Goal: Task Accomplishment & Management: Manage account settings

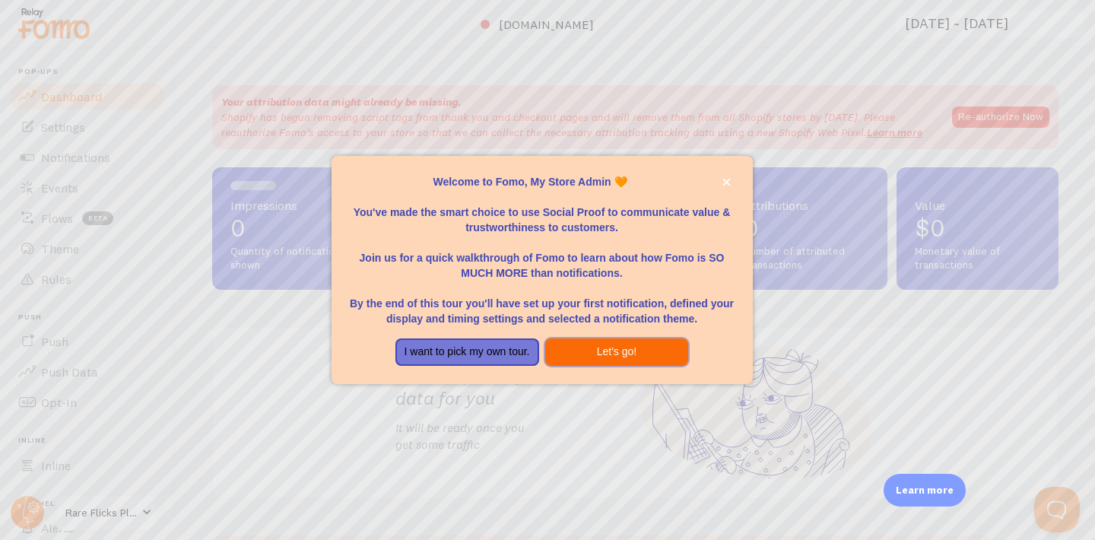
click at [597, 358] on button "Let's go!" at bounding box center [617, 351] width 144 height 27
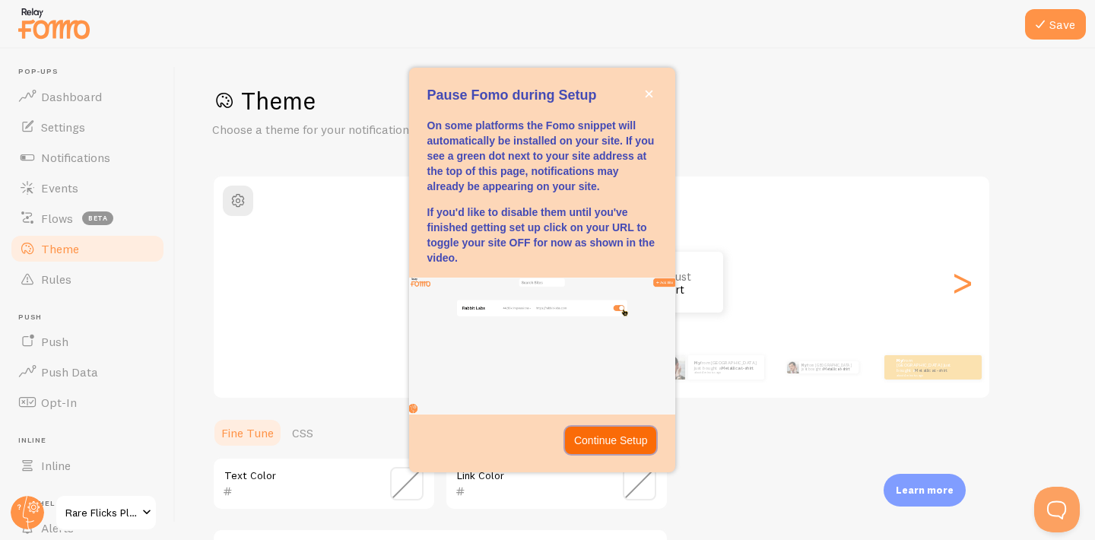
click at [607, 440] on p "Continue Setup" at bounding box center [611, 440] width 74 height 15
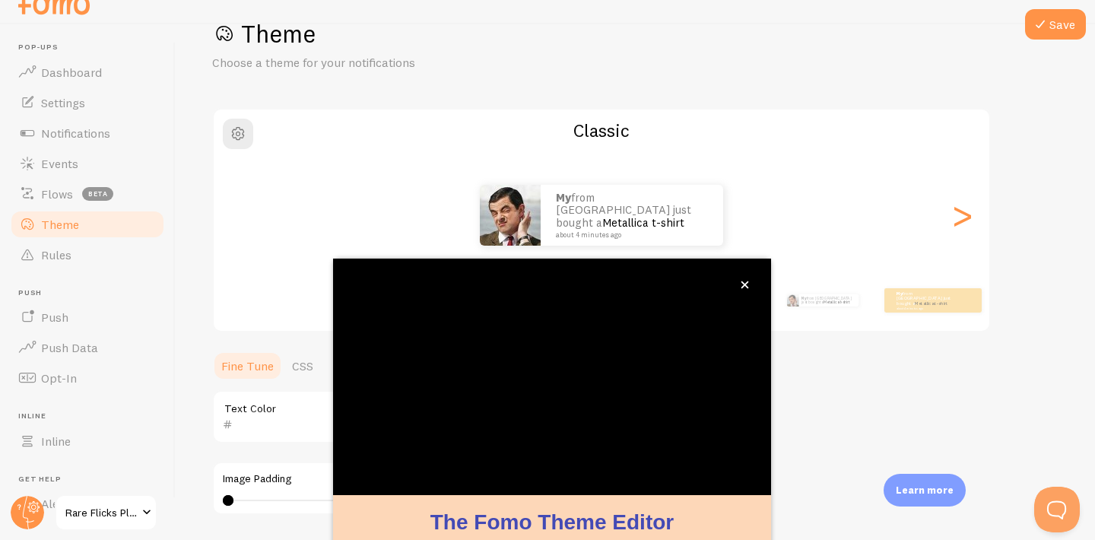
scroll to position [138, 0]
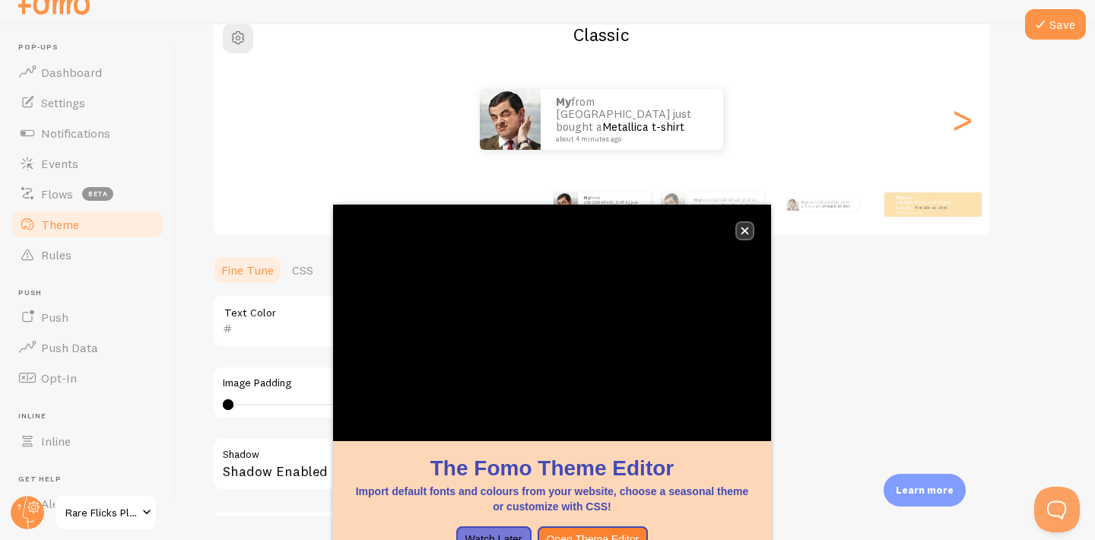
click at [747, 230] on icon "close," at bounding box center [745, 231] width 8 height 8
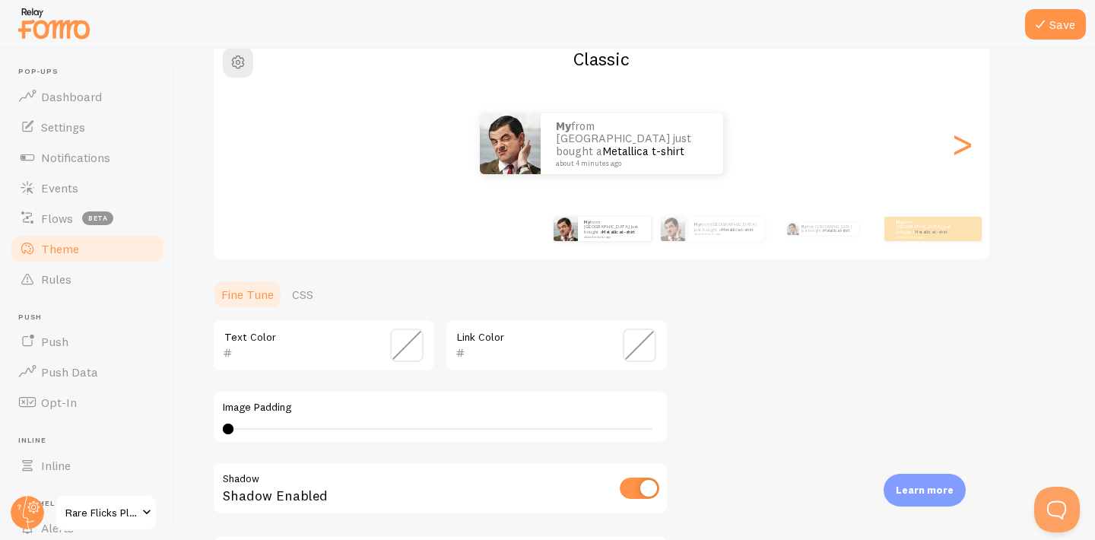
scroll to position [0, 0]
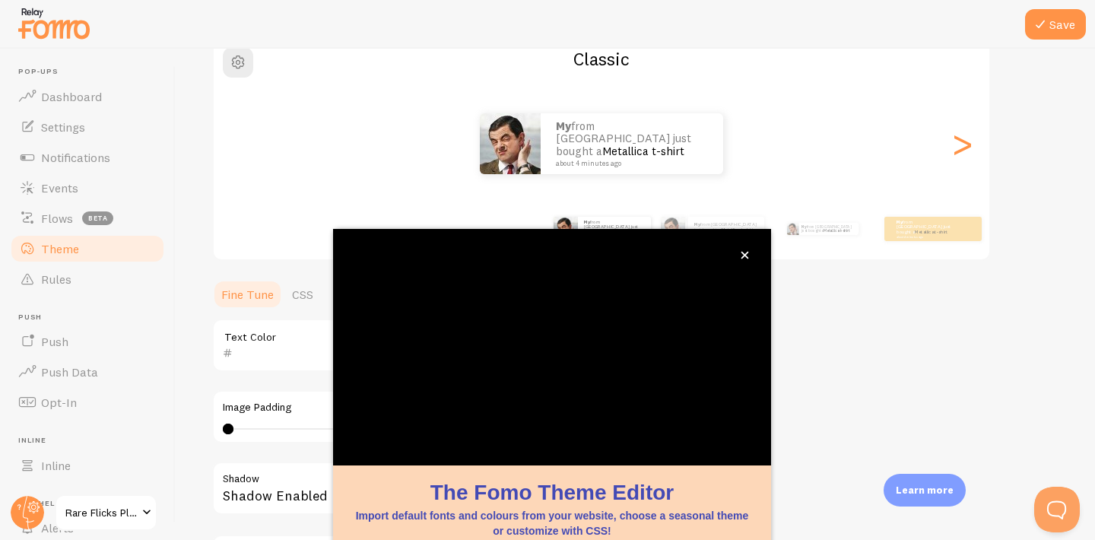
click at [780, 380] on div "Theme Choose a theme for your notifications Classic My from Canada just bought …" at bounding box center [635, 308] width 846 height 722
click at [748, 257] on icon "close," at bounding box center [745, 256] width 8 height 8
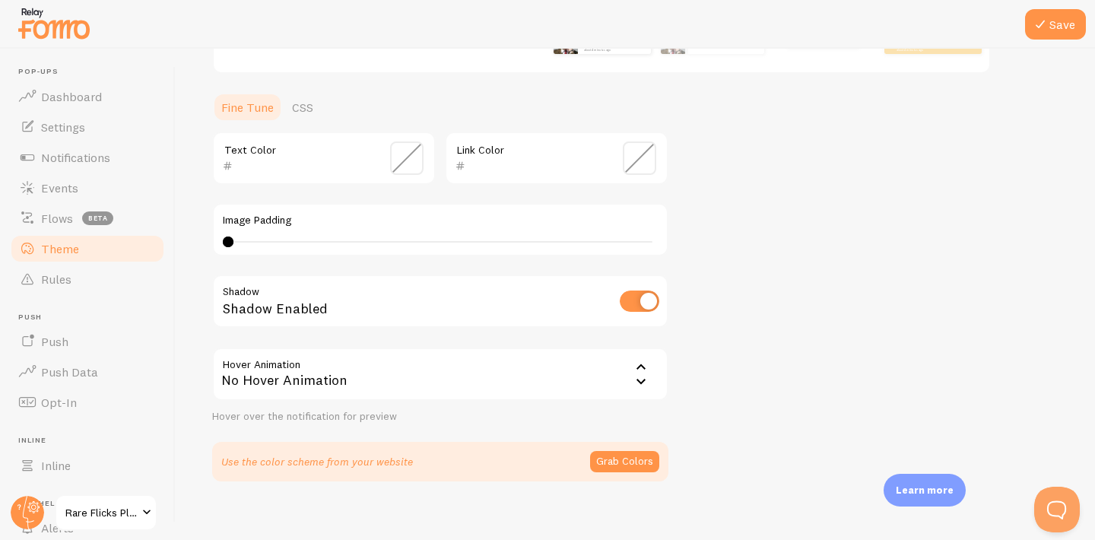
scroll to position [340, 0]
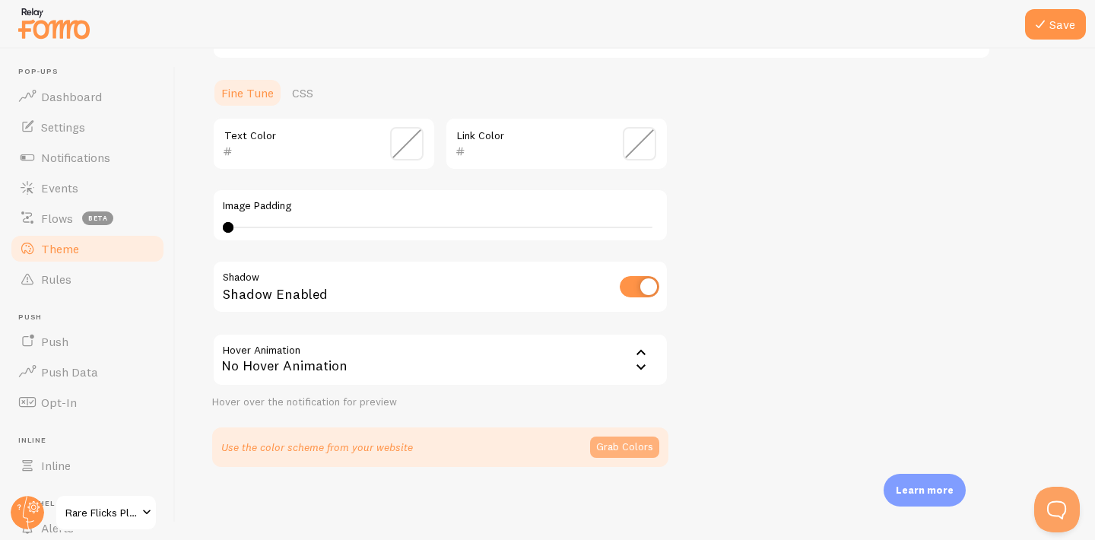
click at [614, 451] on button "Grab Colors" at bounding box center [624, 447] width 69 height 21
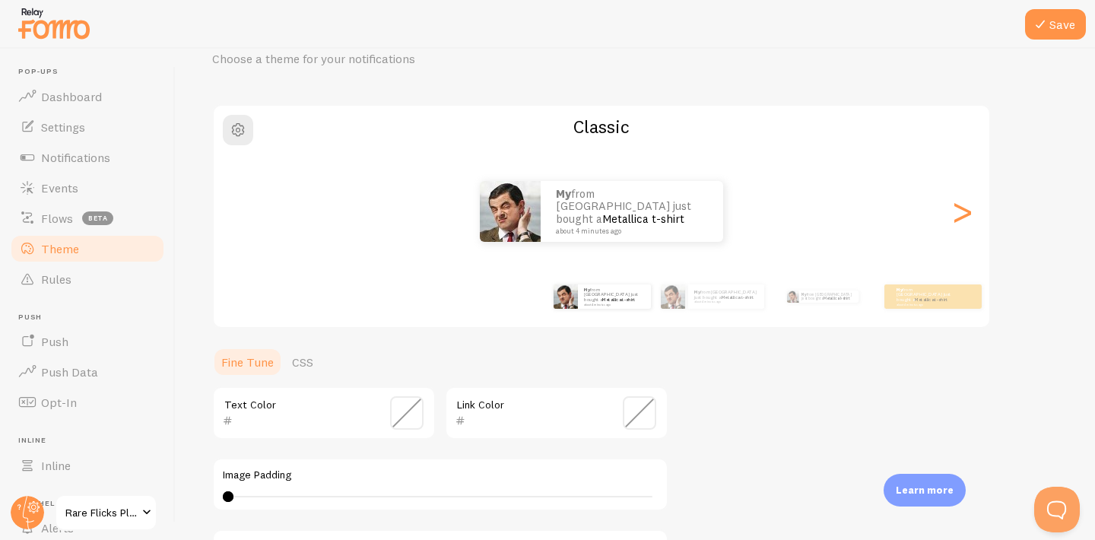
scroll to position [0, 0]
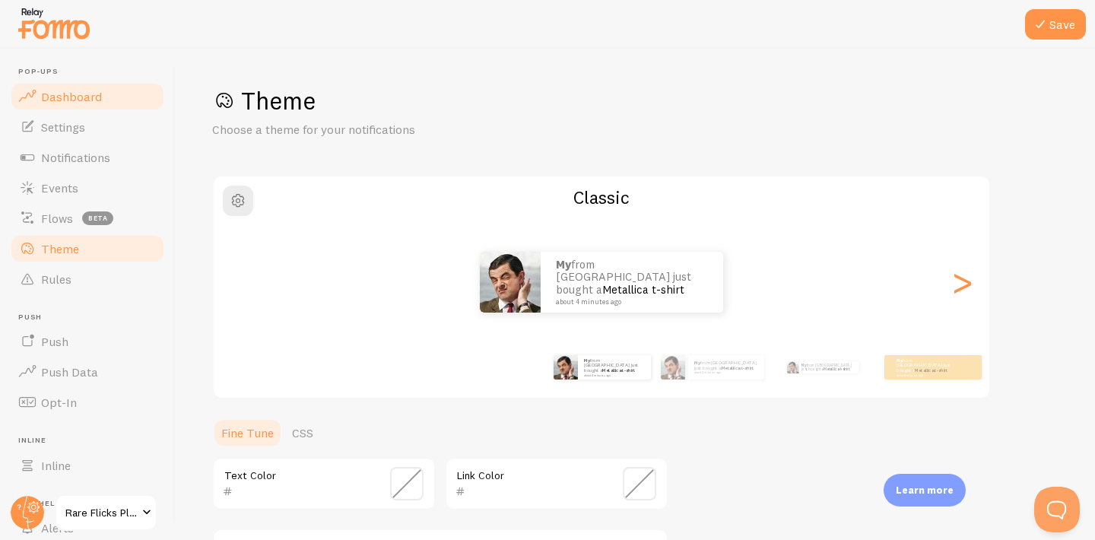
click at [78, 103] on link "Dashboard" at bounding box center [87, 96] width 157 height 30
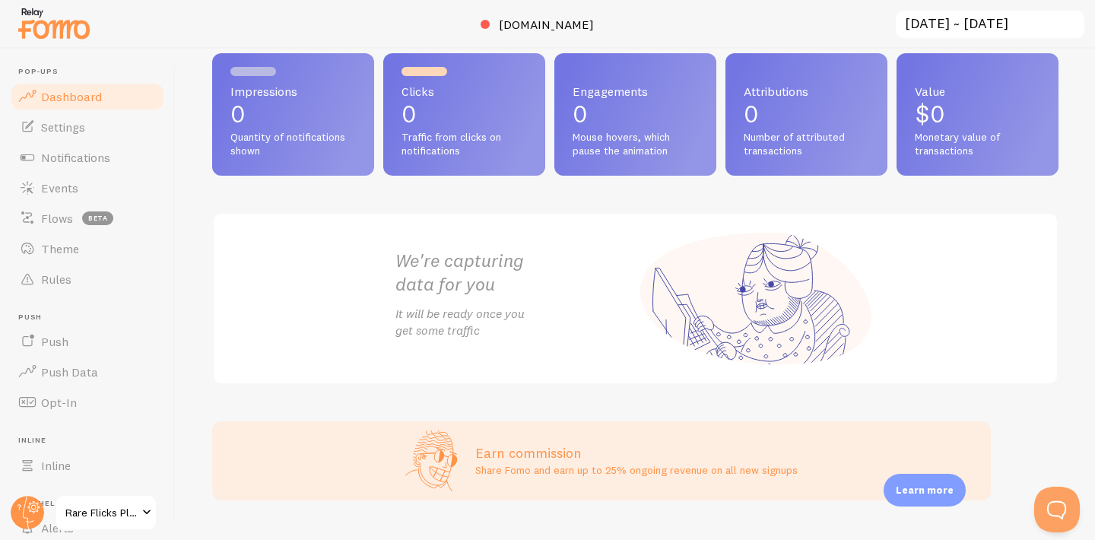
scroll to position [64, 0]
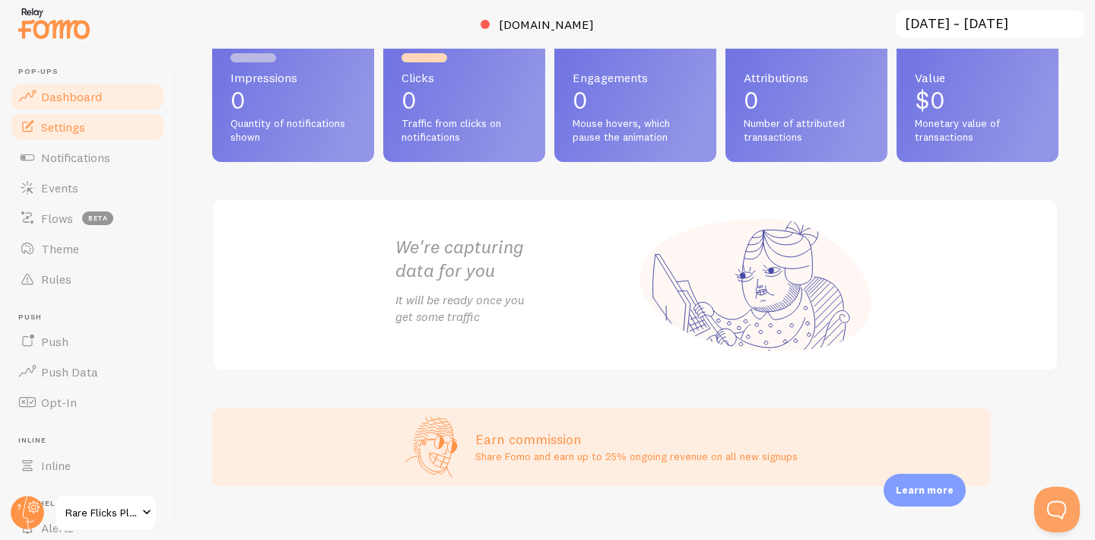
click at [51, 135] on link "Settings" at bounding box center [87, 127] width 157 height 30
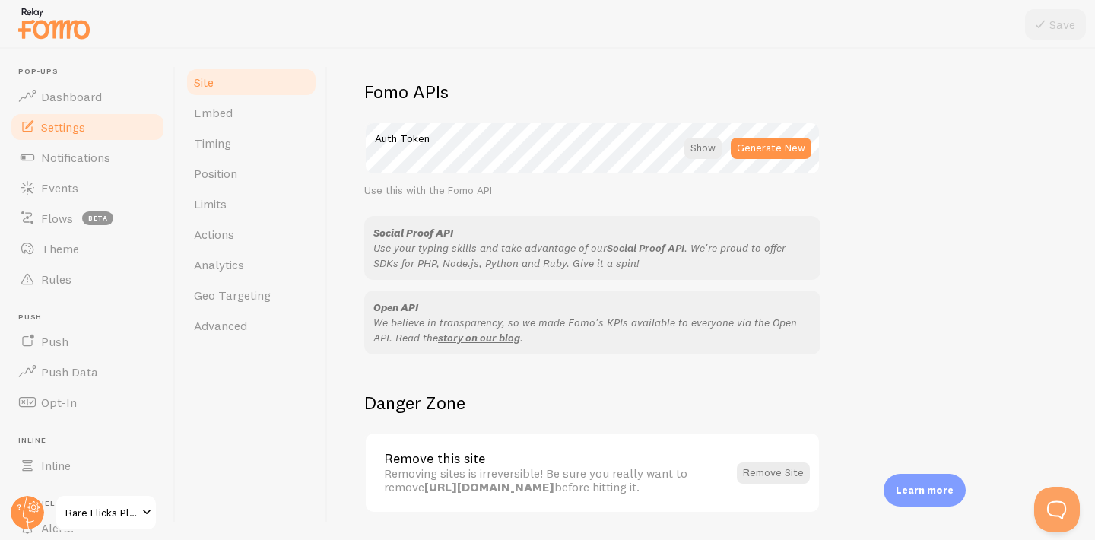
scroll to position [896, 0]
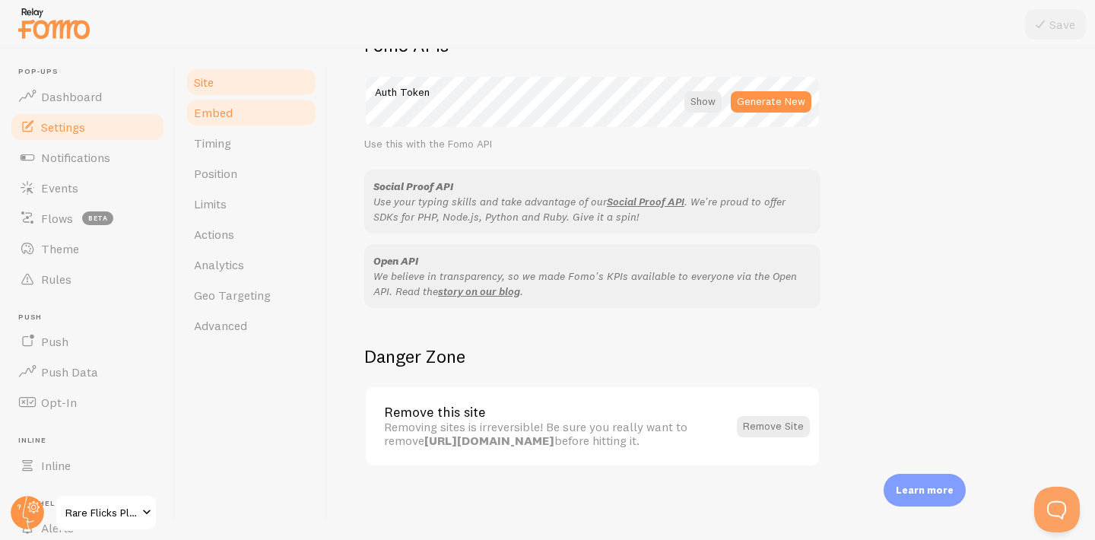
click at [240, 111] on link "Embed" at bounding box center [251, 112] width 133 height 30
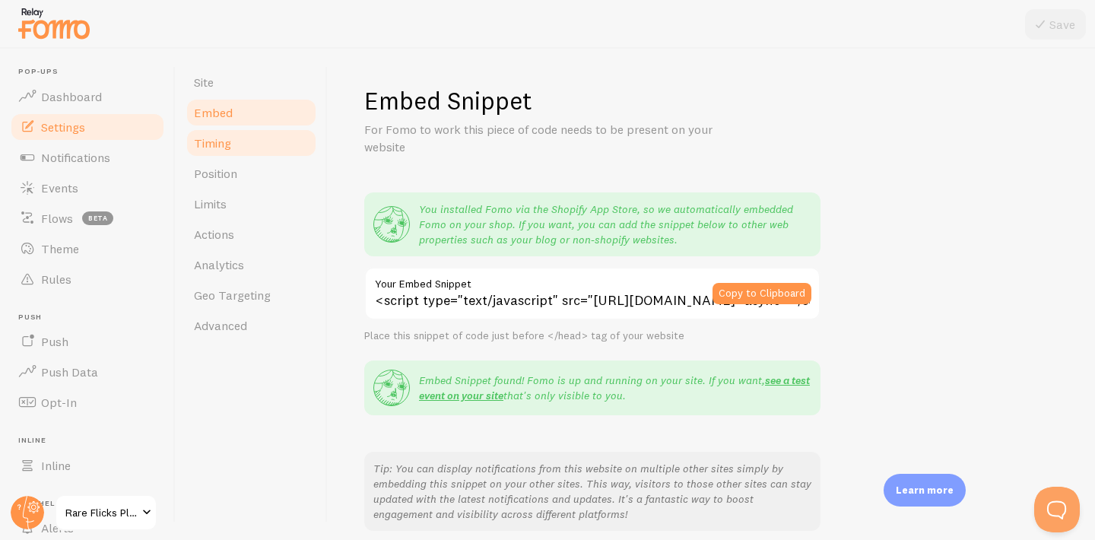
click at [245, 152] on link "Timing" at bounding box center [251, 143] width 133 height 30
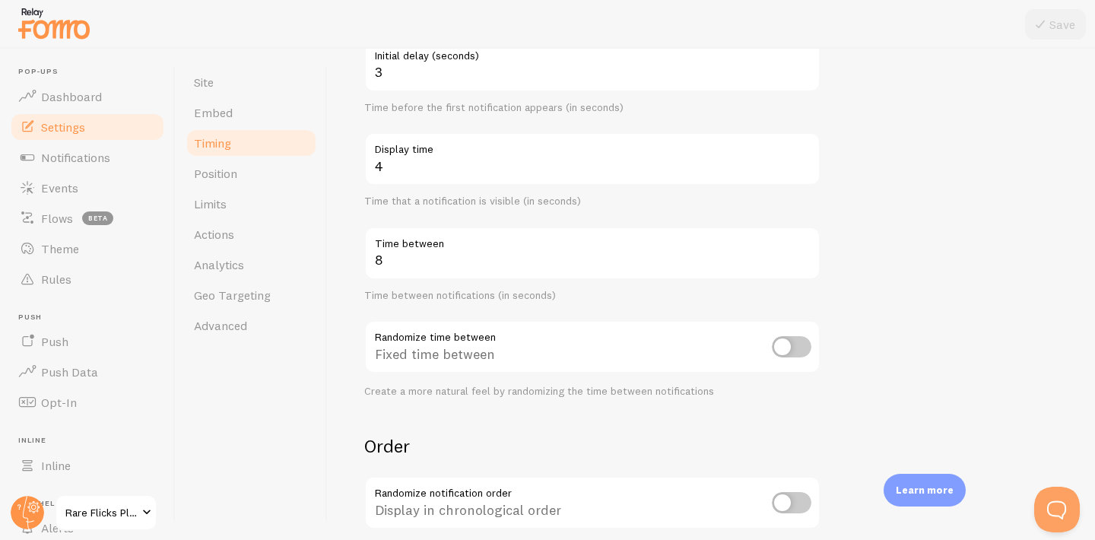
scroll to position [198, 0]
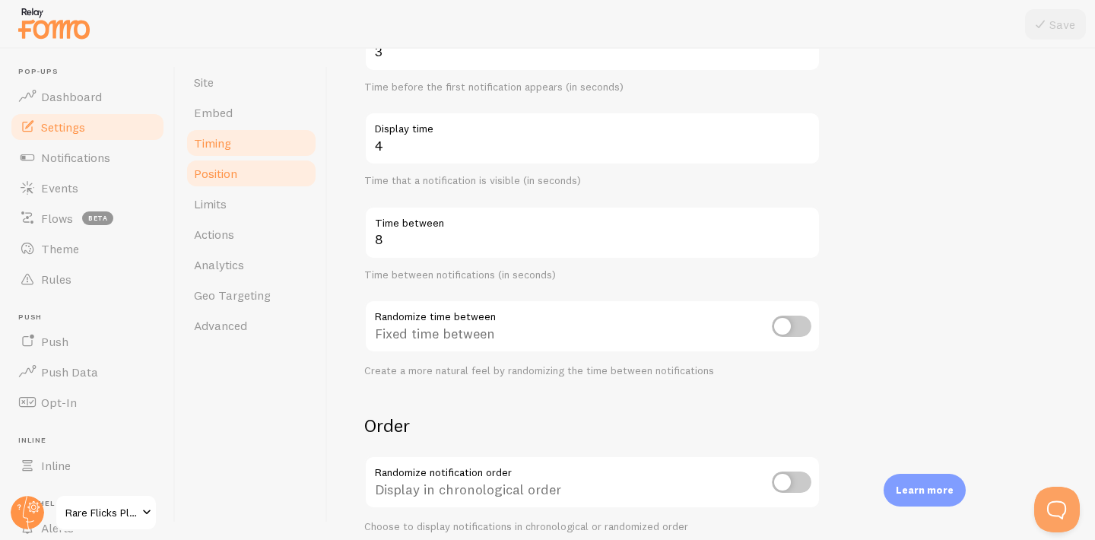
click at [227, 179] on span "Position" at bounding box center [215, 173] width 43 height 15
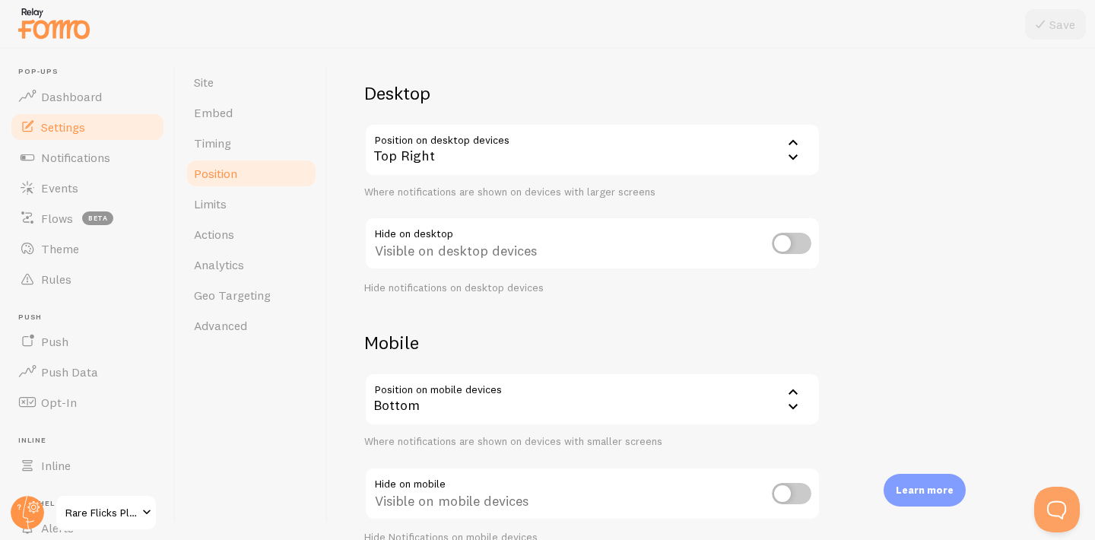
scroll to position [98, 0]
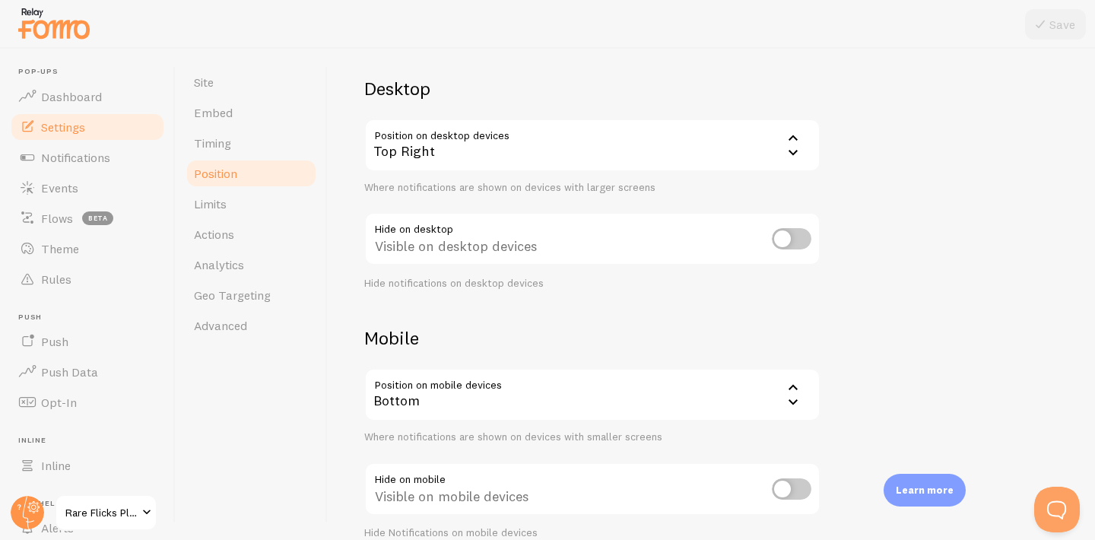
click at [782, 143] on div "Top Right" at bounding box center [592, 145] width 456 height 53
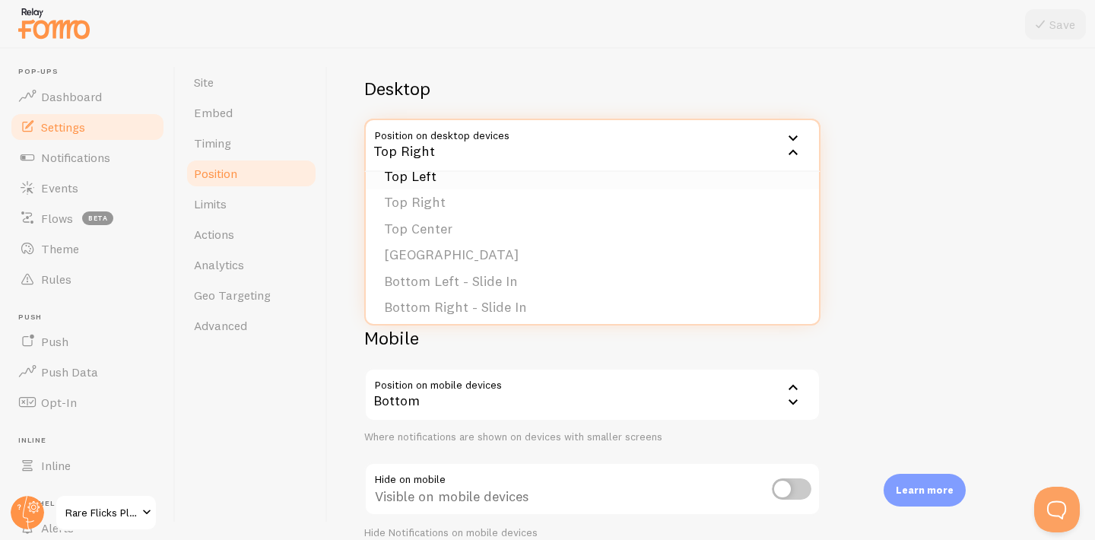
scroll to position [68, 0]
click at [704, 251] on li "[GEOGRAPHIC_DATA]" at bounding box center [592, 256] width 453 height 27
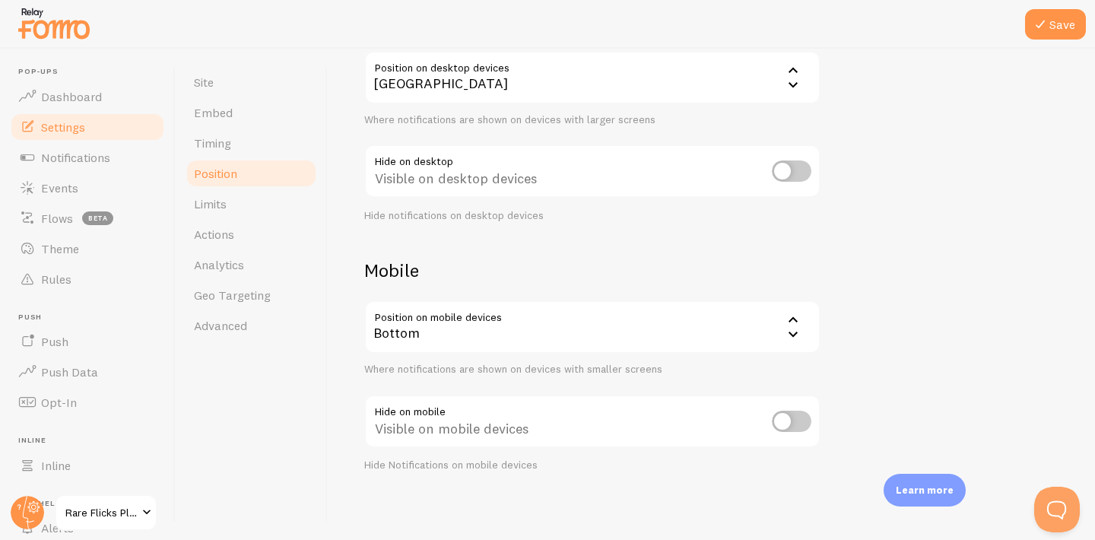
scroll to position [170, 0]
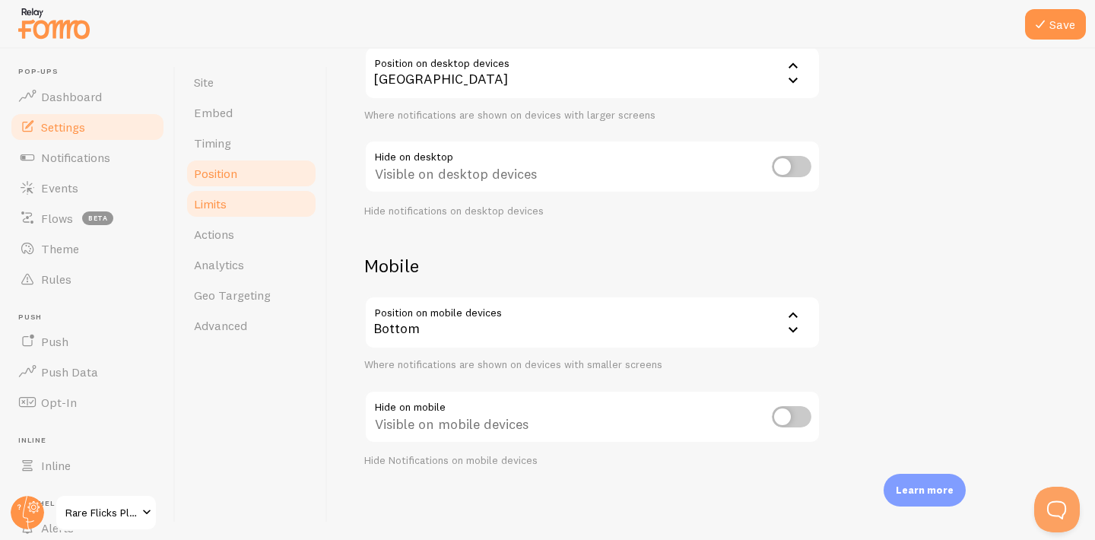
click at [211, 202] on span "Limits" at bounding box center [210, 203] width 33 height 15
drag, startPoint x: 1046, startPoint y: 29, endPoint x: 594, endPoint y: 116, distance: 460.9
click at [1045, 29] on icon at bounding box center [1040, 24] width 18 height 18
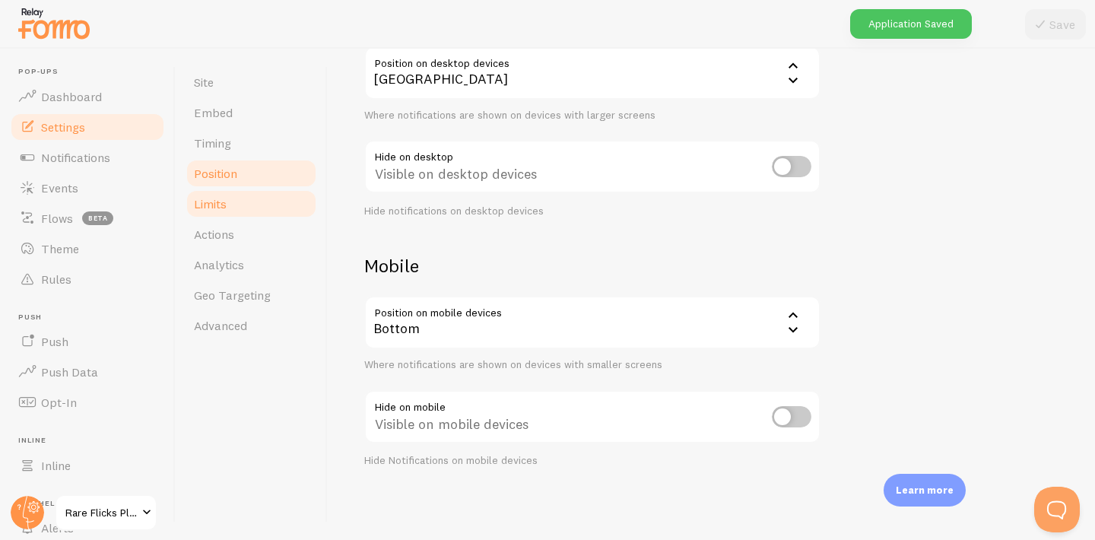
click at [186, 211] on link "Limits" at bounding box center [251, 204] width 133 height 30
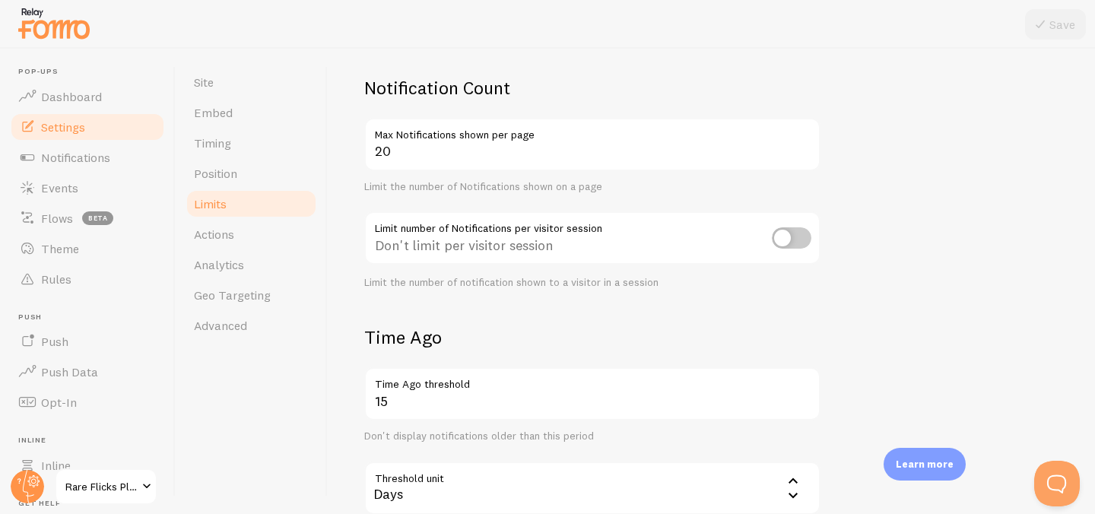
scroll to position [101, 0]
click at [788, 237] on input "checkbox" at bounding box center [792, 235] width 40 height 21
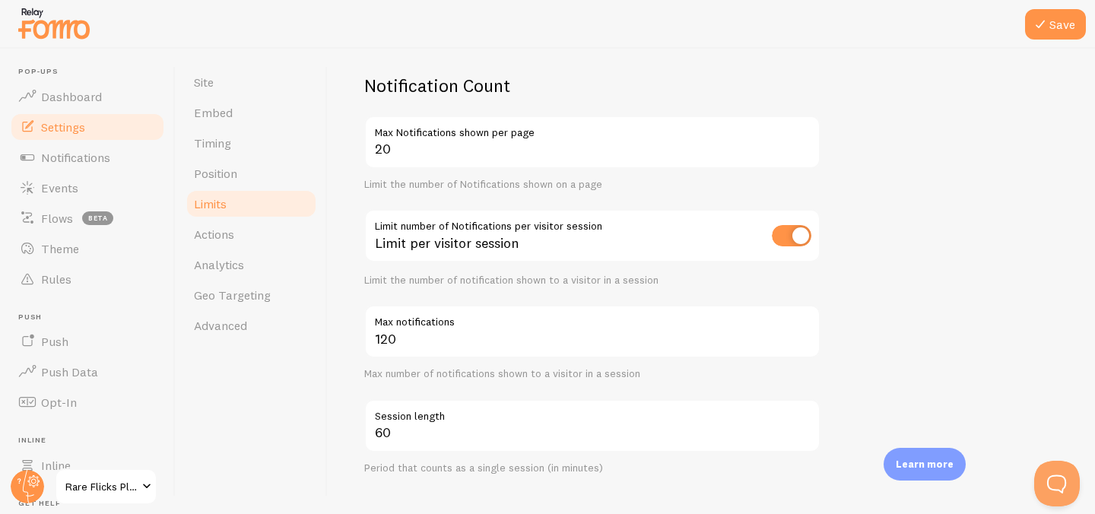
click at [795, 237] on input "checkbox" at bounding box center [792, 235] width 40 height 21
checkbox input "false"
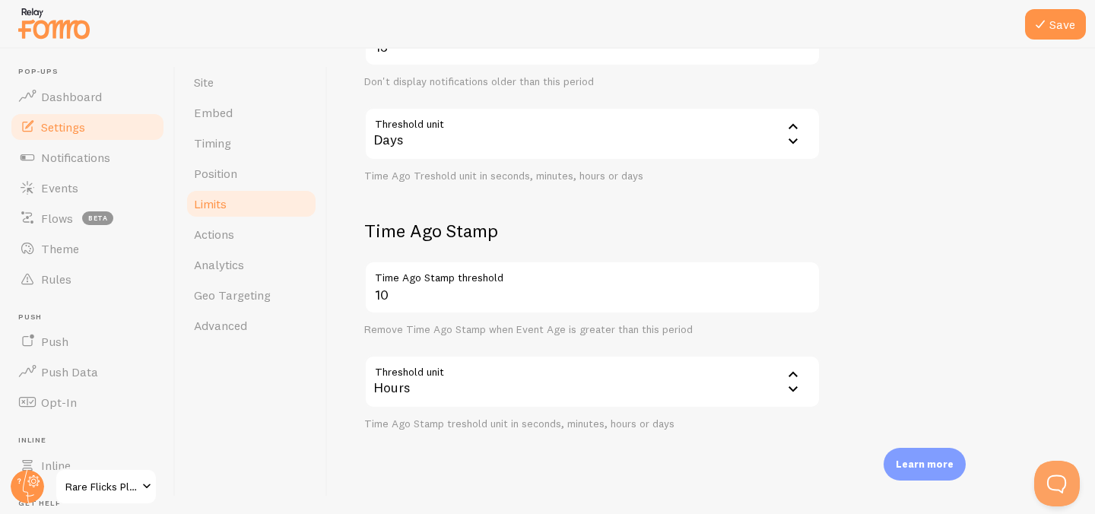
scroll to position [472, 0]
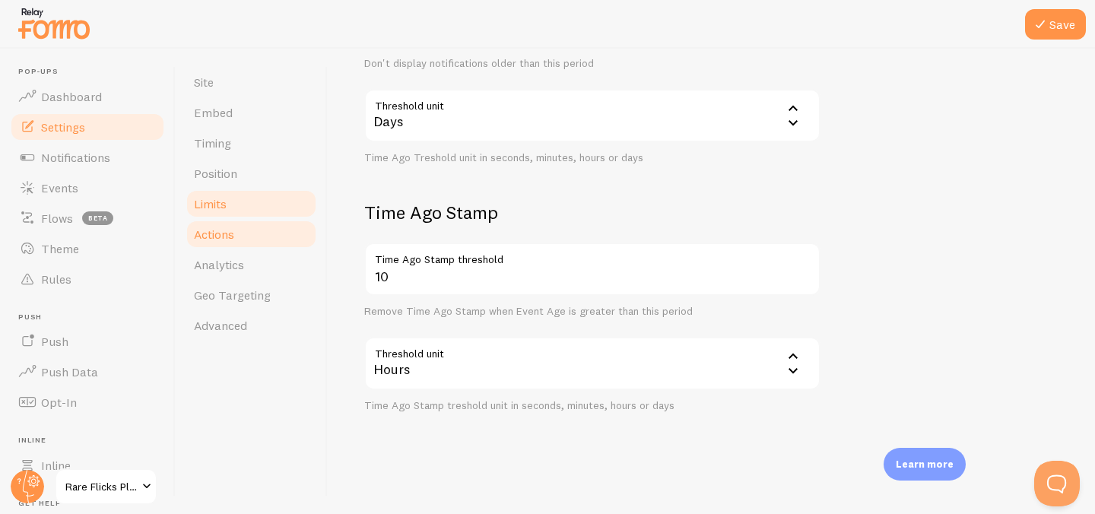
click at [247, 230] on link "Actions" at bounding box center [251, 234] width 133 height 30
drag, startPoint x: 1064, startPoint y: 30, endPoint x: 1010, endPoint y: 30, distance: 54.0
click at [1064, 30] on button "Save" at bounding box center [1055, 24] width 61 height 30
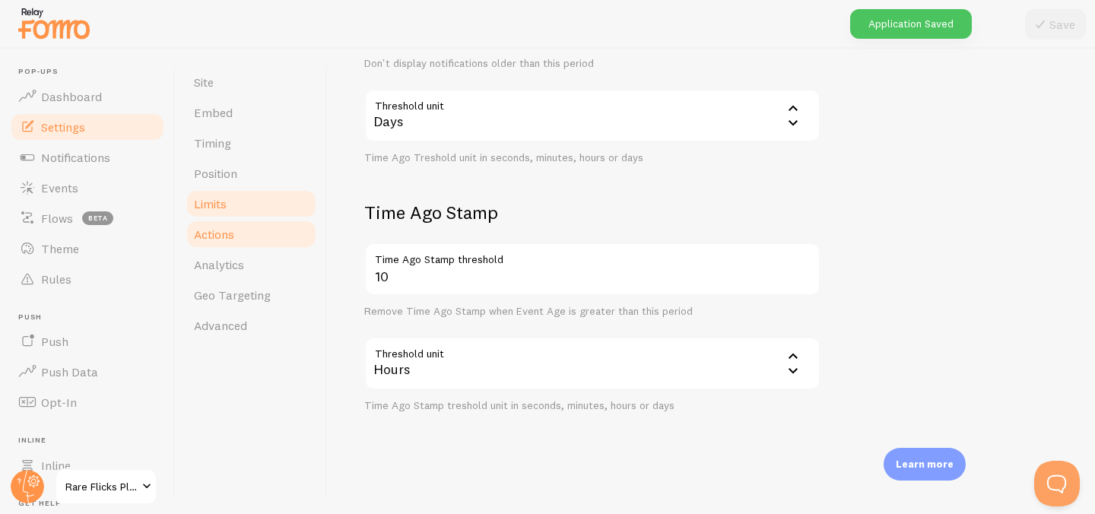
click at [240, 242] on link "Actions" at bounding box center [251, 234] width 133 height 30
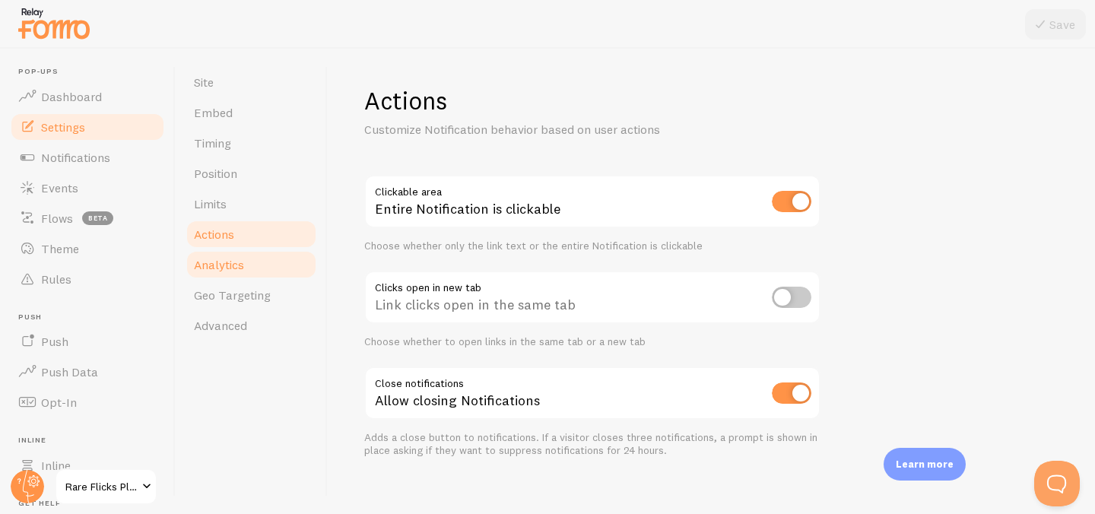
click at [234, 271] on span "Analytics" at bounding box center [219, 264] width 50 height 15
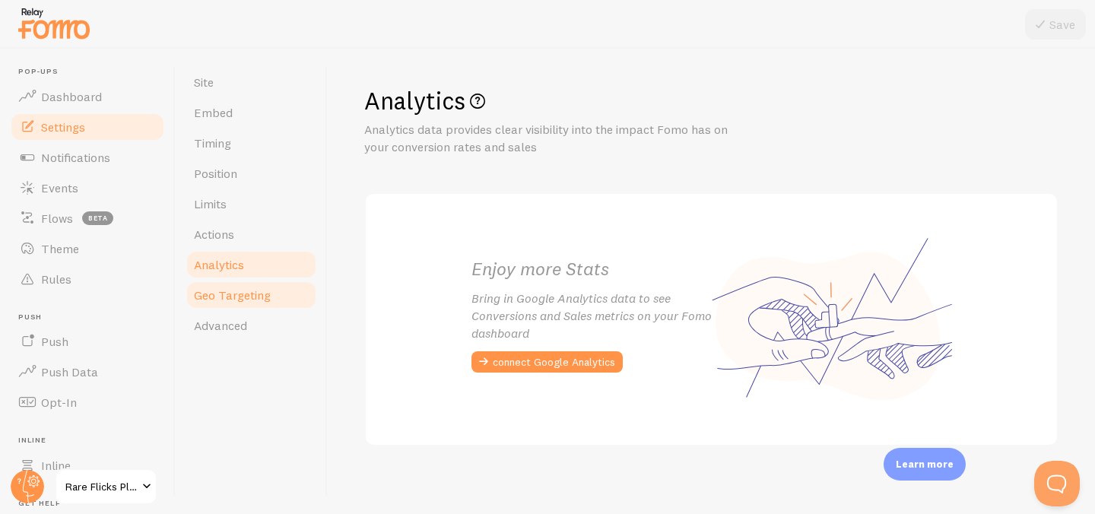
click at [232, 303] on link "Geo Targeting" at bounding box center [251, 295] width 133 height 30
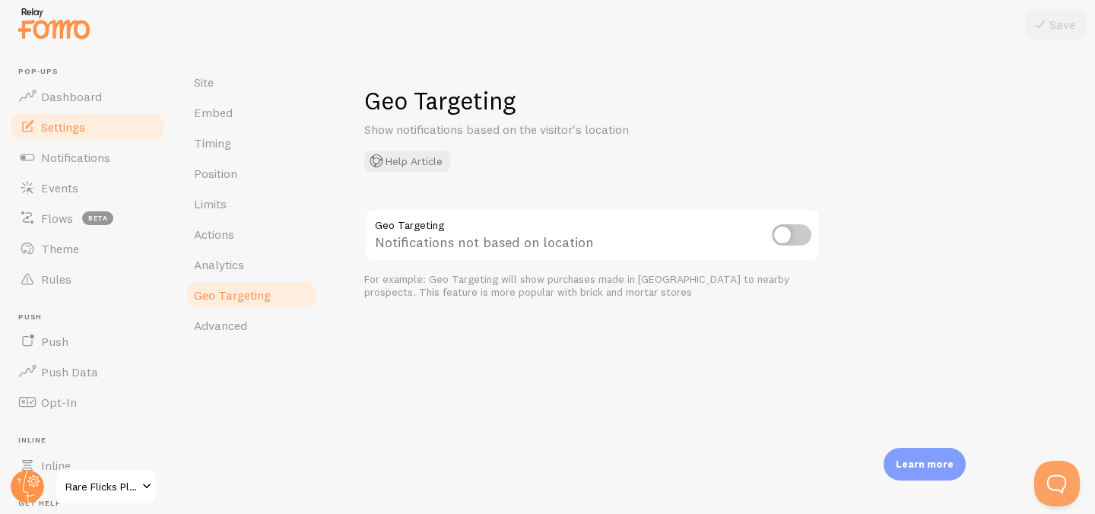
click at [794, 227] on input "checkbox" at bounding box center [792, 234] width 40 height 21
checkbox input "true"
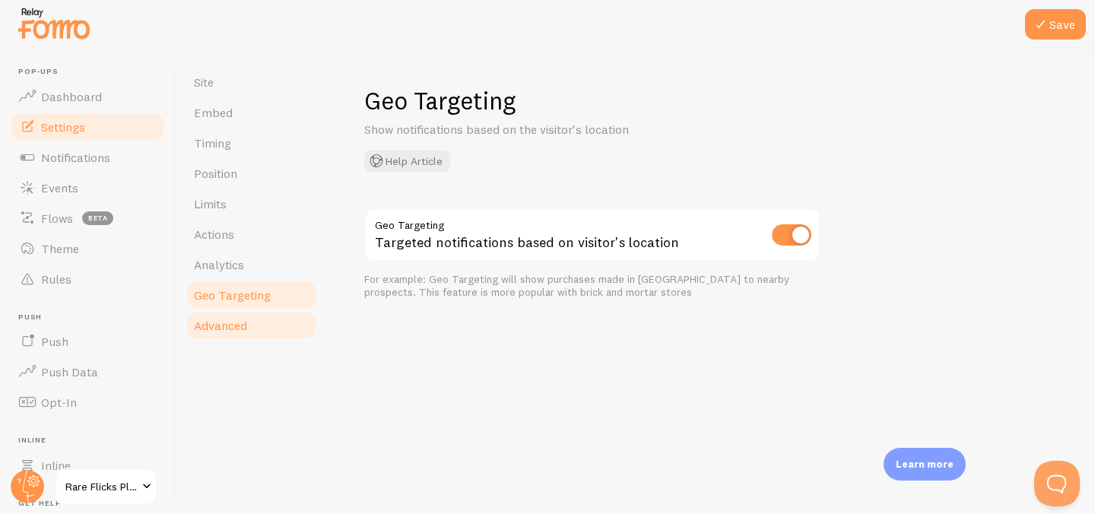
click at [230, 329] on span "Advanced" at bounding box center [220, 325] width 53 height 15
click at [1059, 31] on button "Save" at bounding box center [1055, 24] width 61 height 30
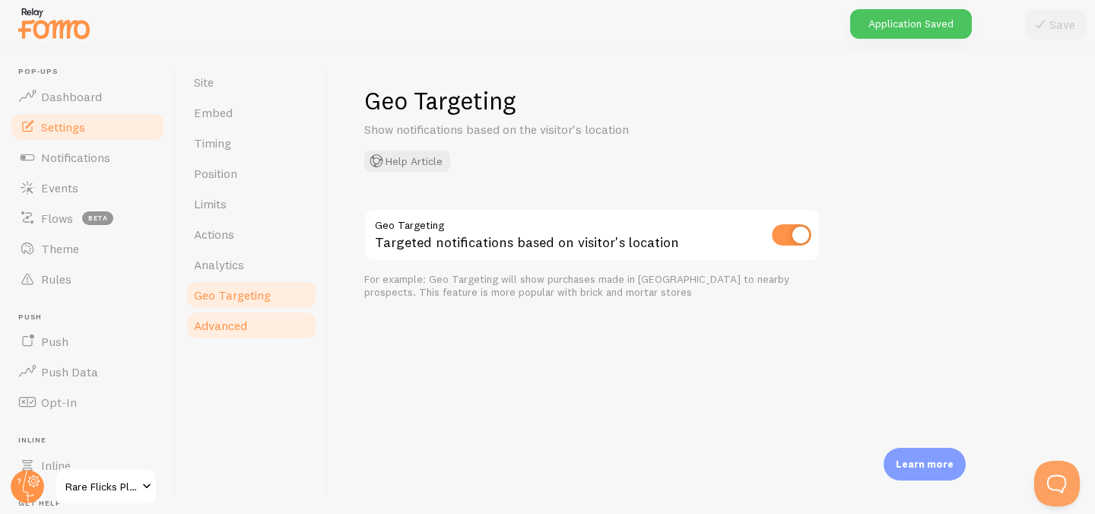
click at [237, 321] on span "Advanced" at bounding box center [220, 325] width 53 height 15
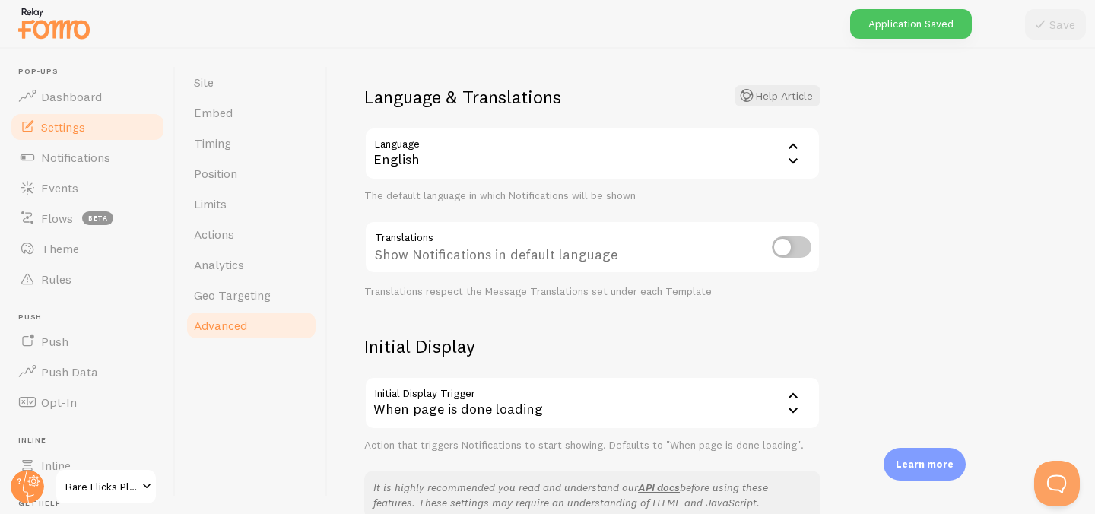
scroll to position [93, 0]
click at [783, 249] on input "checkbox" at bounding box center [792, 243] width 40 height 21
checkbox input "true"
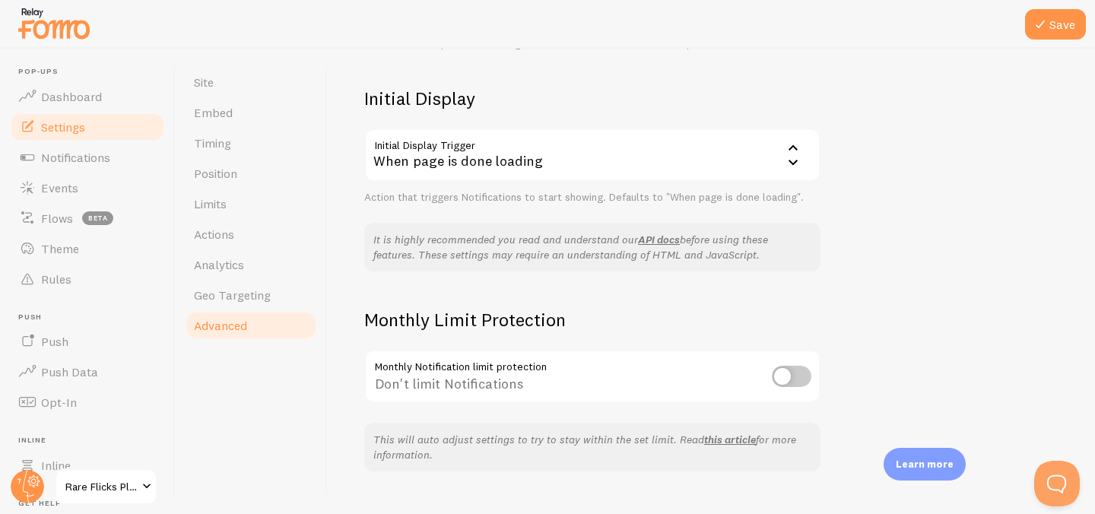
scroll to position [368, 0]
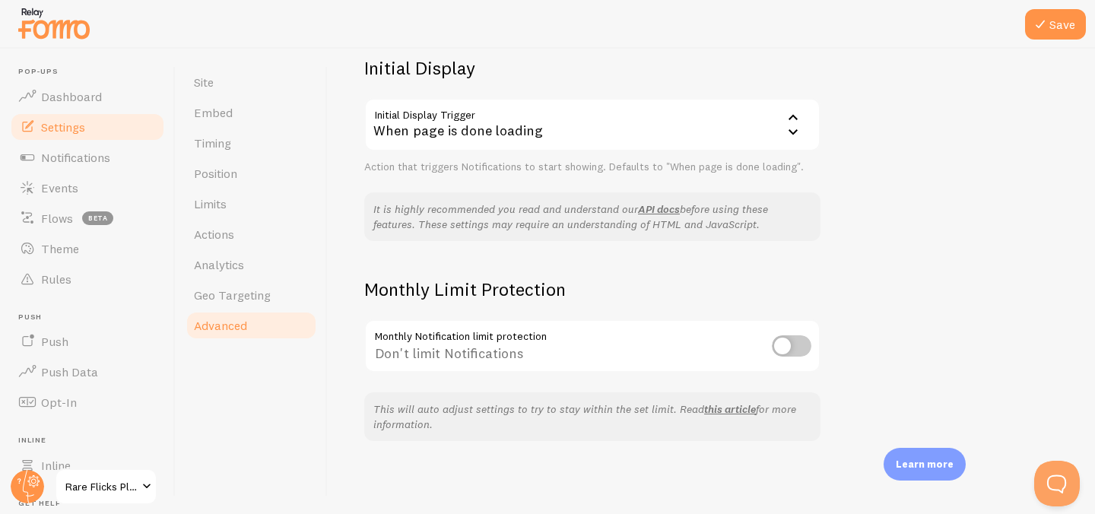
click at [786, 351] on input "checkbox" at bounding box center [792, 345] width 40 height 21
checkbox input "true"
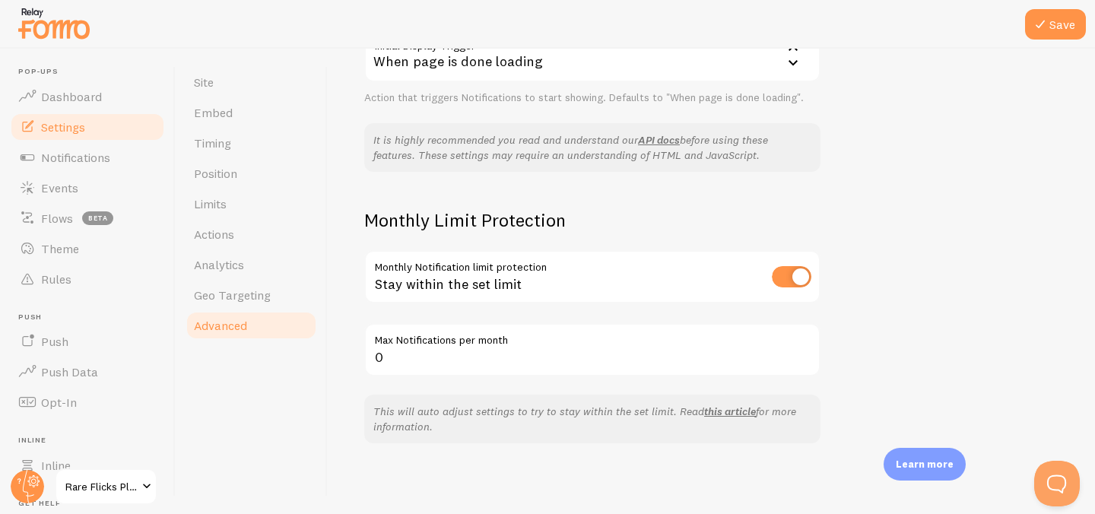
scroll to position [440, 0]
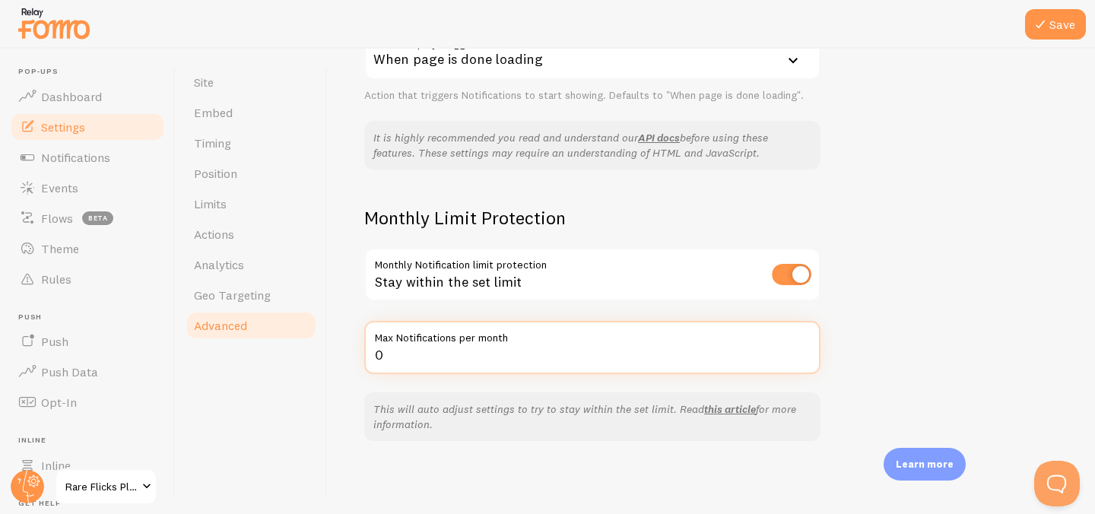
click at [523, 364] on input "0" at bounding box center [592, 347] width 456 height 53
drag, startPoint x: 523, startPoint y: 364, endPoint x: 470, endPoint y: 360, distance: 53.3
click at [470, 360] on input "0" at bounding box center [592, 347] width 456 height 53
type input "1000"
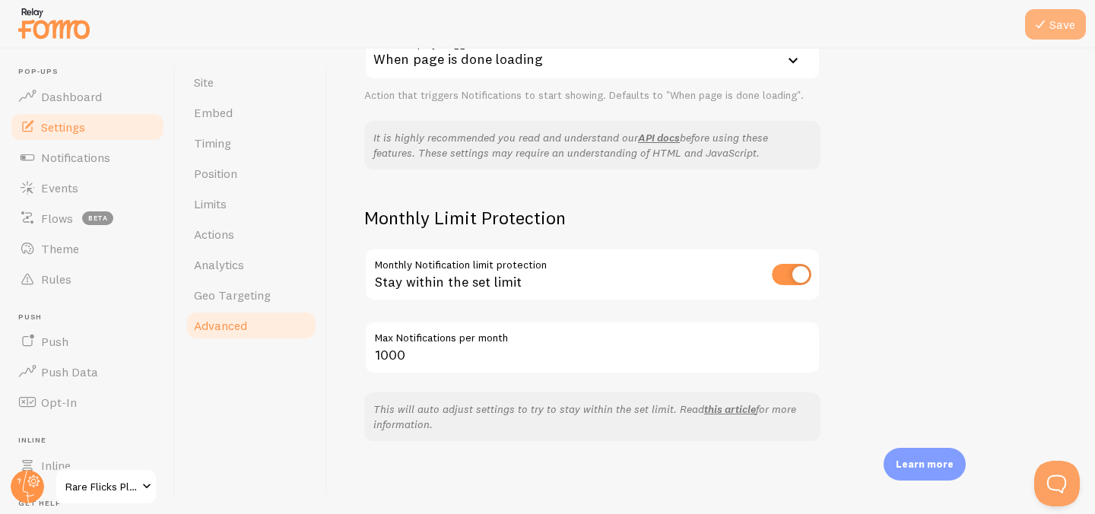
click at [1050, 30] on button "Save" at bounding box center [1055, 24] width 61 height 30
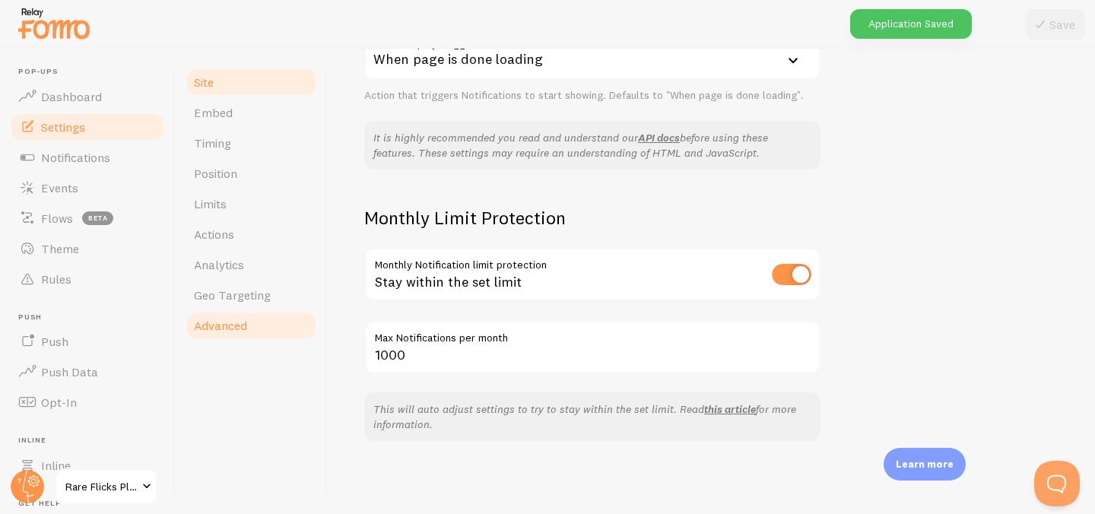
click at [216, 88] on link "Site" at bounding box center [251, 82] width 133 height 30
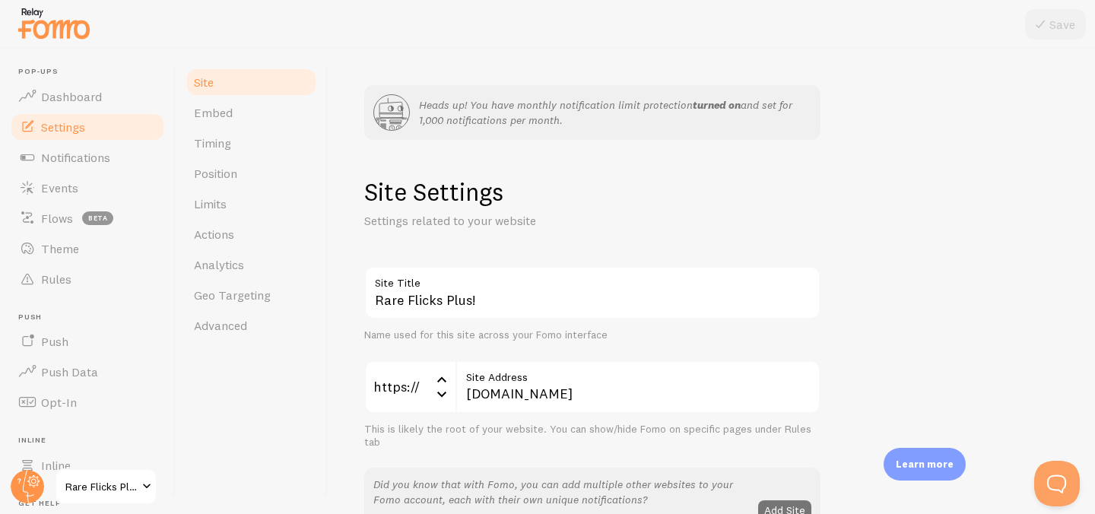
click at [395, 119] on icon at bounding box center [391, 112] width 35 height 35
click at [401, 114] on icon at bounding box center [391, 116] width 30 height 6
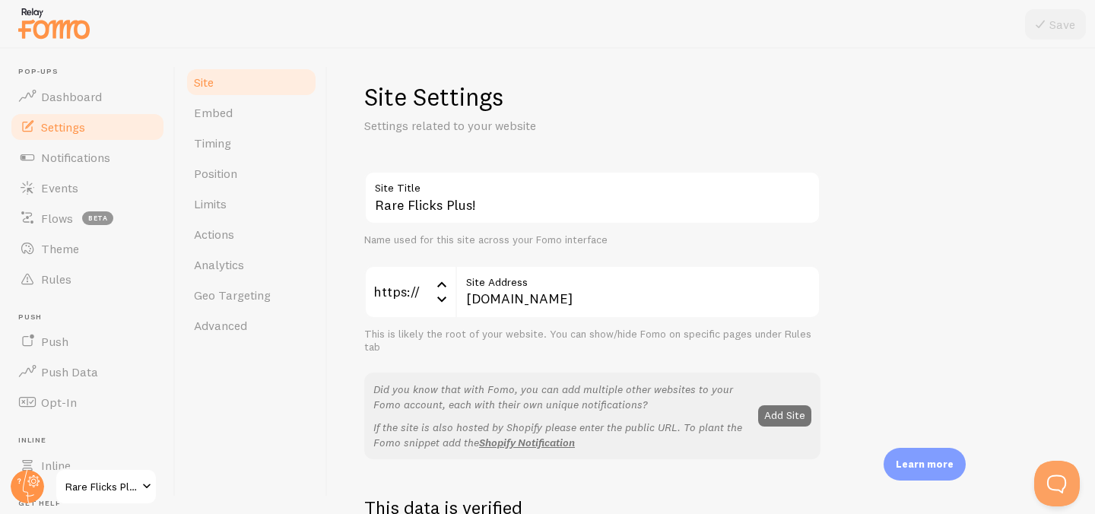
scroll to position [125, 0]
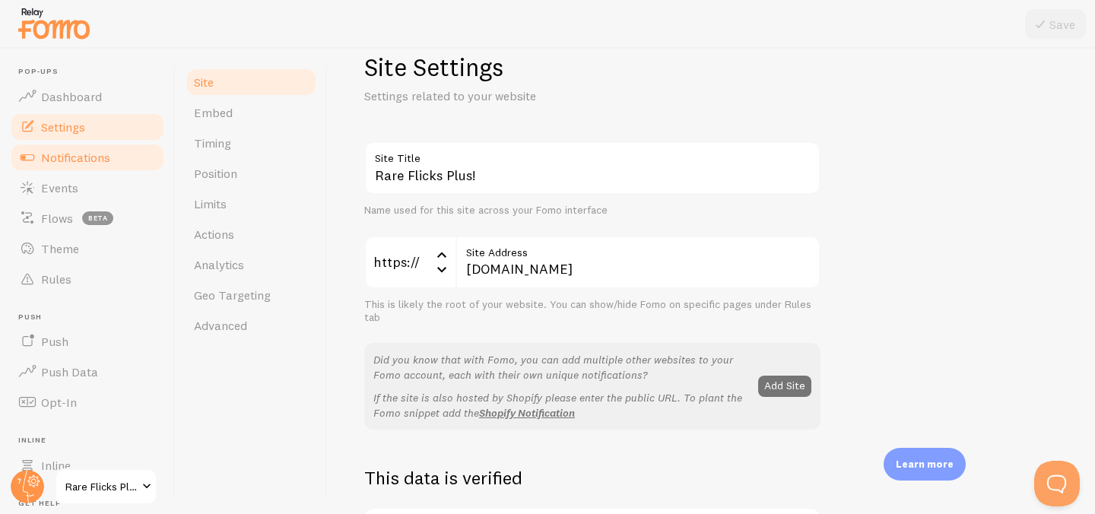
click at [88, 165] on link "Notifications" at bounding box center [87, 157] width 157 height 30
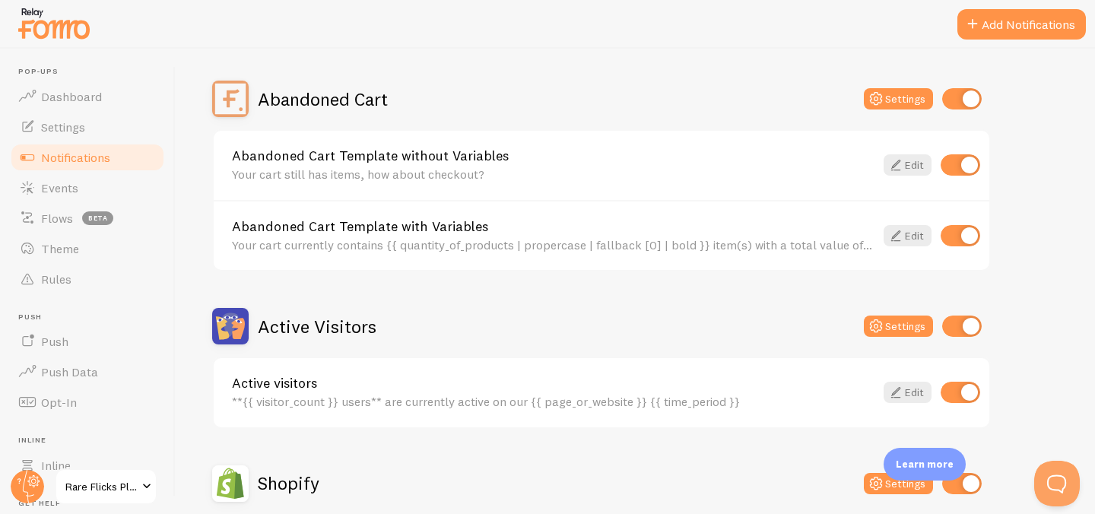
scroll to position [129, 0]
click at [968, 106] on input "checkbox" at bounding box center [962, 97] width 40 height 21
checkbox input "false"
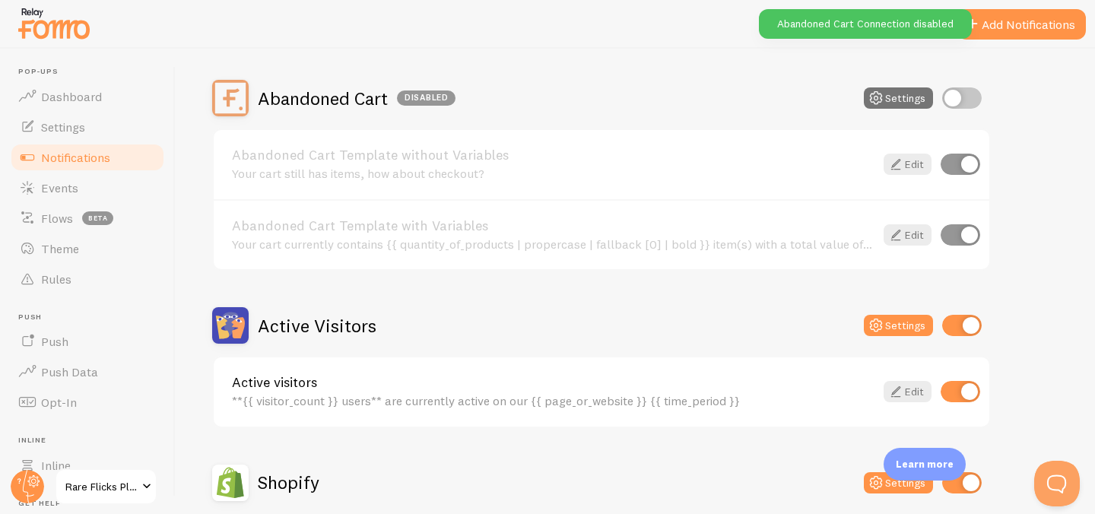
click at [962, 159] on input "checkbox" at bounding box center [961, 164] width 40 height 21
checkbox input "false"
click at [951, 234] on input "checkbox" at bounding box center [961, 234] width 40 height 21
checkbox input "false"
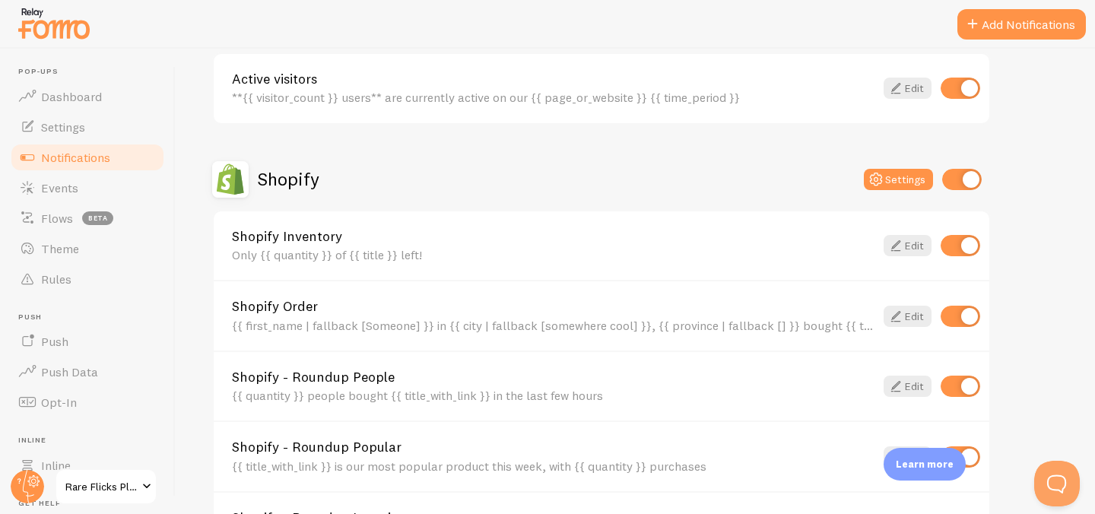
scroll to position [443, 0]
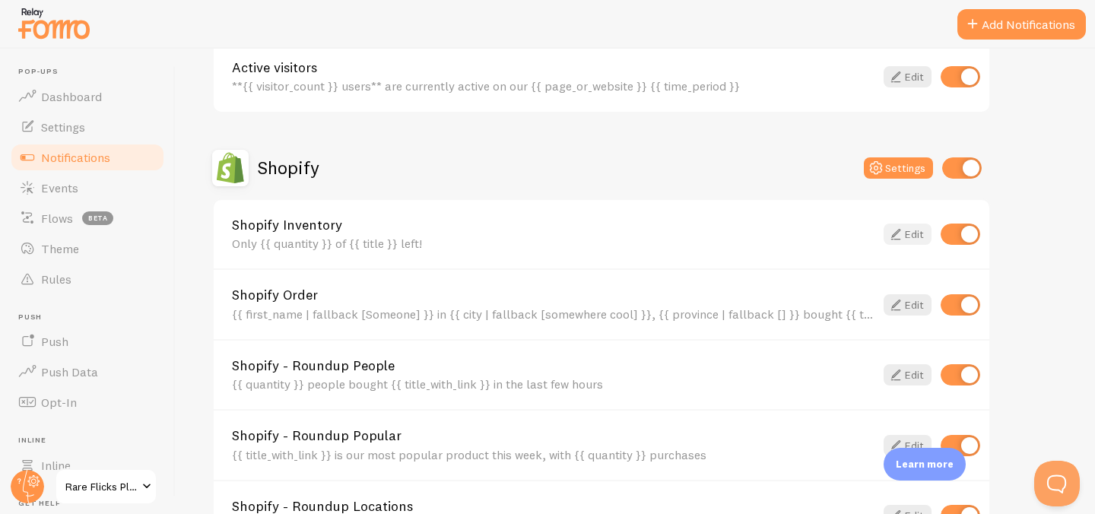
click at [903, 233] on icon at bounding box center [896, 234] width 18 height 18
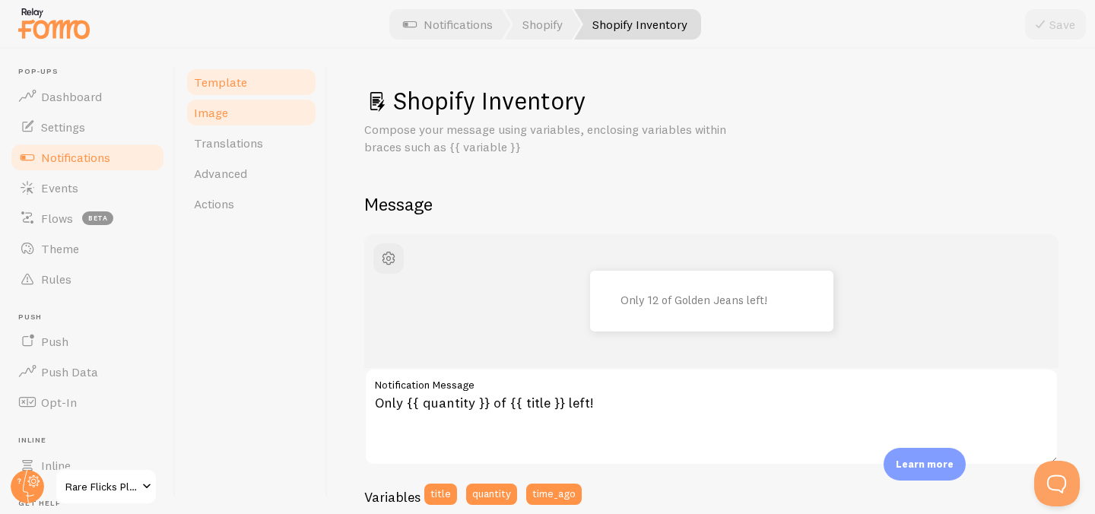
click at [251, 109] on link "Image" at bounding box center [251, 112] width 133 height 30
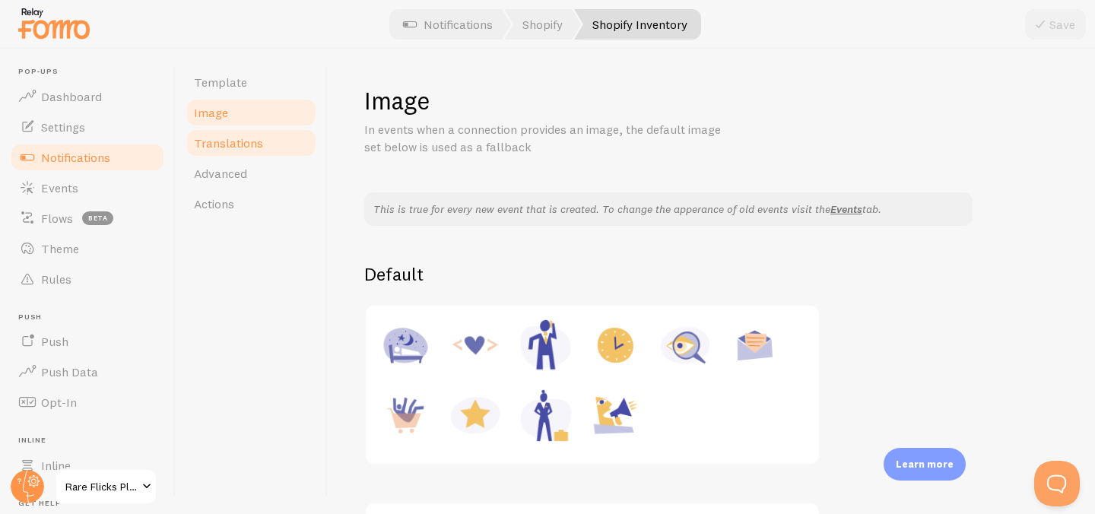
click at [265, 149] on link "Translations" at bounding box center [251, 143] width 133 height 30
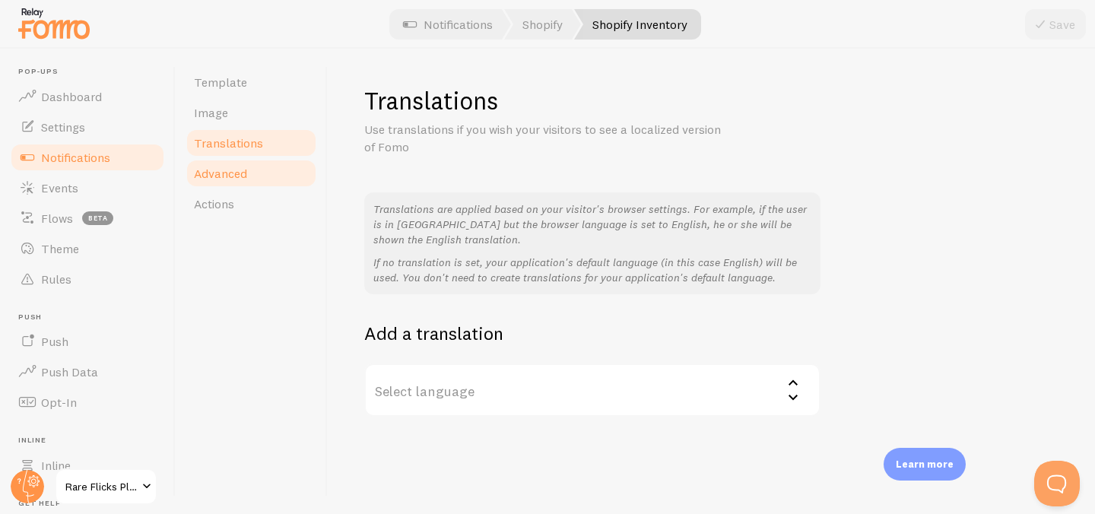
click at [248, 167] on link "Advanced" at bounding box center [251, 173] width 133 height 30
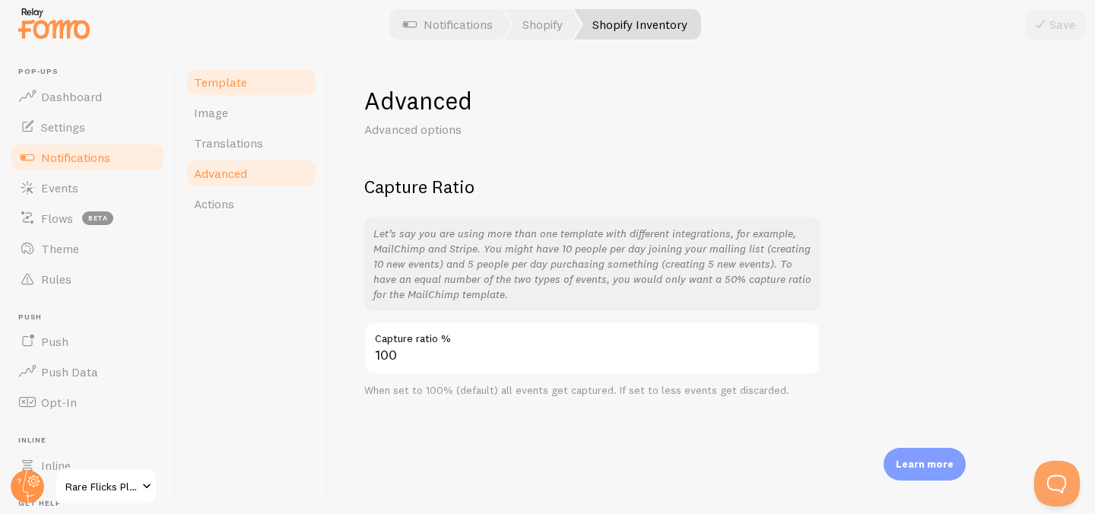
click at [243, 95] on link "Template" at bounding box center [251, 82] width 133 height 30
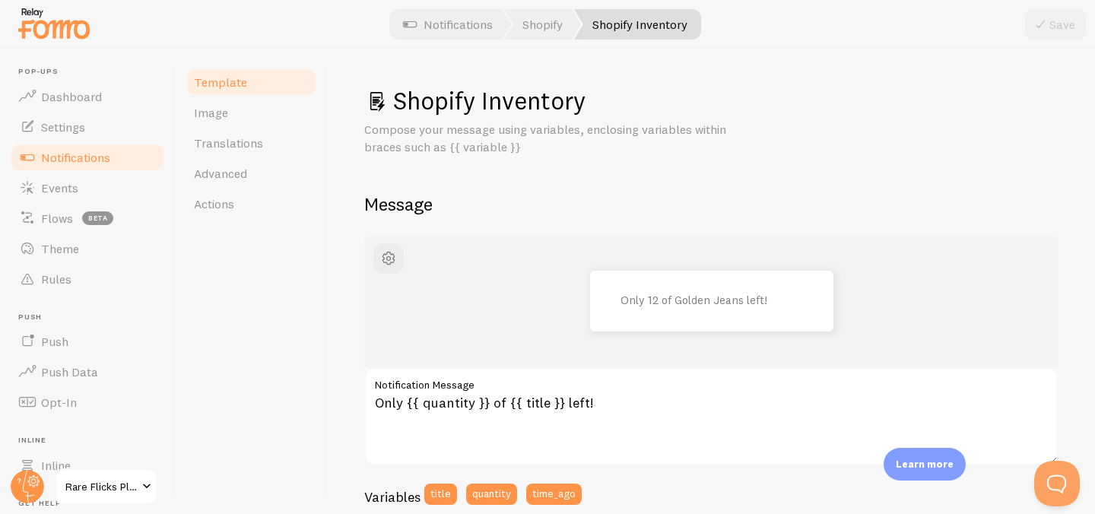
click at [106, 152] on span "Notifications" at bounding box center [75, 157] width 69 height 15
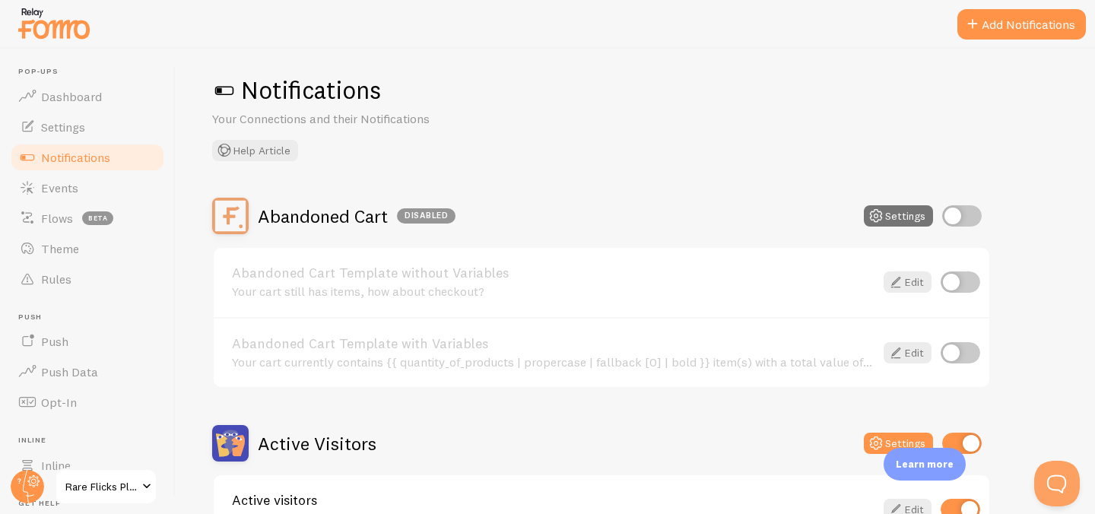
scroll to position [14, 0]
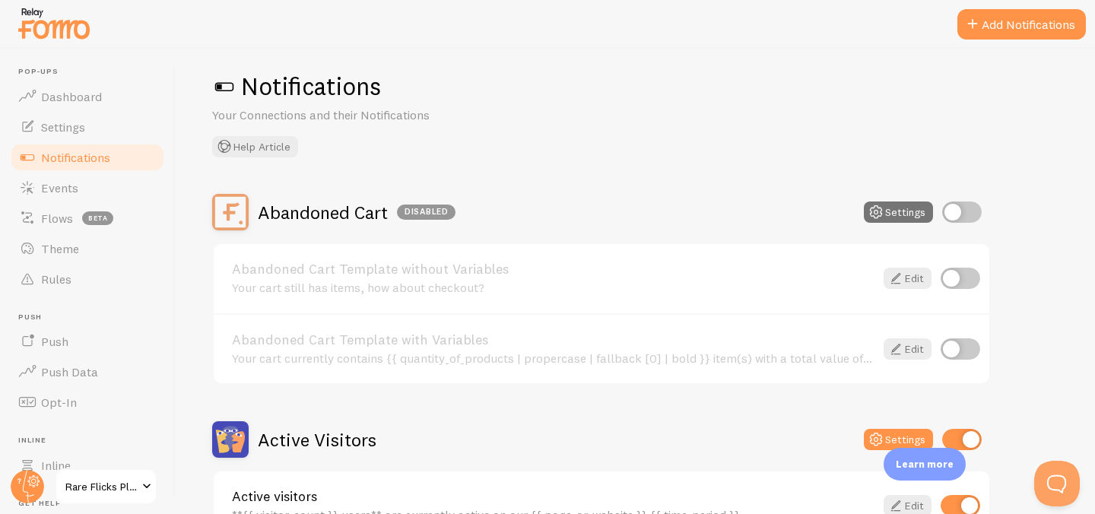
click at [221, 87] on span at bounding box center [224, 87] width 24 height 24
click at [226, 84] on span at bounding box center [224, 87] width 24 height 24
click at [237, 84] on h1 "Notifications" at bounding box center [635, 86] width 846 height 31
click at [234, 84] on span at bounding box center [224, 87] width 24 height 24
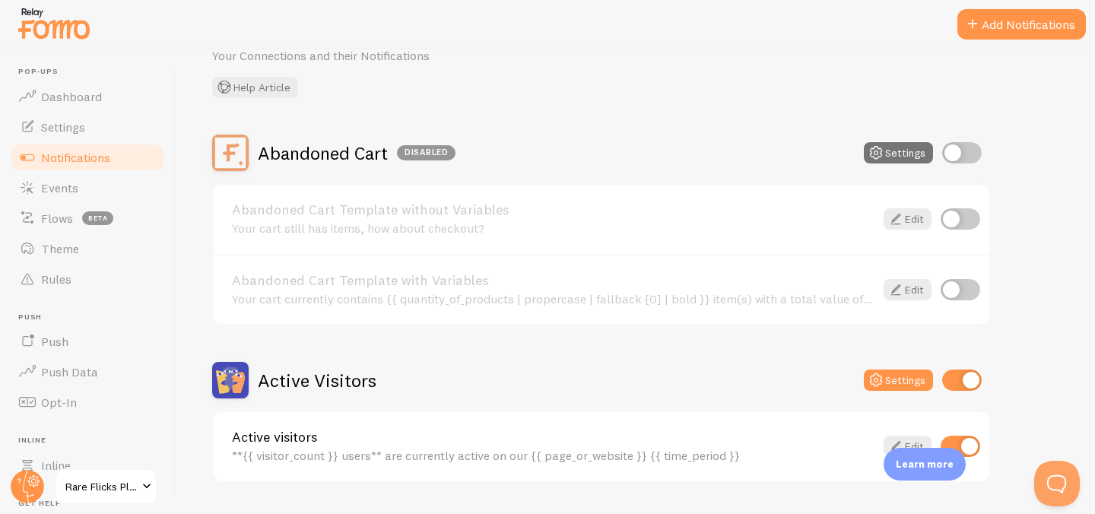
scroll to position [0, 0]
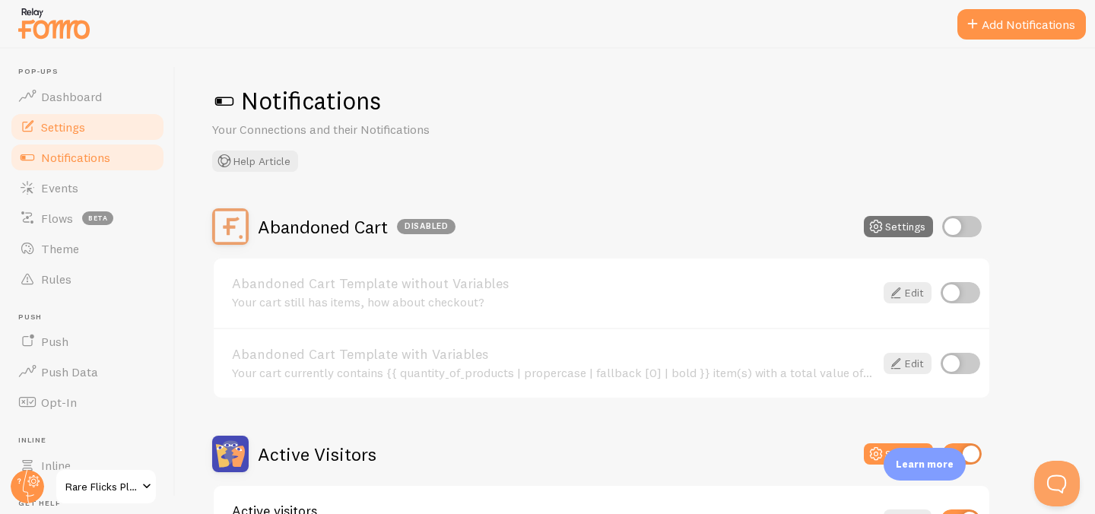
click at [81, 131] on span "Settings" at bounding box center [63, 126] width 44 height 15
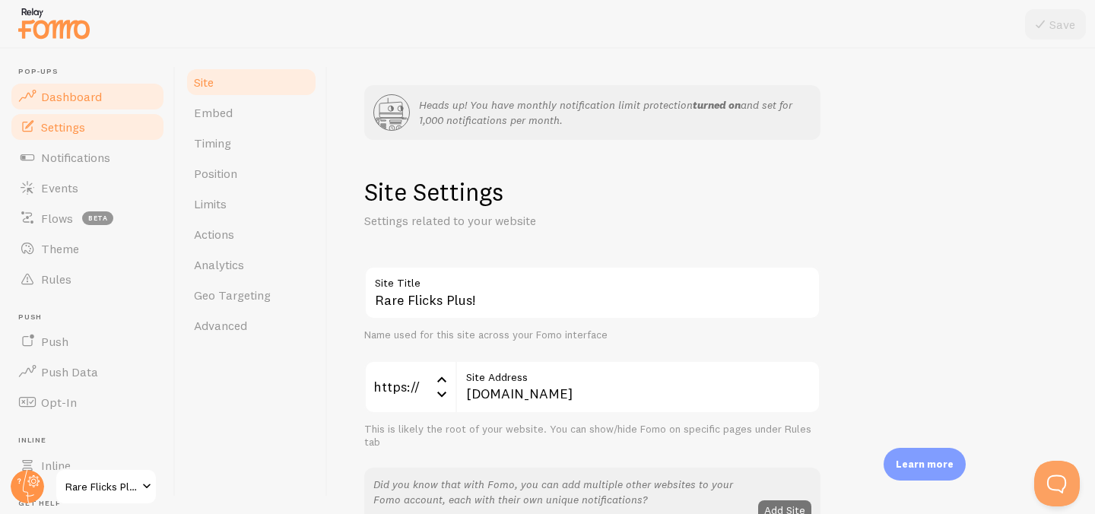
click at [97, 104] on link "Dashboard" at bounding box center [87, 96] width 157 height 30
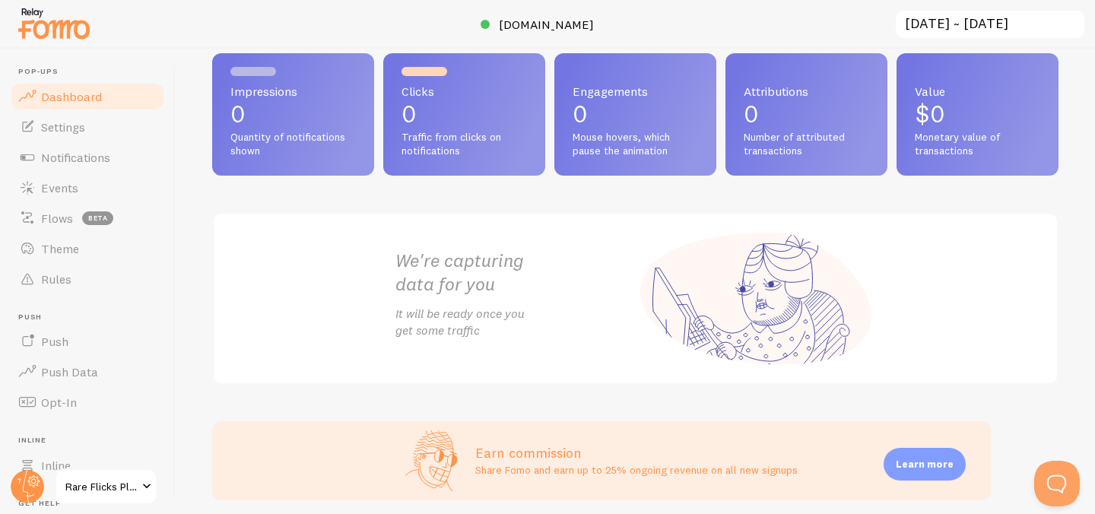
scroll to position [110, 0]
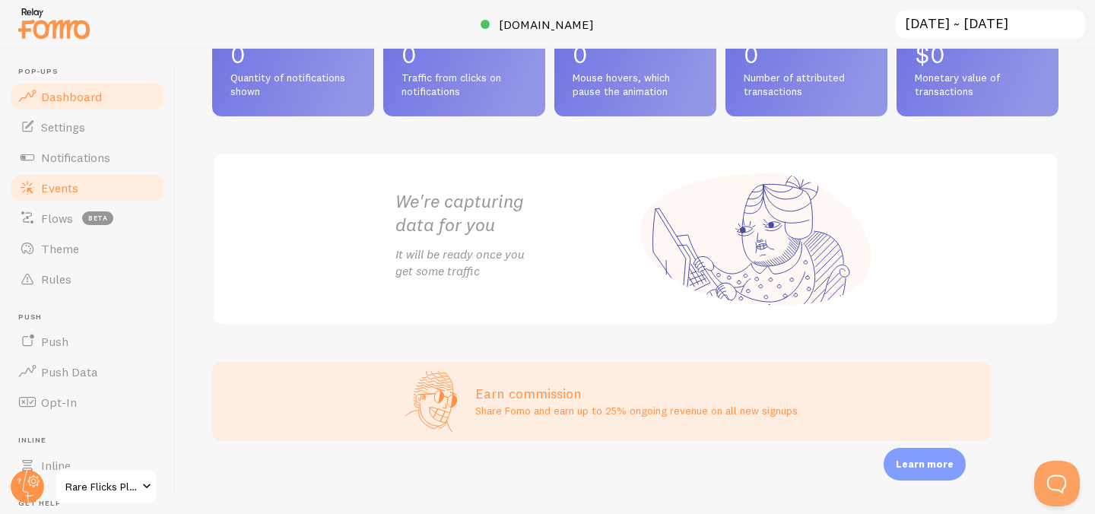
click at [104, 195] on link "Events" at bounding box center [87, 188] width 157 height 30
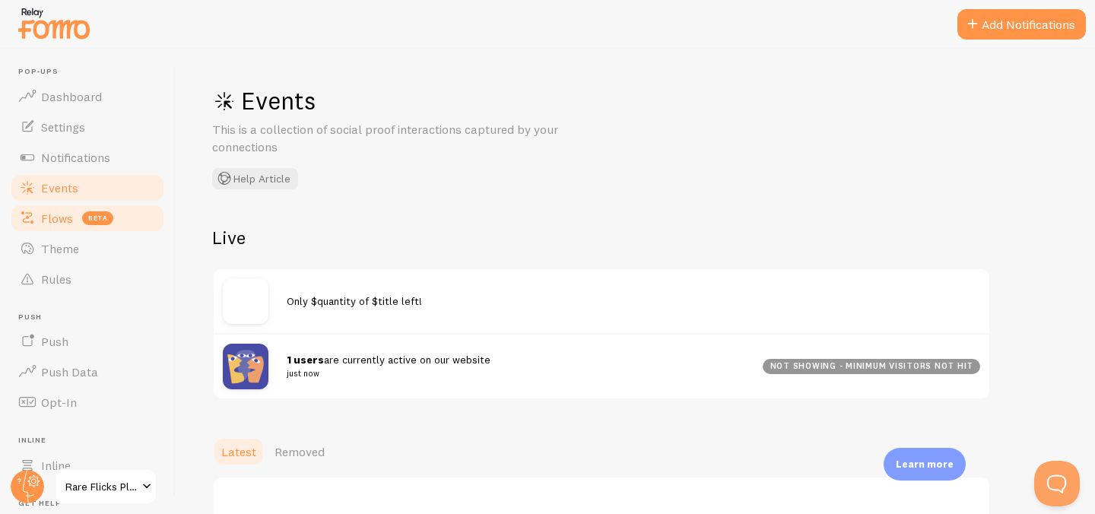
click at [57, 225] on link "Flows beta" at bounding box center [87, 218] width 157 height 30
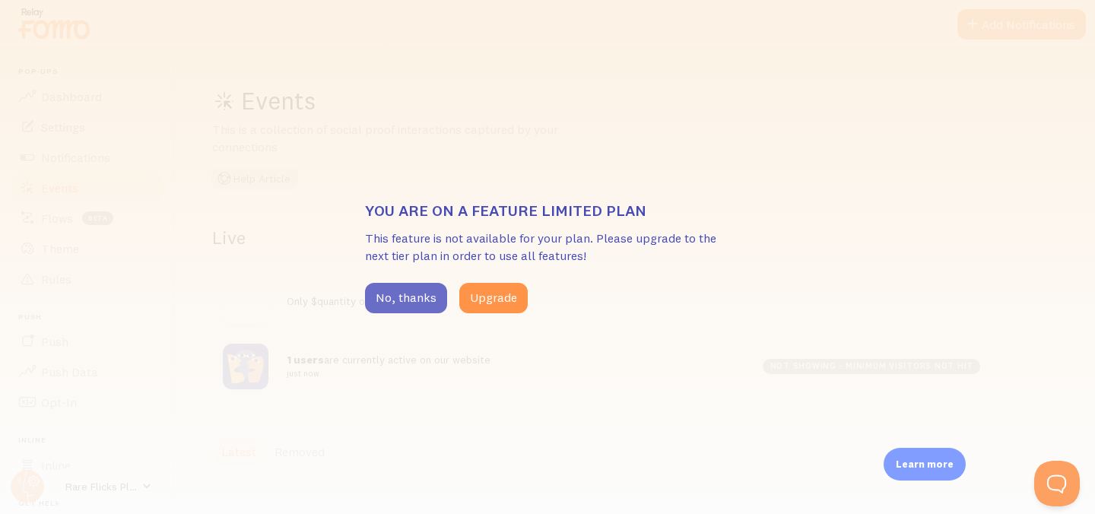
click at [421, 305] on button "No, thanks" at bounding box center [406, 298] width 82 height 30
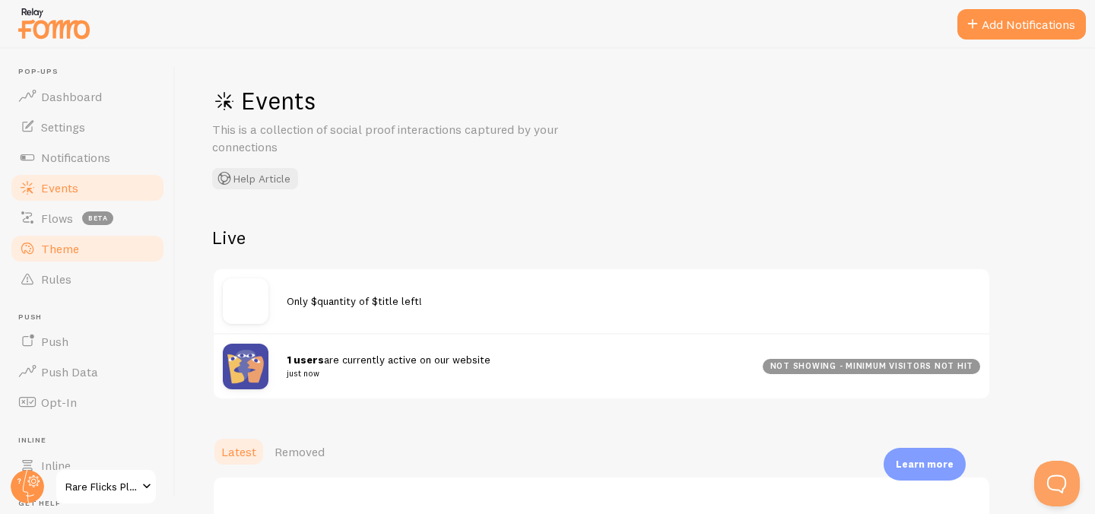
click at [87, 251] on link "Theme" at bounding box center [87, 248] width 157 height 30
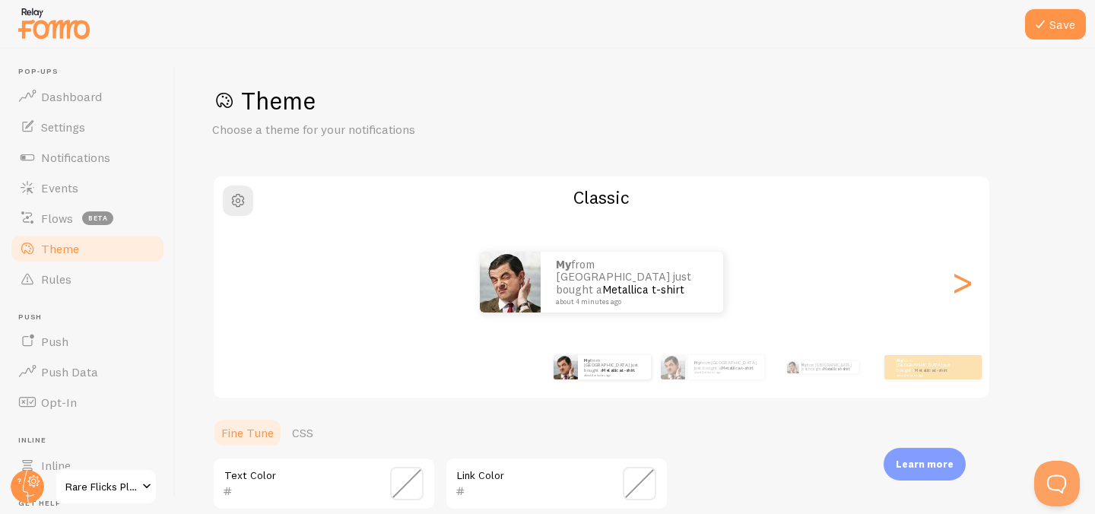
click at [399, 233] on div "My from Canada just bought a Metallica t-shirt about 4 minutes ago My from Cana…" at bounding box center [602, 282] width 776 height 110
click at [240, 204] on span "button" at bounding box center [238, 201] width 18 height 18
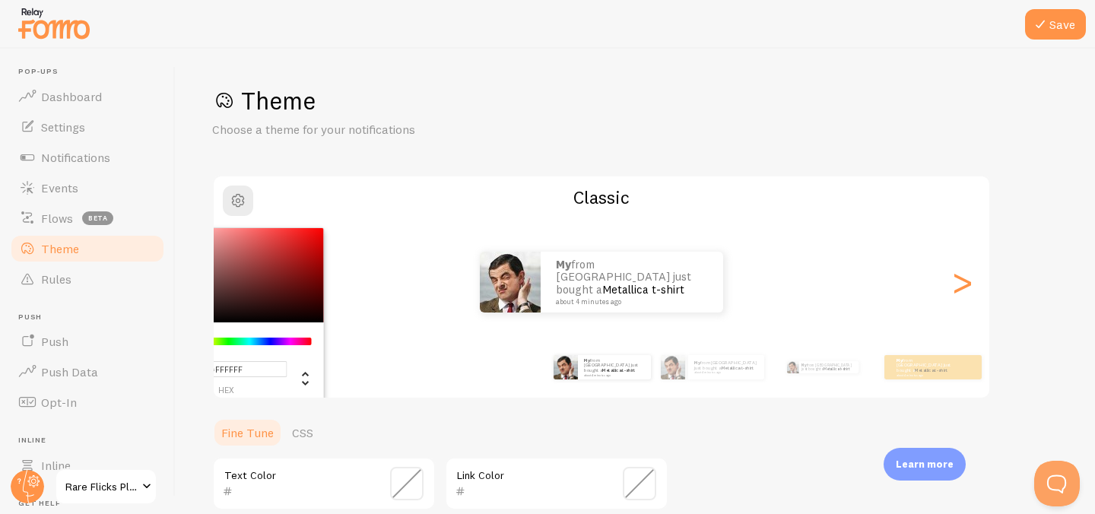
click at [246, 367] on input "#FFFFFF" at bounding box center [226, 369] width 122 height 16
paste input "5807C3"
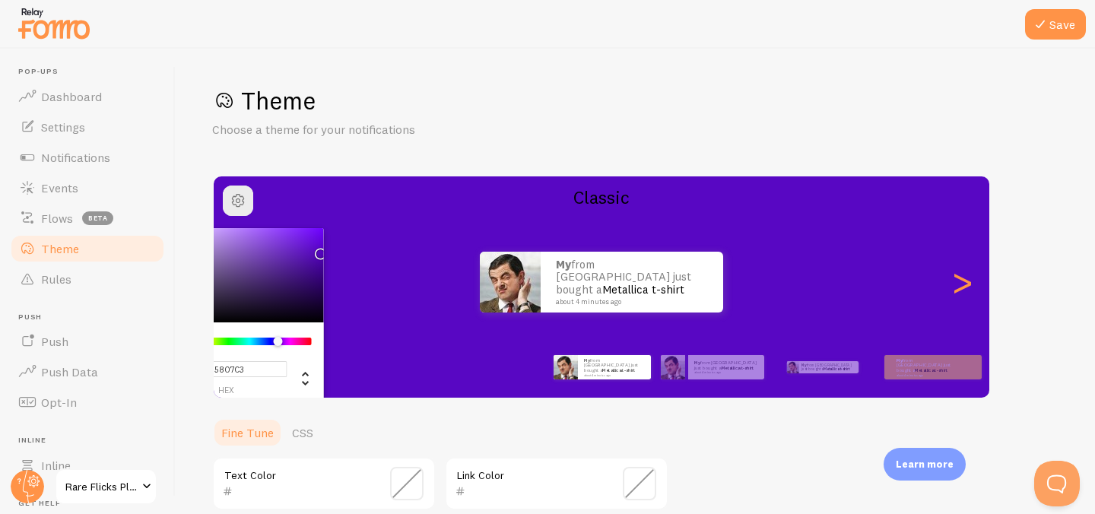
type input "#5807C3"
click at [345, 415] on div "Theme Choose a theme for your notifications #5807C3 hex 88 r 7 g 195 b 266 h 93…" at bounding box center [635, 446] width 846 height 722
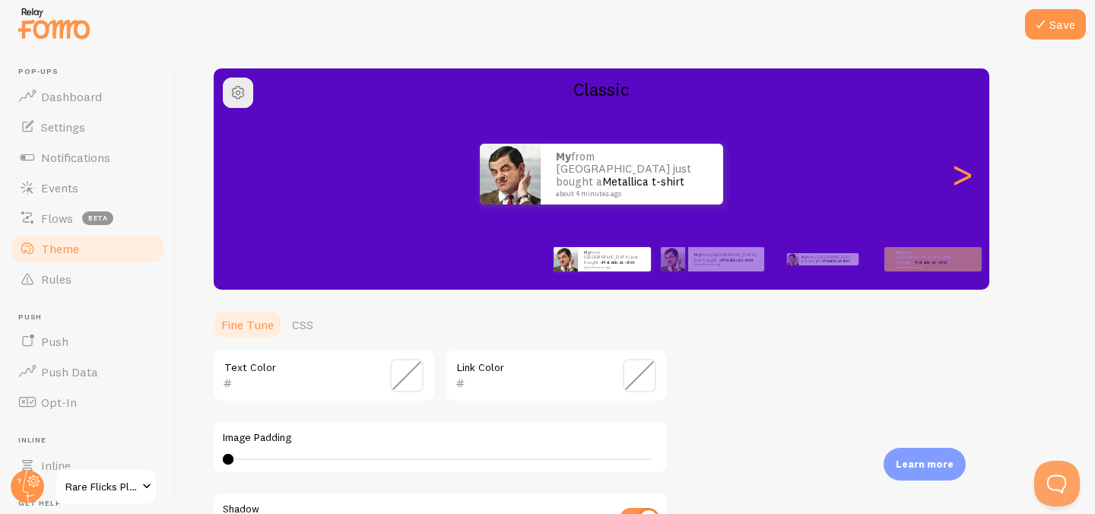
scroll to position [112, 0]
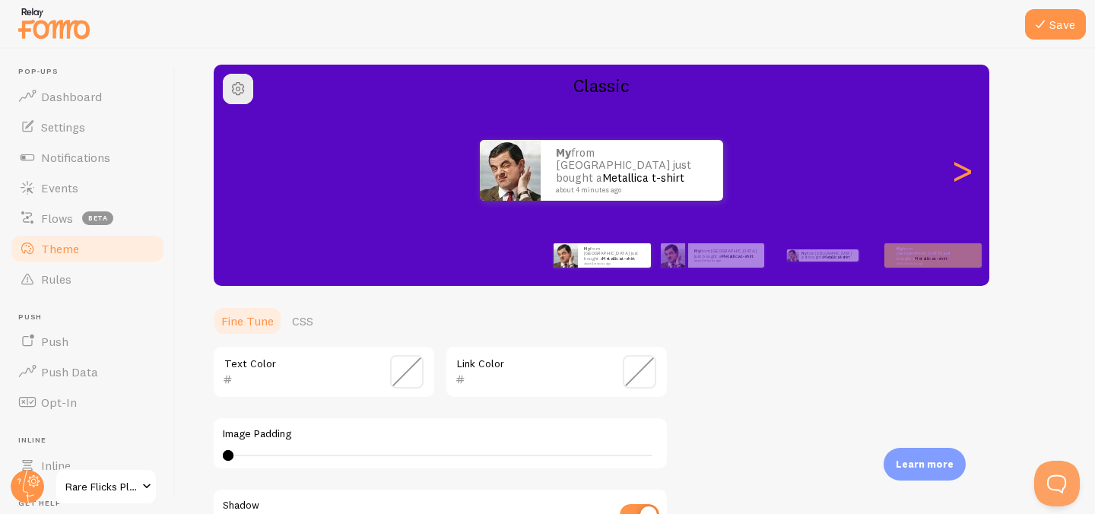
click at [403, 374] on span at bounding box center [406, 371] width 33 height 33
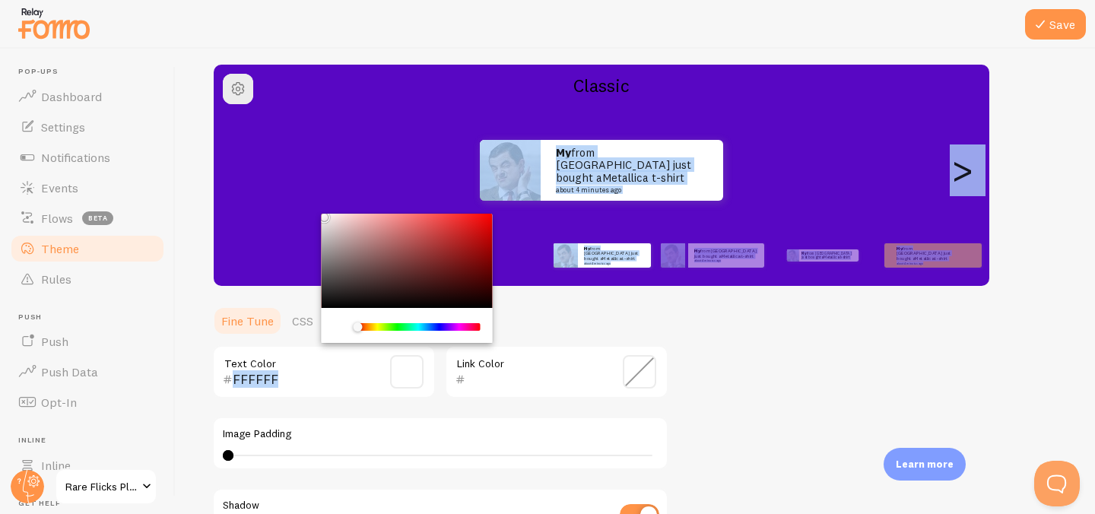
drag, startPoint x: 386, startPoint y: 302, endPoint x: 310, endPoint y: 211, distance: 119.3
click at [310, 211] on div "Theme Choose a theme for your notifications Classic My from Canada just bought …" at bounding box center [635, 334] width 846 height 722
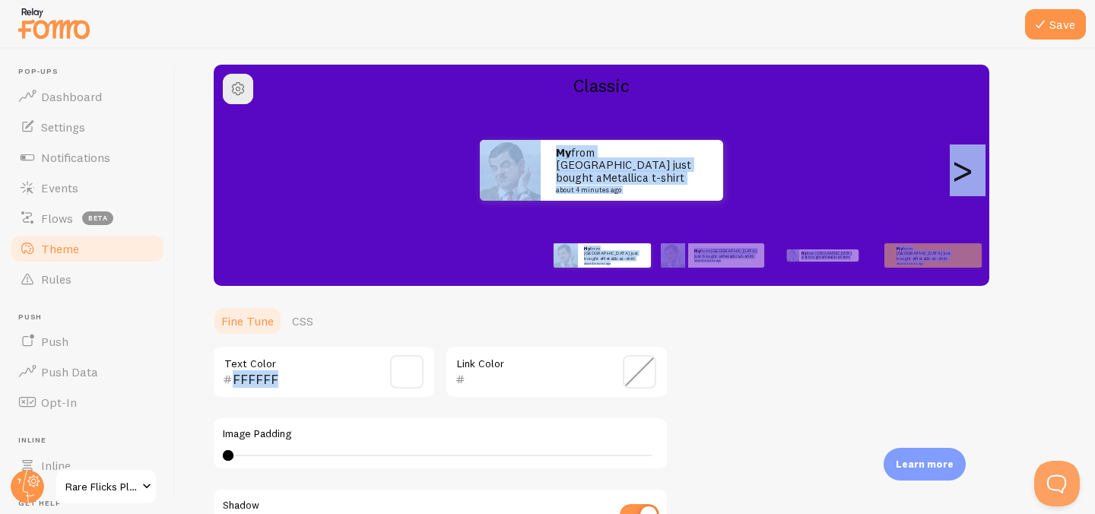
click at [421, 373] on span at bounding box center [406, 371] width 33 height 33
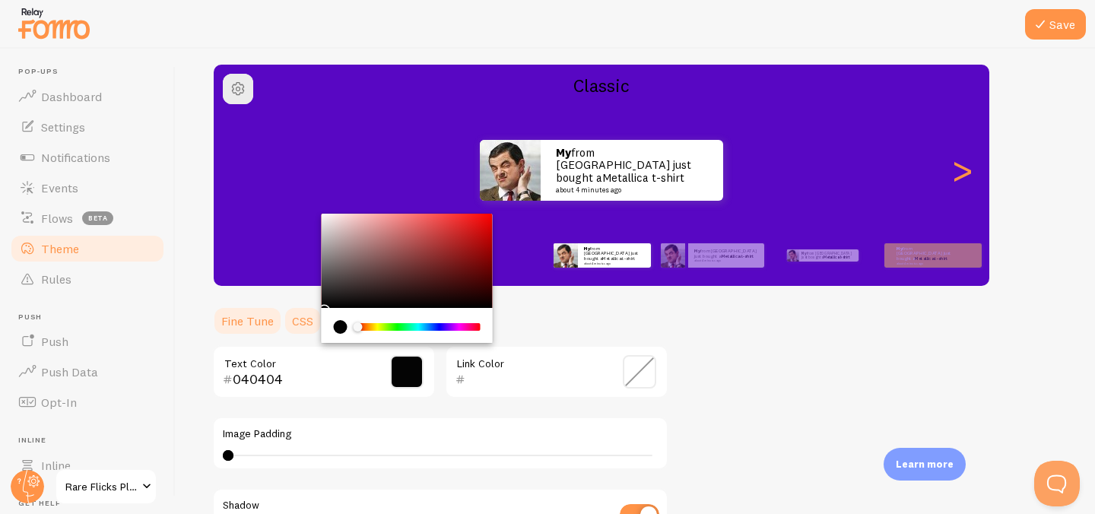
type input "000000"
drag, startPoint x: 397, startPoint y: 274, endPoint x: 310, endPoint y: 313, distance: 95.3
click at [310, 313] on section "Fine Tune CSS 000000 Text Color Link Color Image Padding 0 0 - undefined Shadow…" at bounding box center [440, 500] width 456 height 389
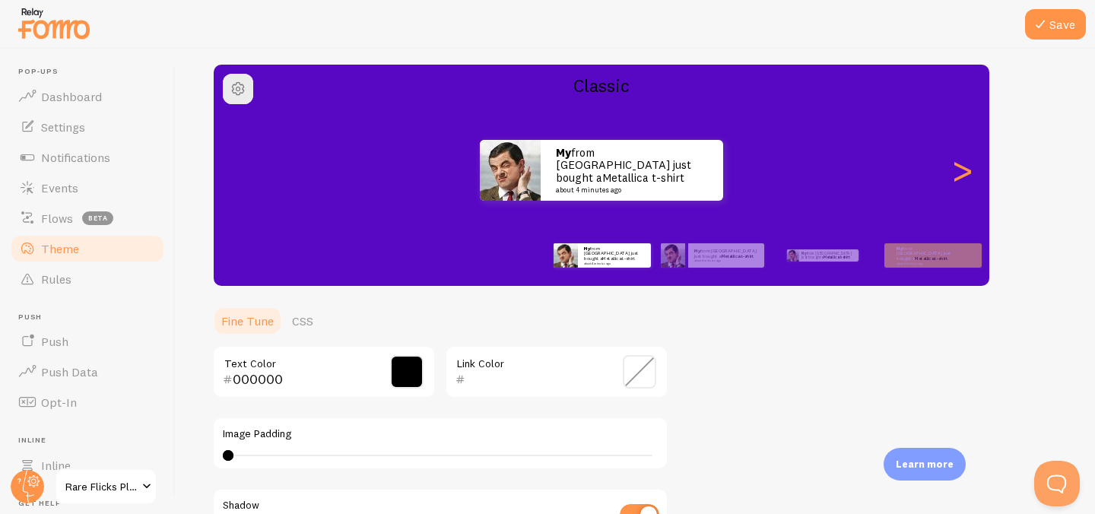
click at [640, 380] on span at bounding box center [639, 371] width 33 height 33
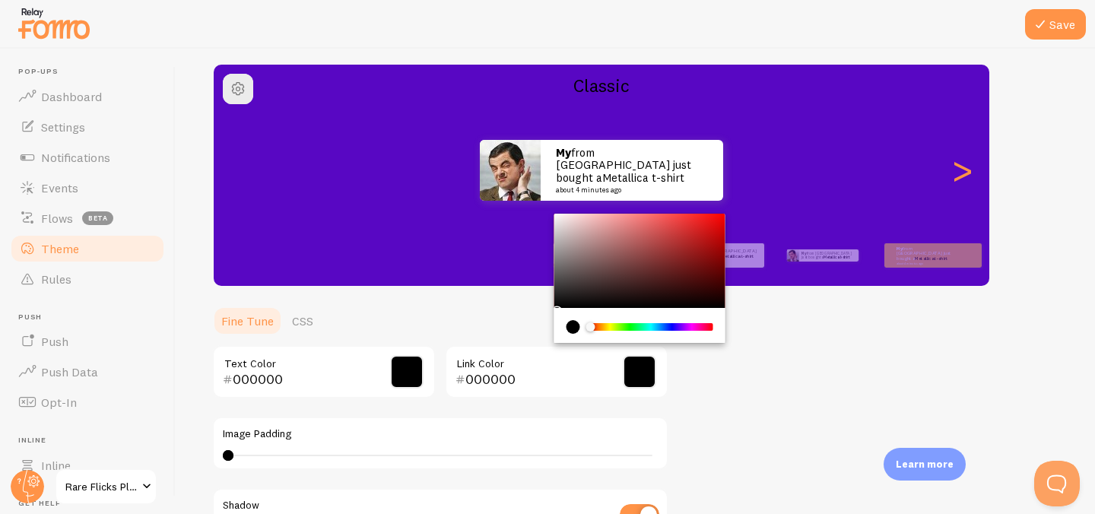
drag, startPoint x: 621, startPoint y: 258, endPoint x: 529, endPoint y: 328, distance: 115.6
click at [529, 328] on section "Fine Tune CSS 000000 Text Color 000000 Link Color Image Padding 0 0 - undefined…" at bounding box center [440, 500] width 456 height 389
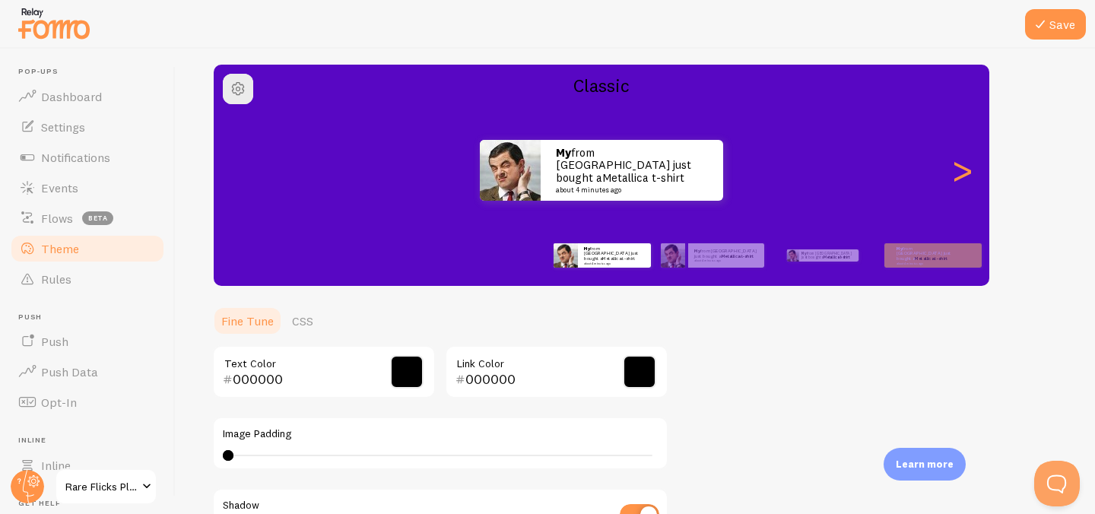
click at [726, 402] on div "Theme Choose a theme for your notifications Classic My from Canada just bought …" at bounding box center [635, 334] width 846 height 722
click at [640, 378] on span at bounding box center [639, 371] width 33 height 33
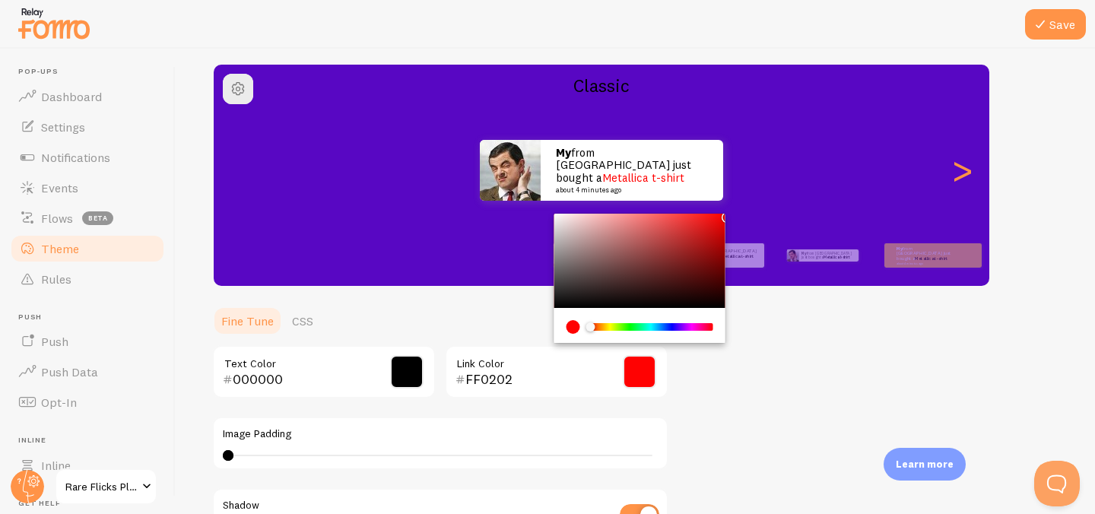
type input "FF0000"
drag, startPoint x: 700, startPoint y: 246, endPoint x: 728, endPoint y: 206, distance: 48.7
click at [728, 206] on div "Theme Choose a theme for your notifications Classic My from Canada just bought …" at bounding box center [635, 334] width 846 height 722
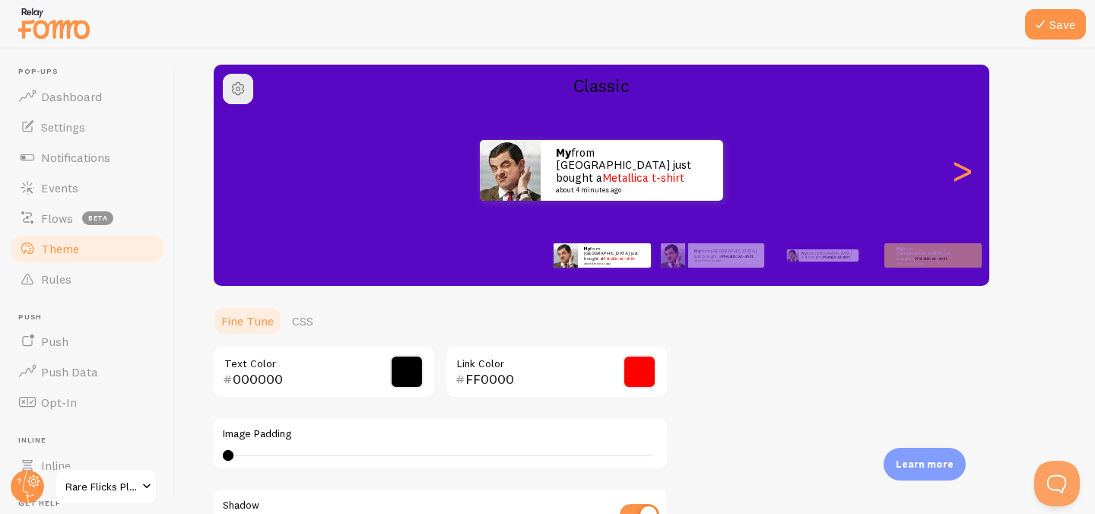
click at [779, 331] on div "Theme Choose a theme for your notifications Classic My from Canada just bought …" at bounding box center [635, 334] width 846 height 722
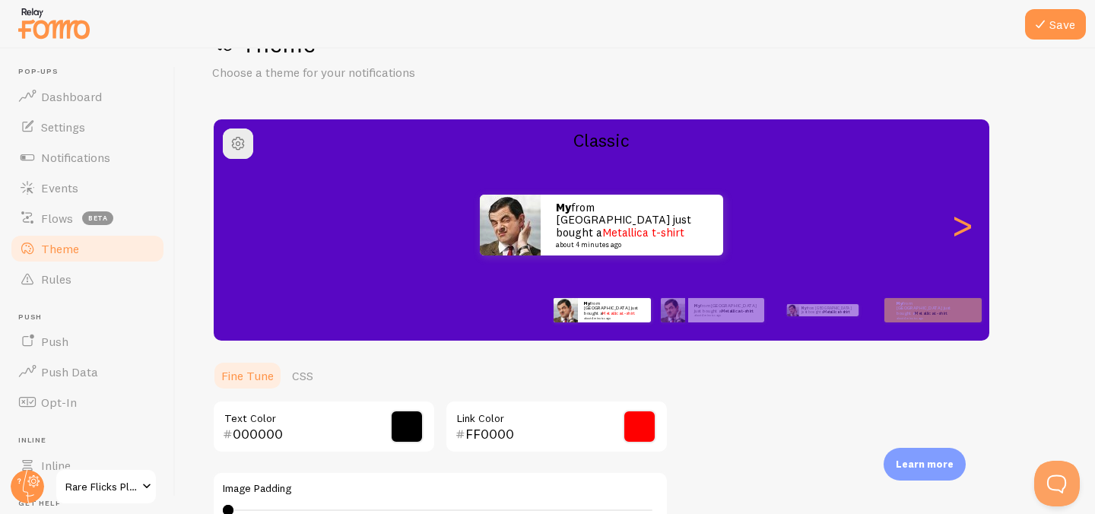
scroll to position [0, 0]
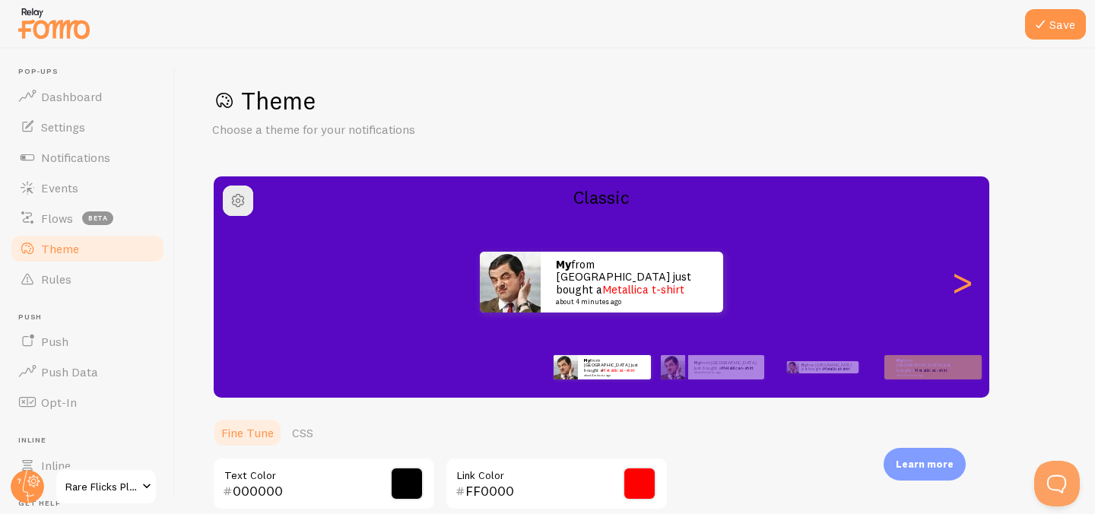
click at [1062, 40] on div at bounding box center [547, 24] width 1095 height 49
click at [86, 271] on link "Rules" at bounding box center [87, 279] width 157 height 30
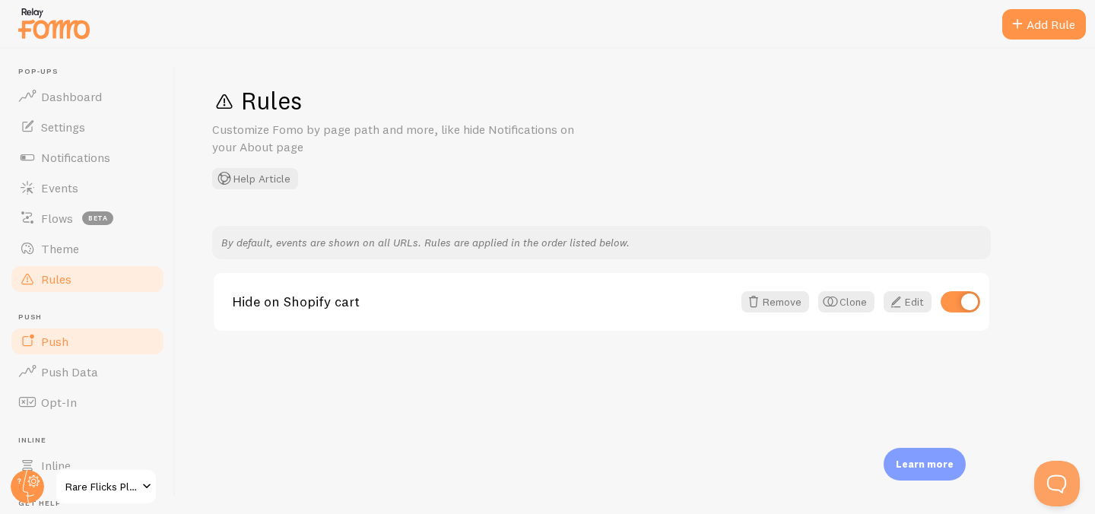
click at [91, 343] on link "Push" at bounding box center [87, 341] width 157 height 30
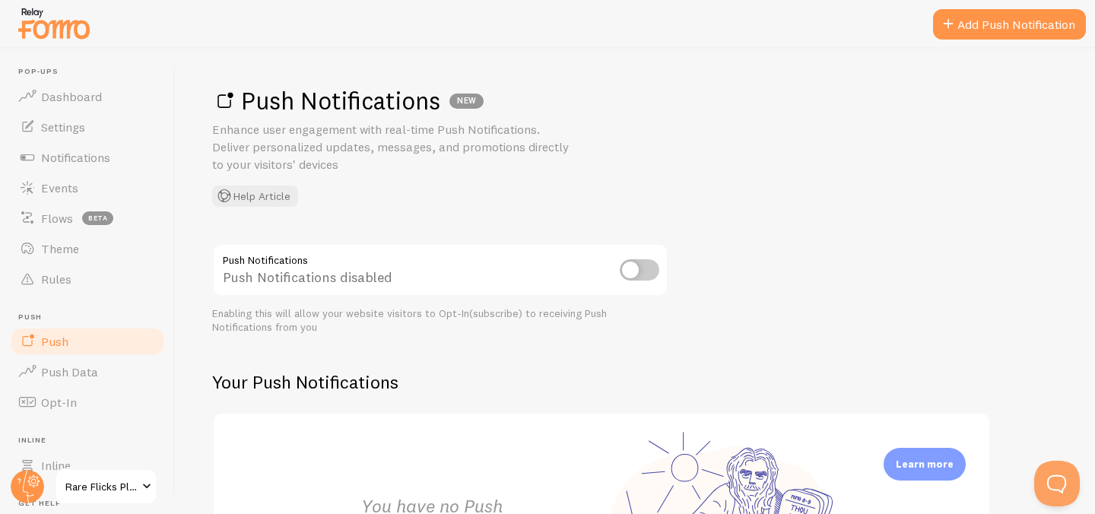
click at [640, 271] on input "checkbox" at bounding box center [640, 269] width 40 height 21
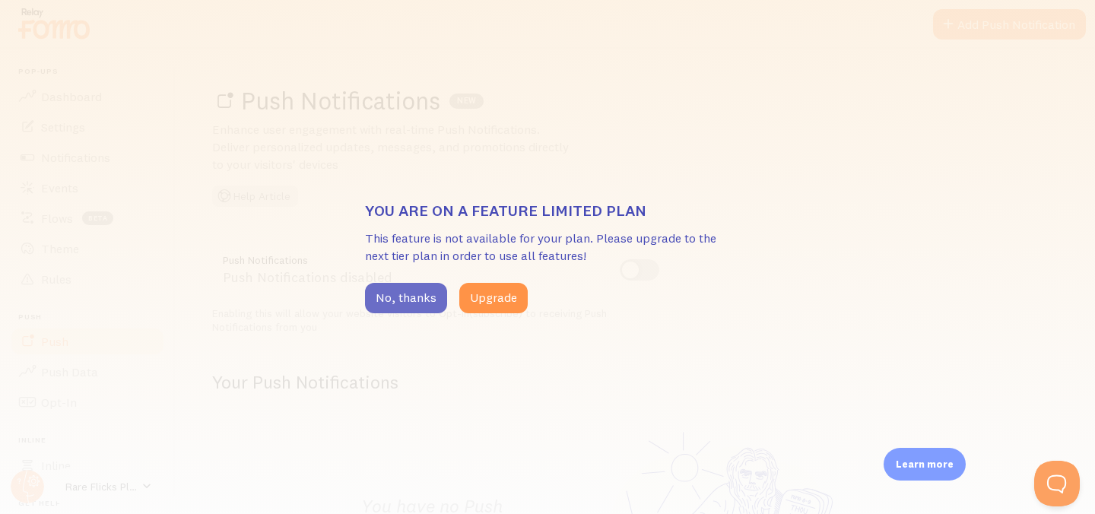
click at [434, 300] on button "No, thanks" at bounding box center [406, 298] width 82 height 30
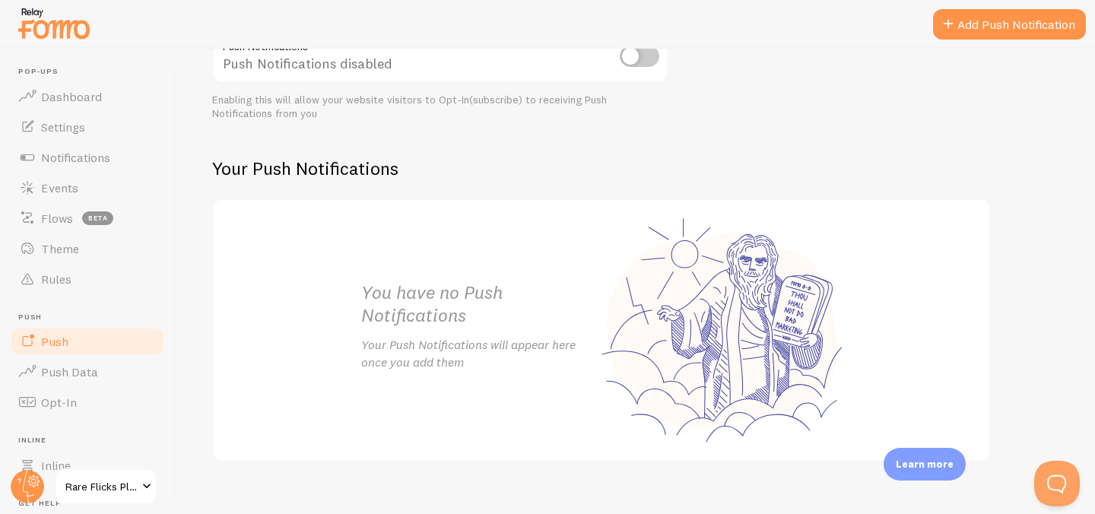
scroll to position [234, 0]
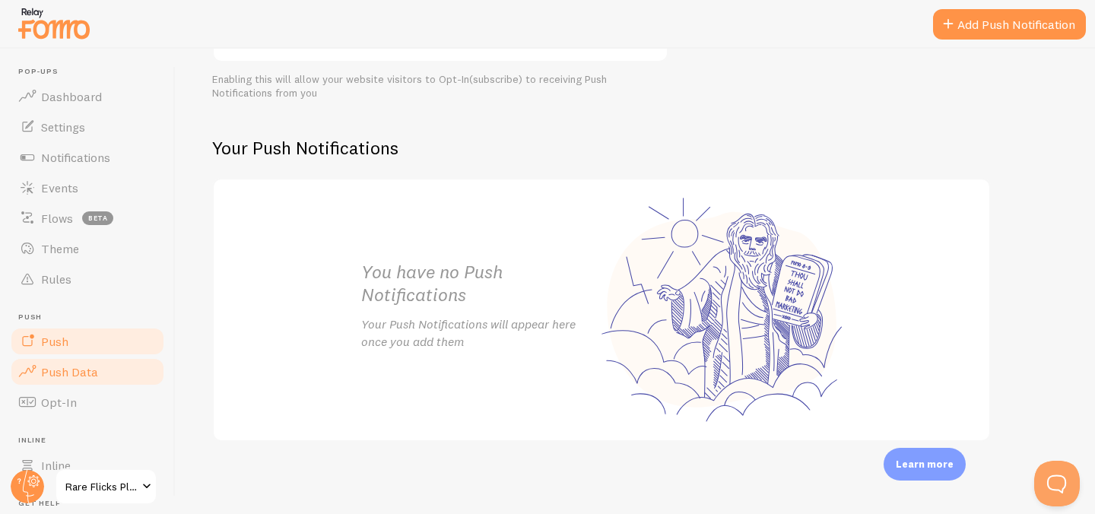
click at [72, 380] on link "Push Data" at bounding box center [87, 372] width 157 height 30
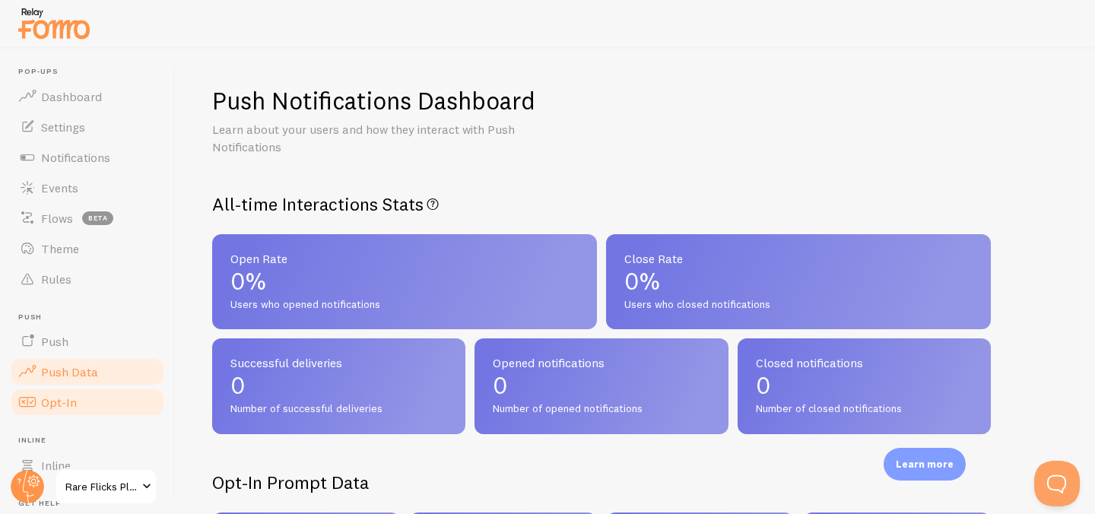
click at [74, 399] on span "Opt-In" at bounding box center [59, 402] width 36 height 15
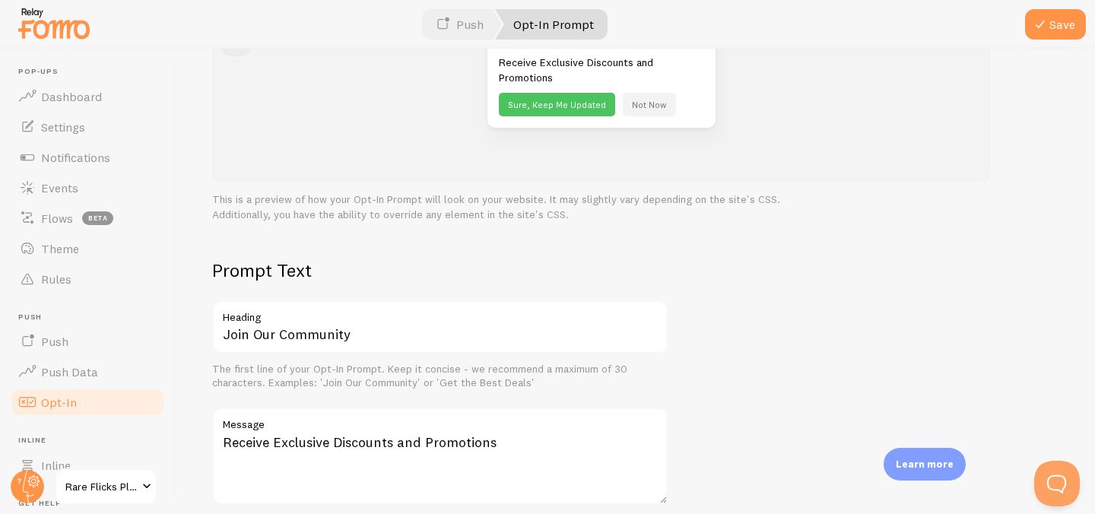
scroll to position [236, 0]
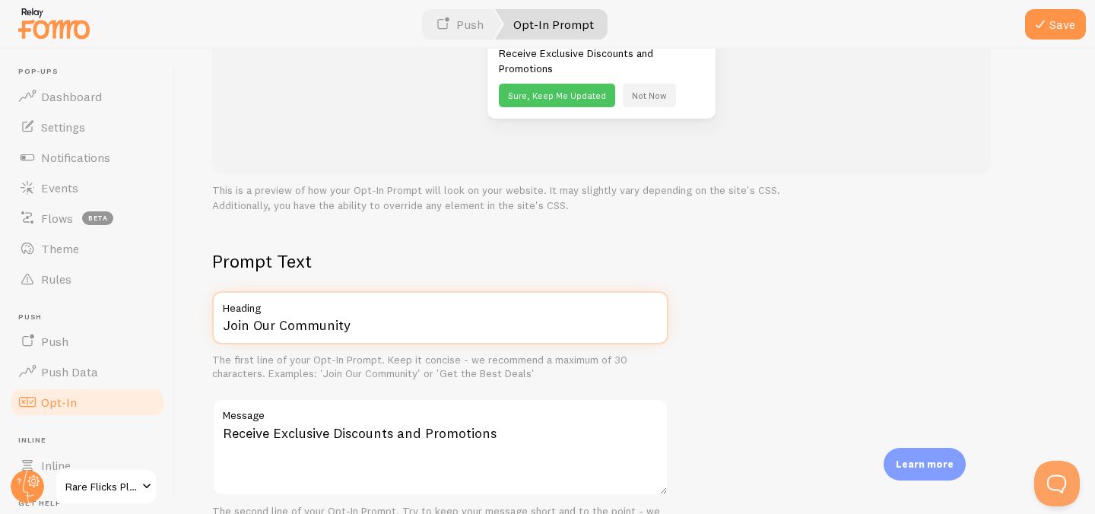
click at [427, 330] on input "Join Our Community" at bounding box center [440, 317] width 456 height 53
type input "Join The Hunt!"
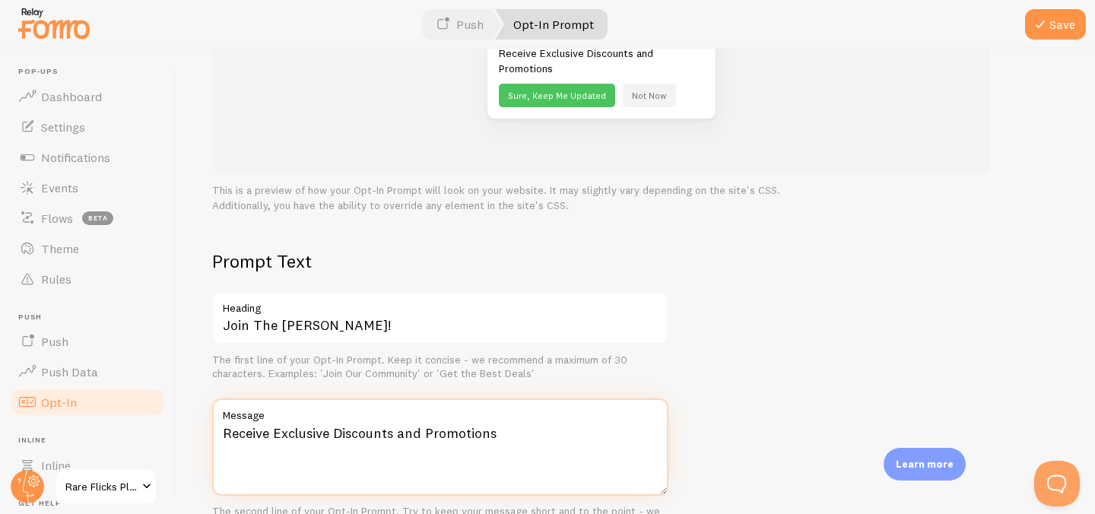
click at [402, 443] on textarea "Receive Exclusive Discounts and Promotions" at bounding box center [440, 447] width 456 height 97
paste textarea "Sign up and get 10% off your first order! Discover rare VHS, DVDs & Blu-Rays de…"
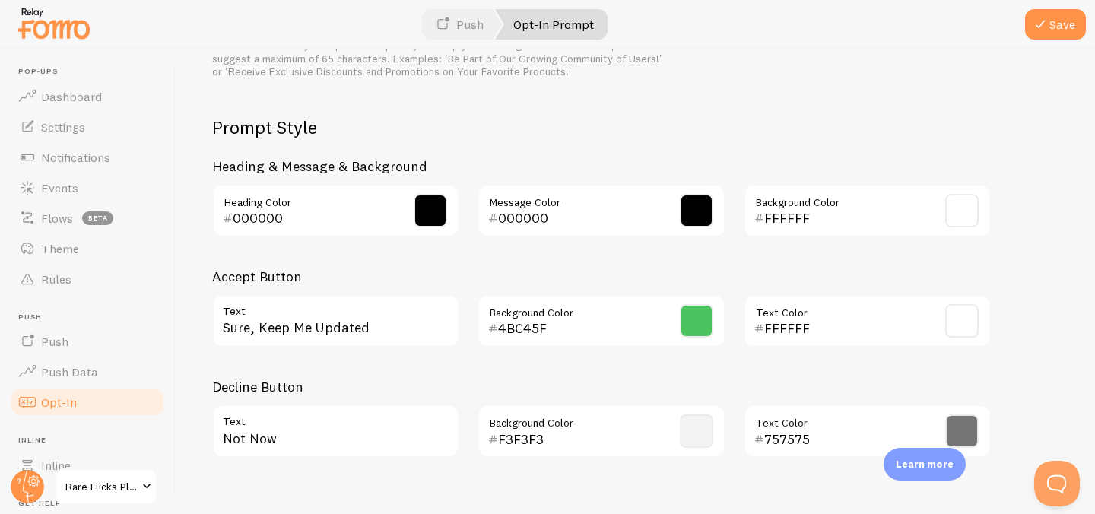
scroll to position [733, 0]
type textarea "Sign up and get 10% off your first order! Discover rare VHS, DVDs & Blu-Rays de…"
click at [960, 416] on span at bounding box center [961, 430] width 33 height 33
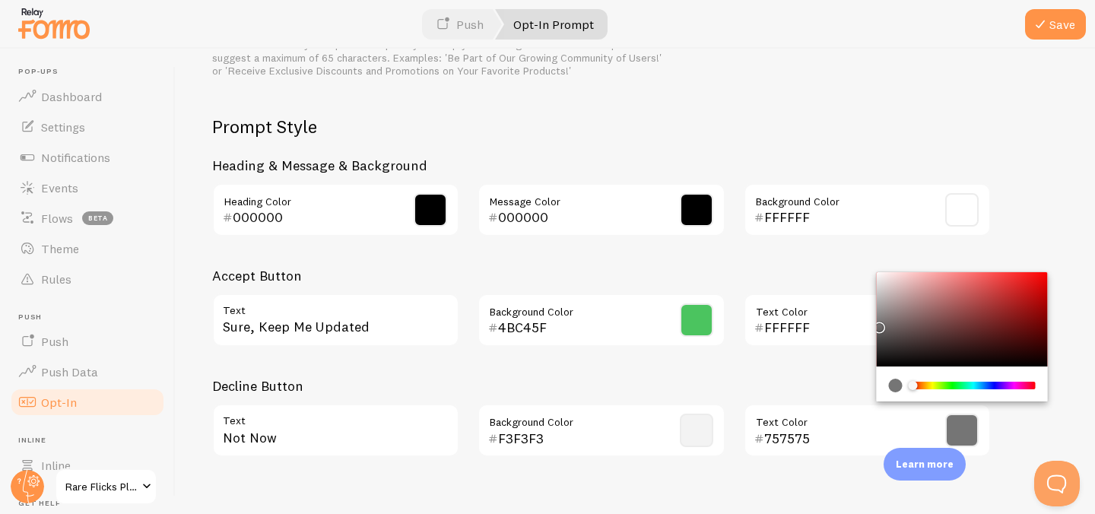
type input "1F1212"
click at [948, 340] on div "Chrome color picker" at bounding box center [961, 319] width 171 height 94
click at [740, 157] on h3 "Heading & Message & Background" at bounding box center [601, 165] width 779 height 17
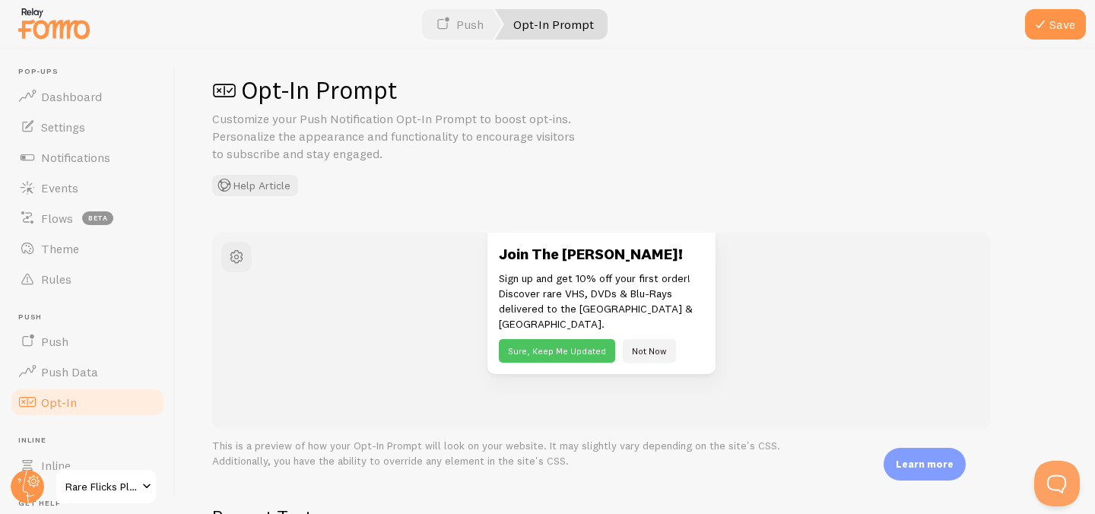
scroll to position [0, 0]
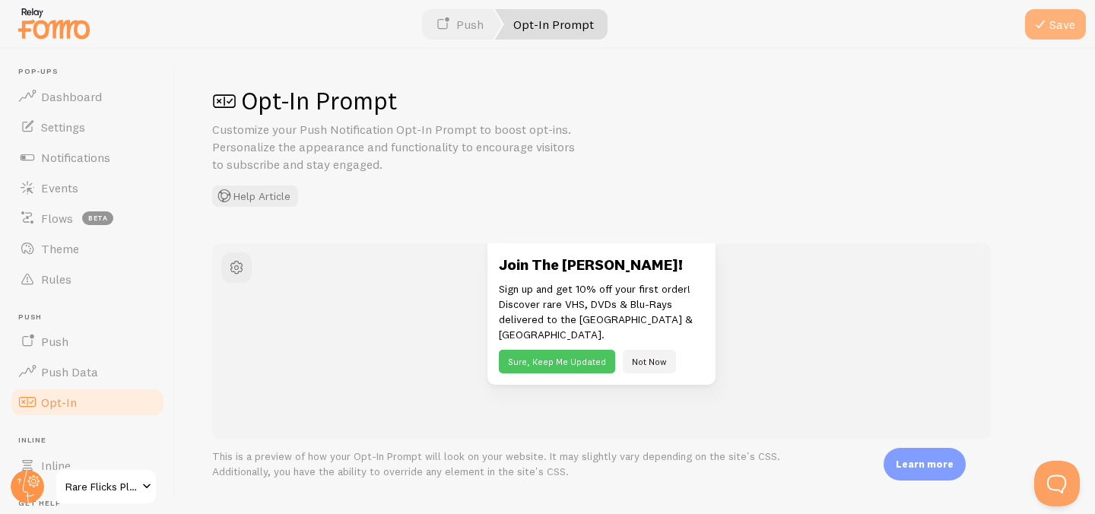
click at [1057, 33] on button "Save" at bounding box center [1055, 24] width 61 height 30
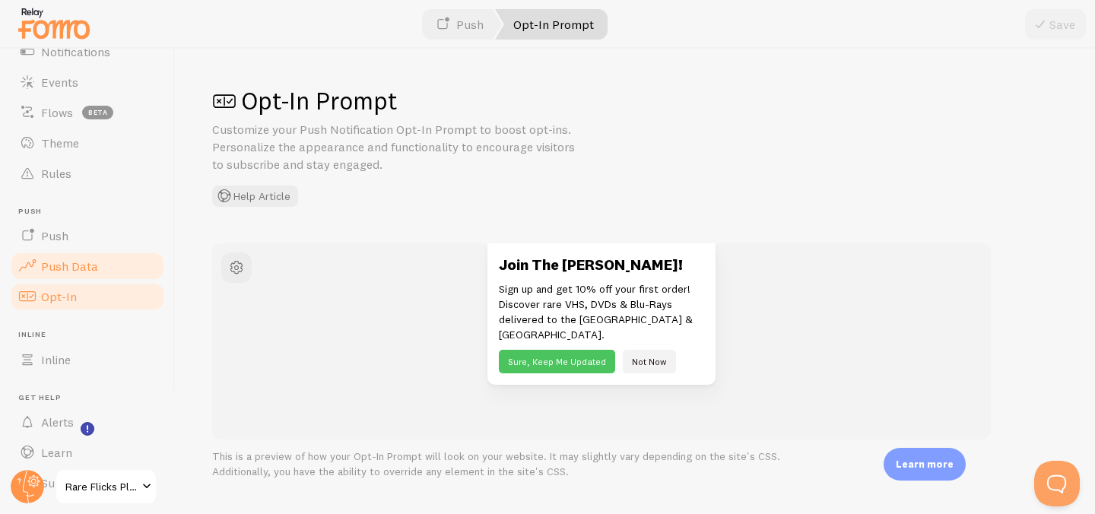
scroll to position [142, 0]
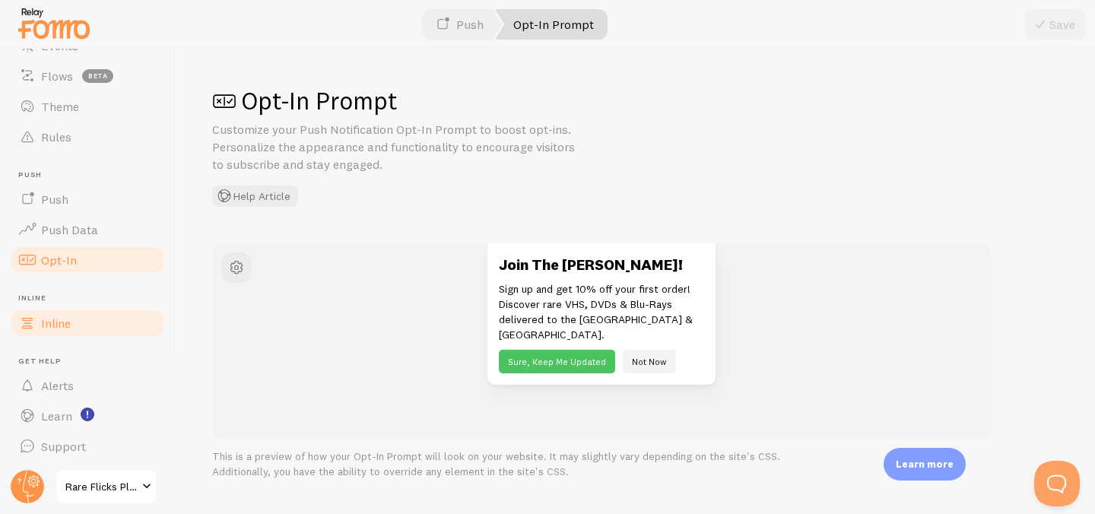
click at [76, 326] on link "Inline" at bounding box center [87, 323] width 157 height 30
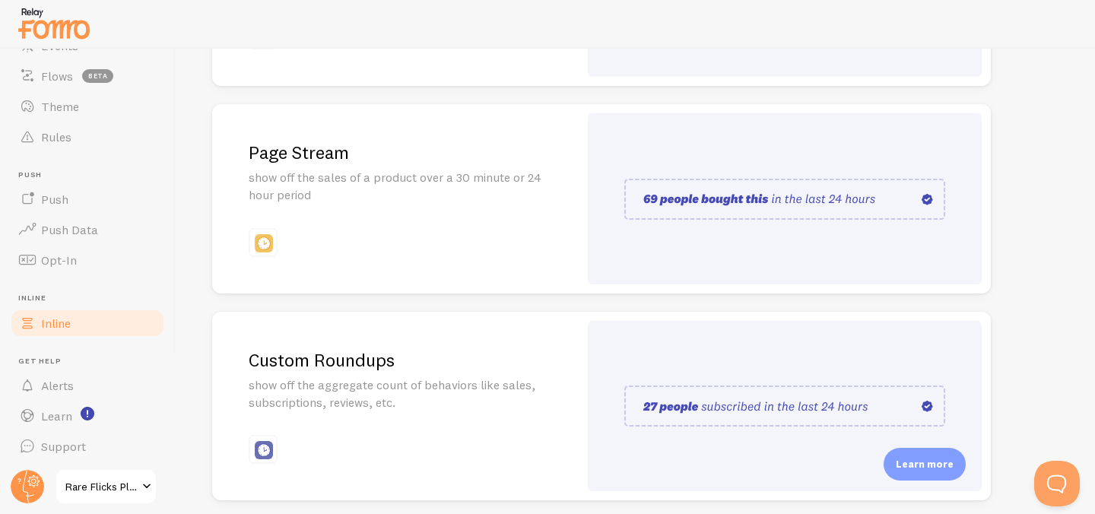
scroll to position [405, 0]
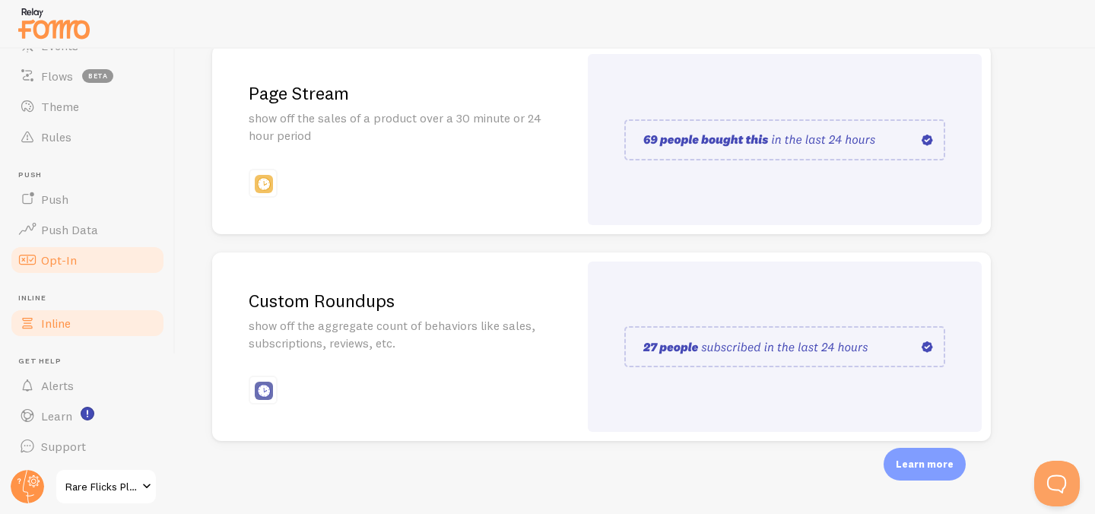
click at [89, 264] on link "Opt-In" at bounding box center [87, 260] width 157 height 30
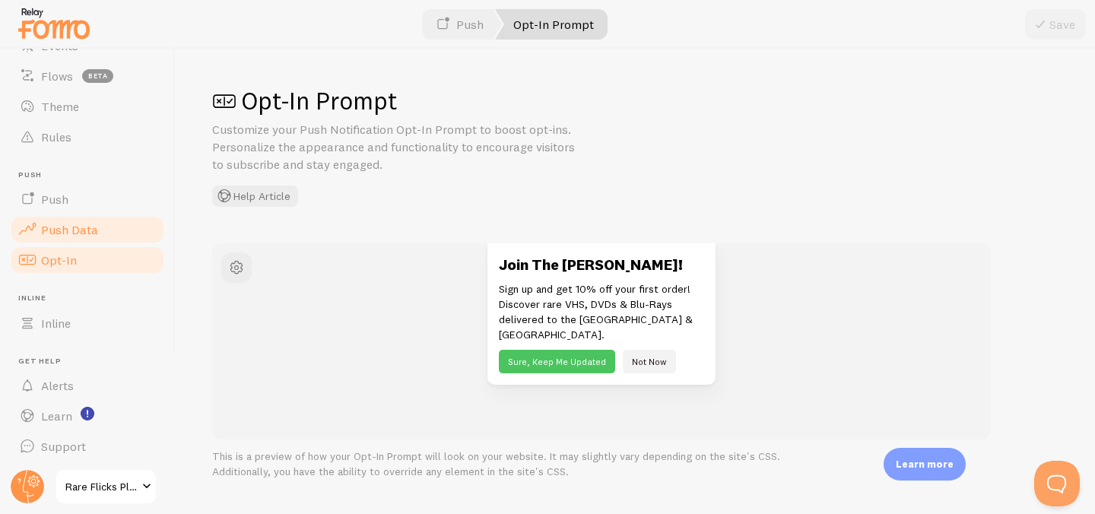
click at [91, 238] on link "Push Data" at bounding box center [87, 229] width 157 height 30
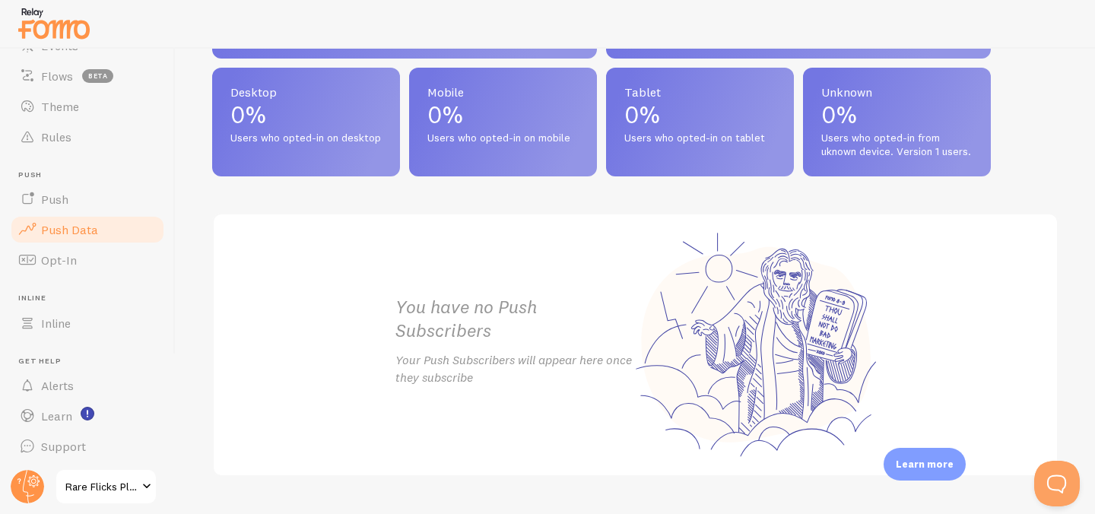
scroll to position [785, 0]
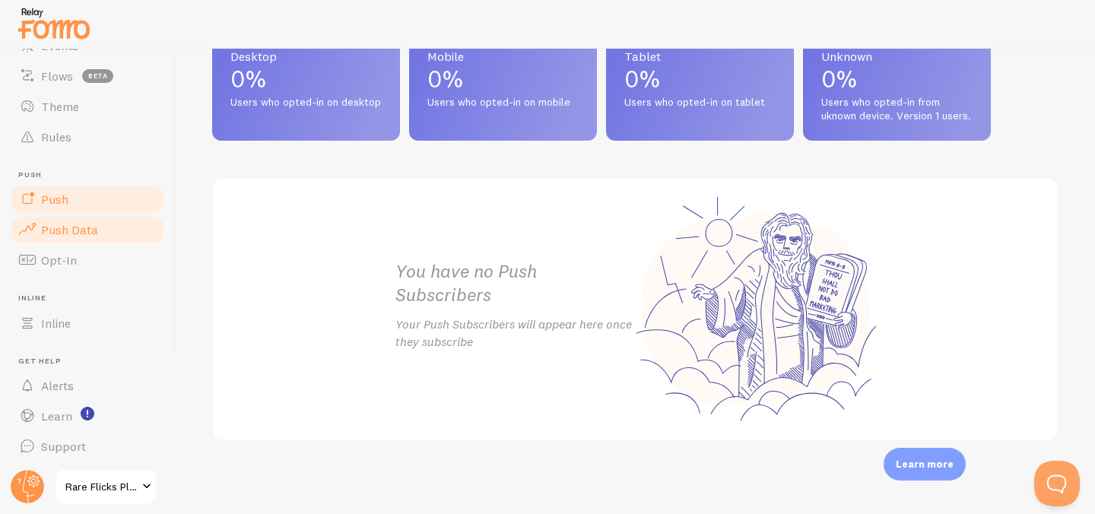
click at [52, 204] on span "Push" at bounding box center [54, 199] width 27 height 15
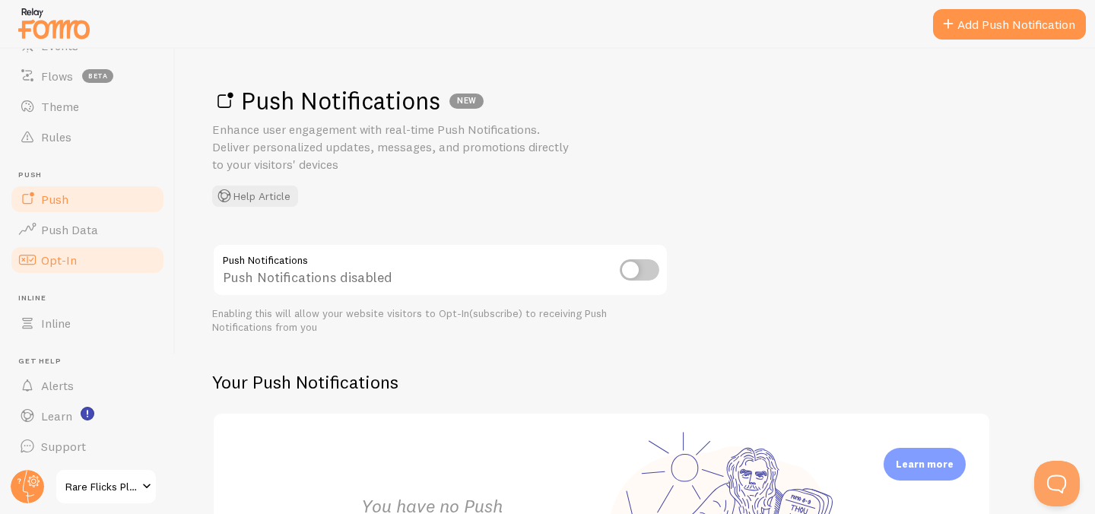
click at [84, 265] on link "Opt-In" at bounding box center [87, 260] width 157 height 30
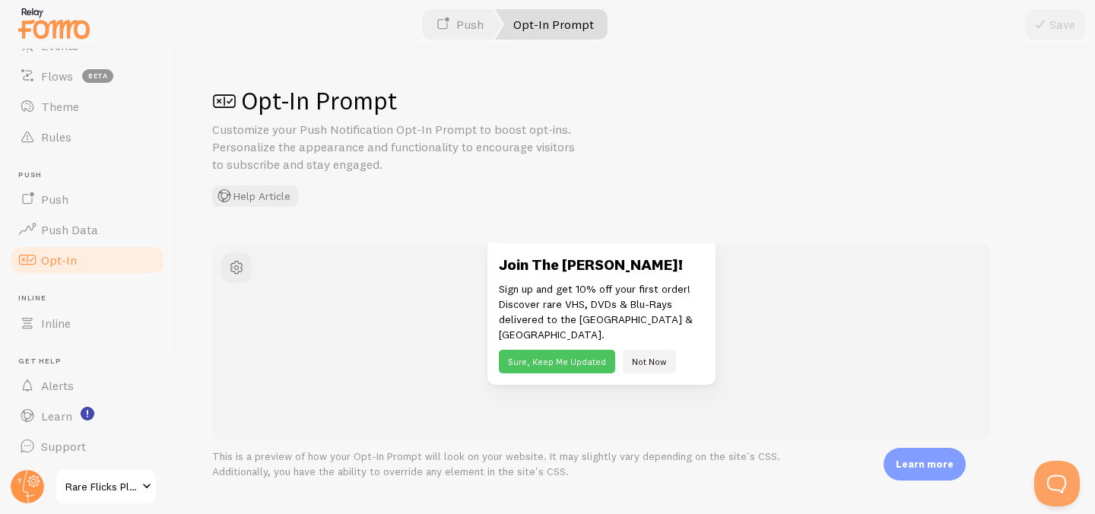
click at [572, 37] on link "Opt-In Prompt" at bounding box center [551, 24] width 113 height 30
click at [238, 261] on span "button" at bounding box center [236, 268] width 18 height 18
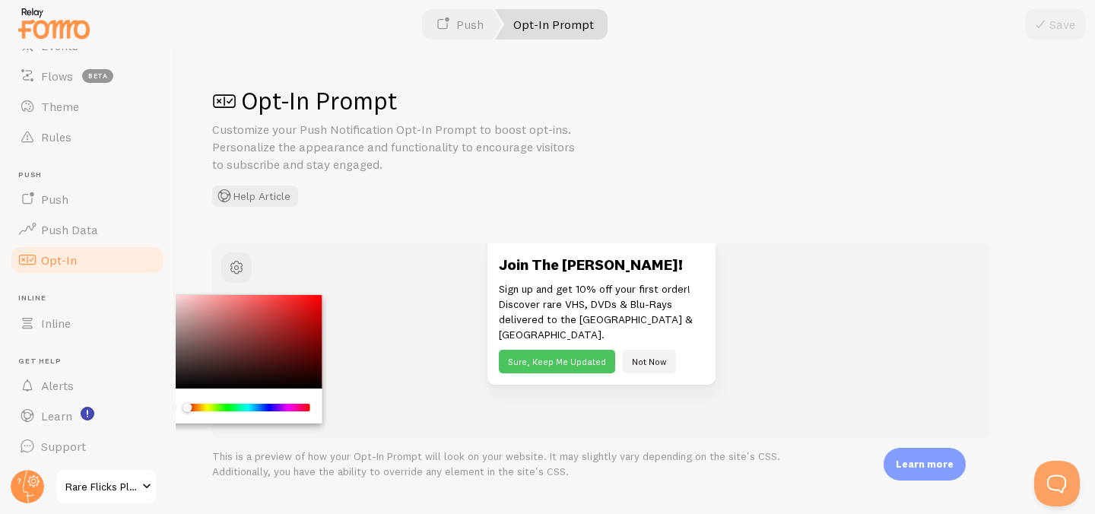
click at [364, 258] on div "Join The Hunt! Sign up and get 10% off your first order! Discover rare VHS, DVD…" at bounding box center [601, 314] width 669 height 142
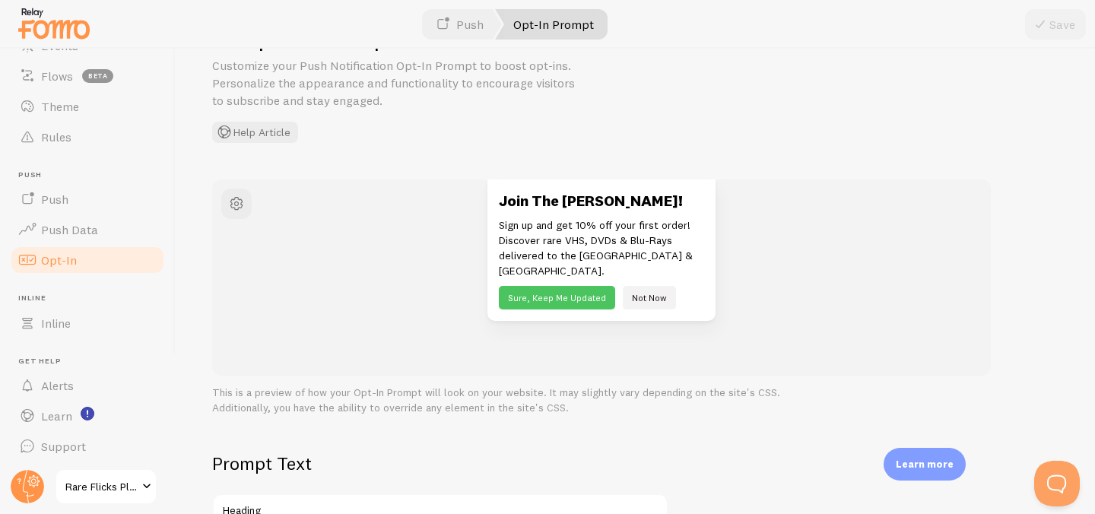
scroll to position [74, 0]
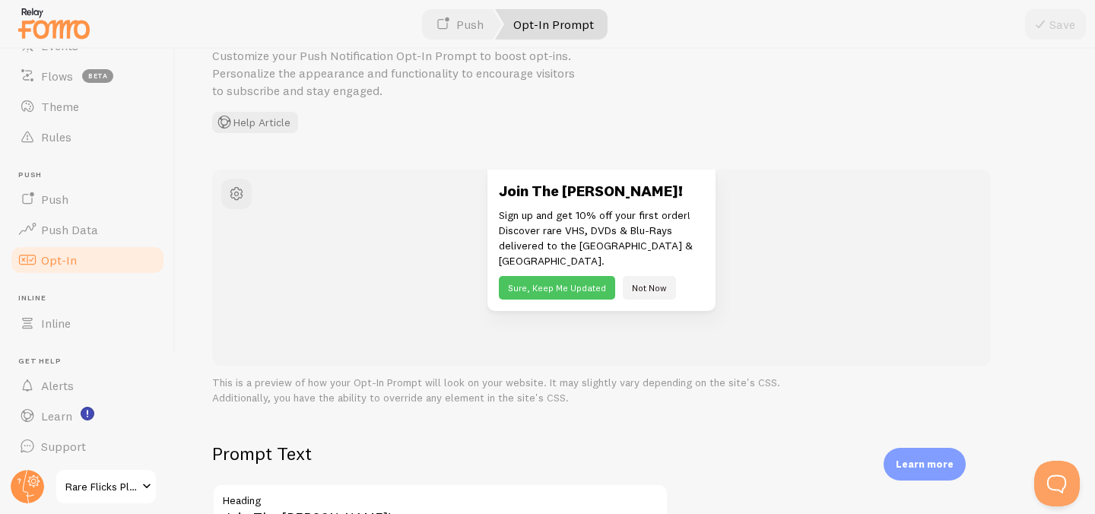
click at [563, 276] on button "Sure, Keep Me Updated" at bounding box center [557, 288] width 116 height 24
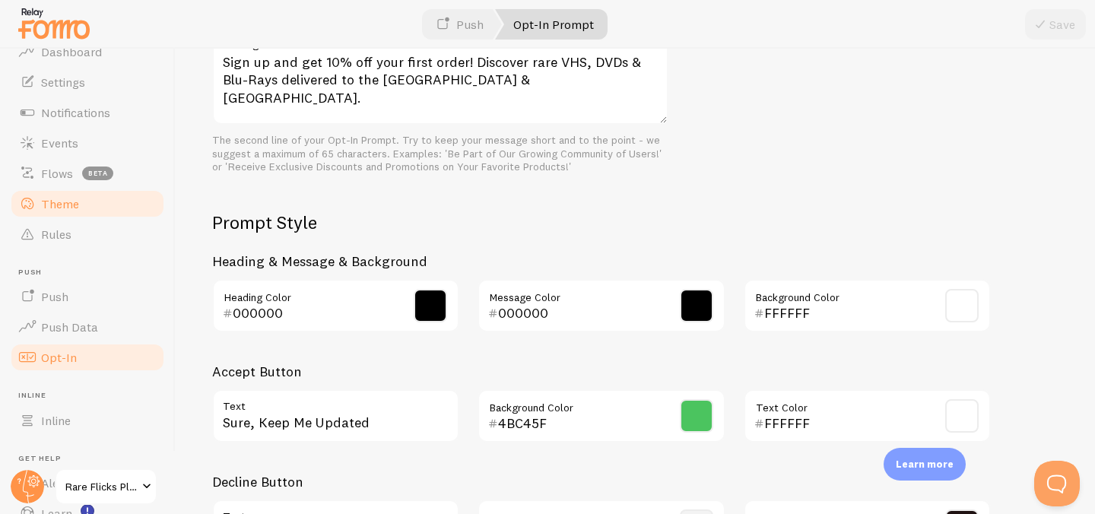
scroll to position [46, 0]
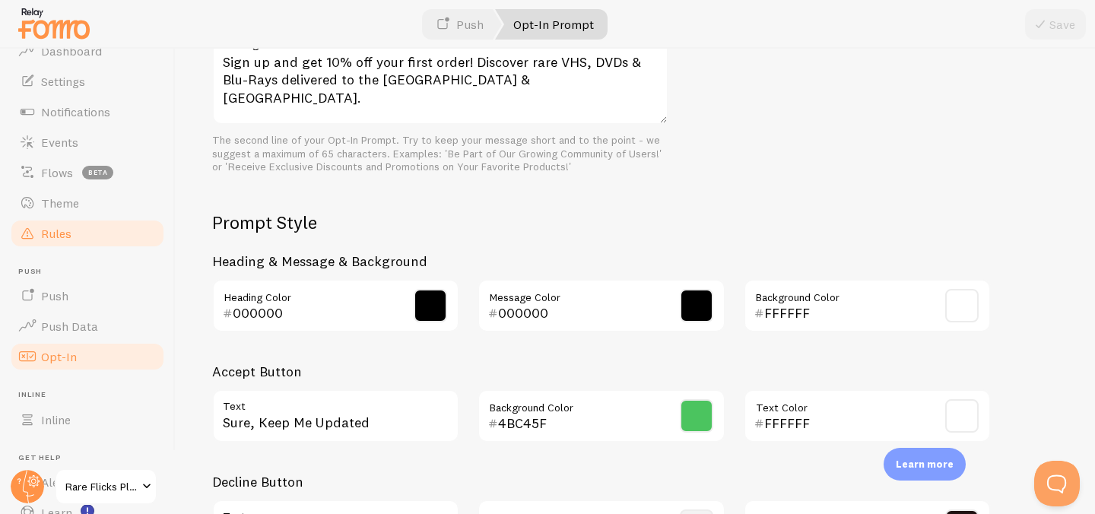
click at [75, 232] on link "Rules" at bounding box center [87, 233] width 157 height 30
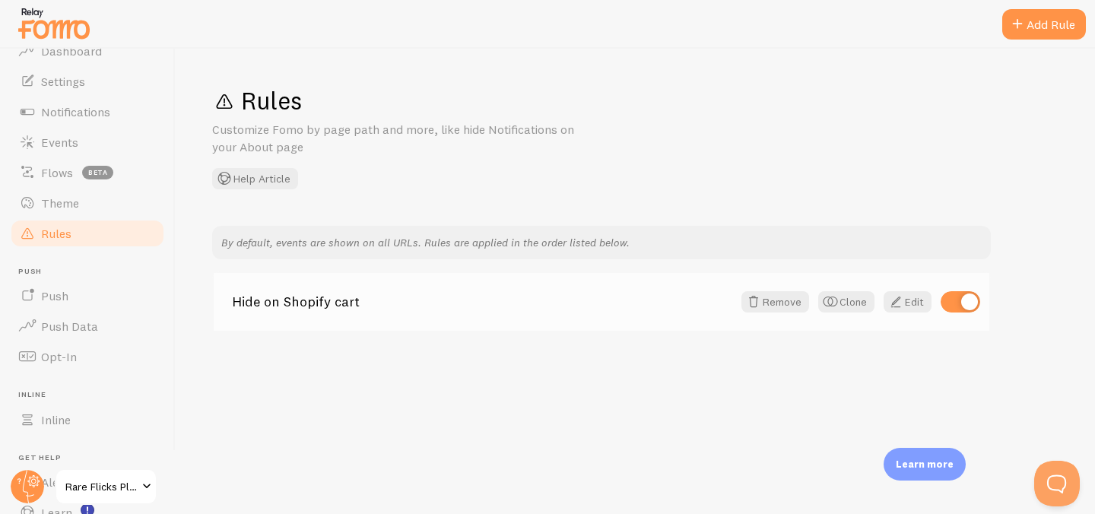
click at [962, 305] on input "checkbox" at bounding box center [961, 301] width 40 height 21
checkbox input "false"
click at [74, 198] on span "Theme" at bounding box center [60, 202] width 38 height 15
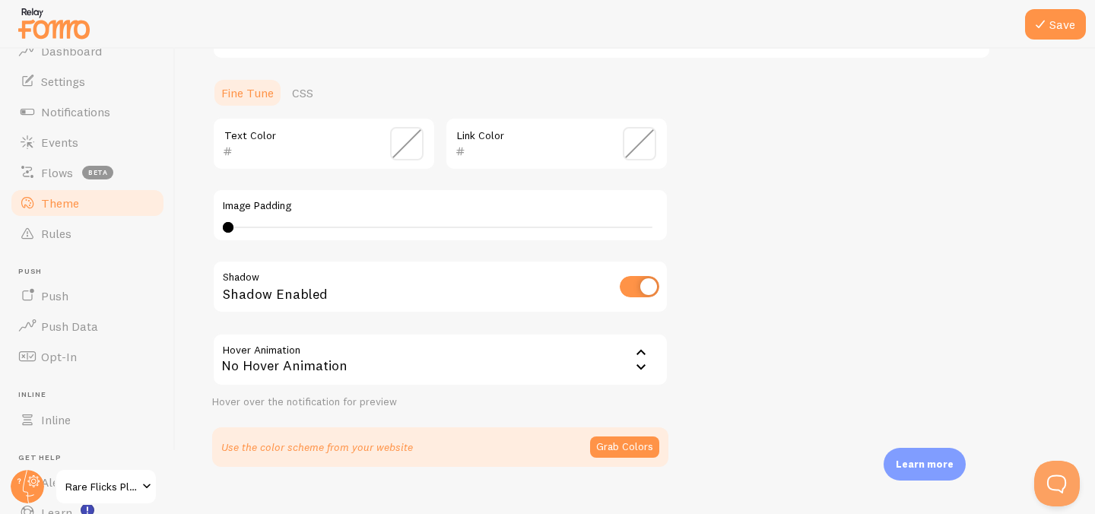
scroll to position [366, 0]
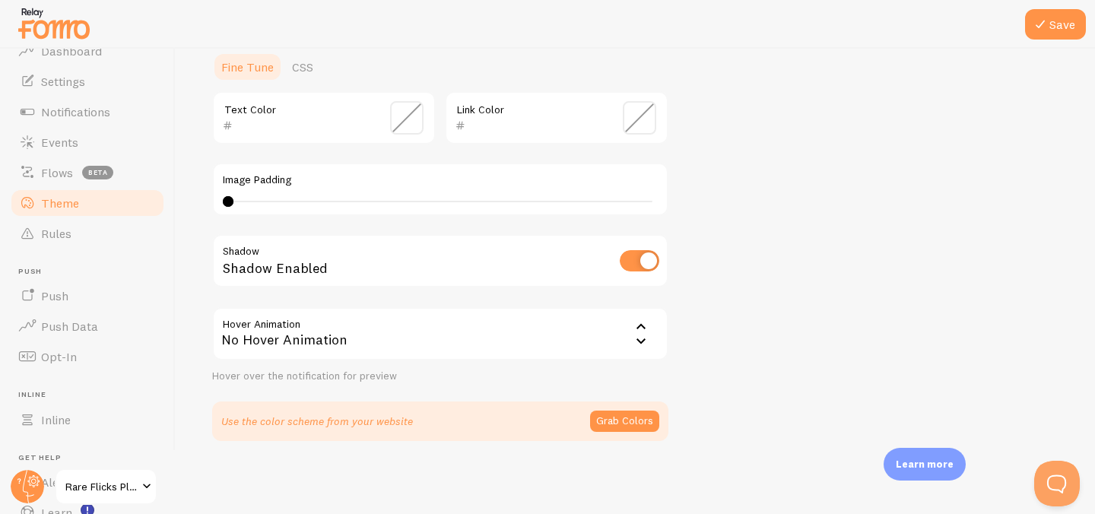
click at [289, 341] on div "No Hover Animation" at bounding box center [440, 333] width 456 height 53
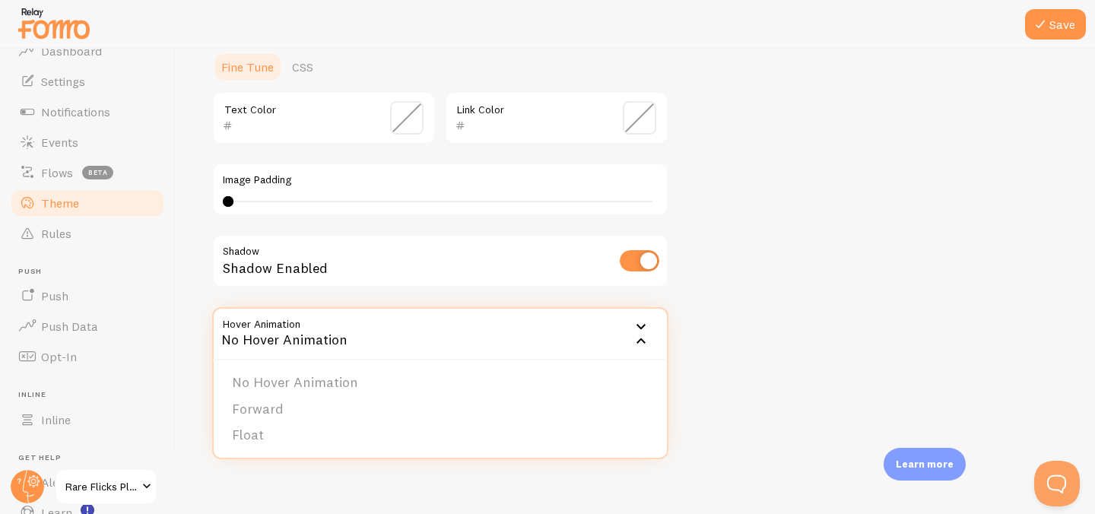
click at [205, 265] on div "Save Theme Choose a theme for your notifications Classic My from Canada just bo…" at bounding box center [635, 281] width 919 height 465
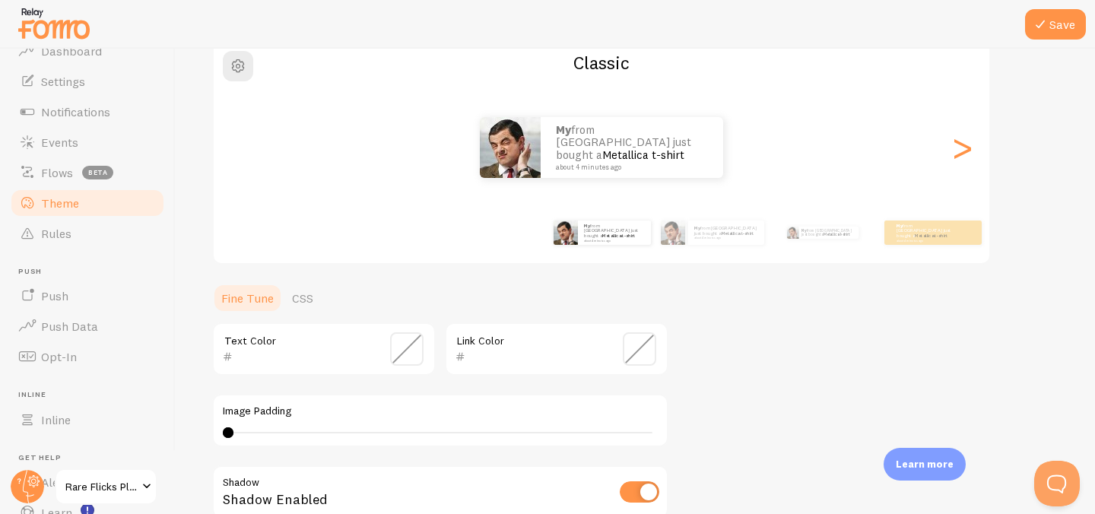
scroll to position [122, 0]
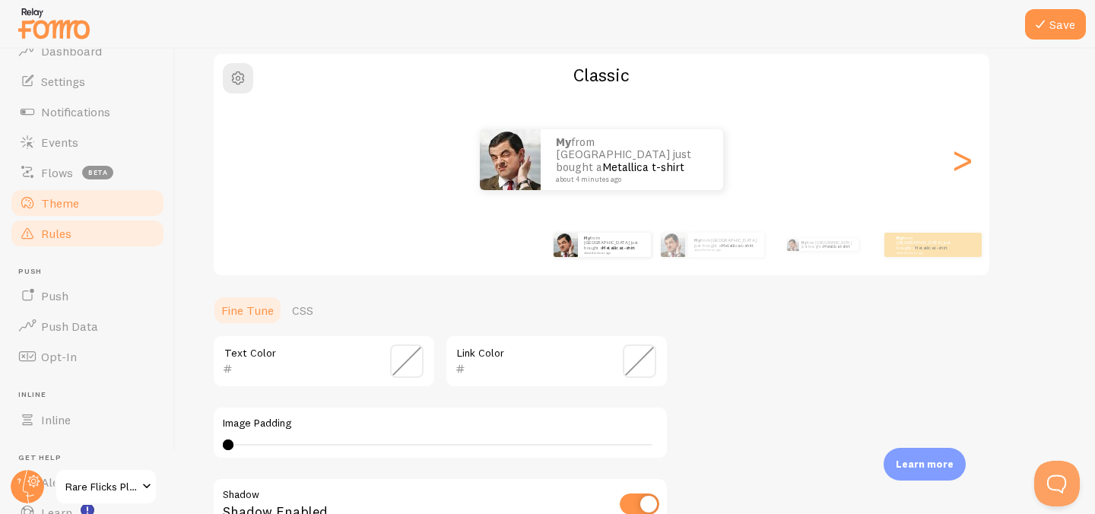
click at [99, 228] on link "Rules" at bounding box center [87, 233] width 157 height 30
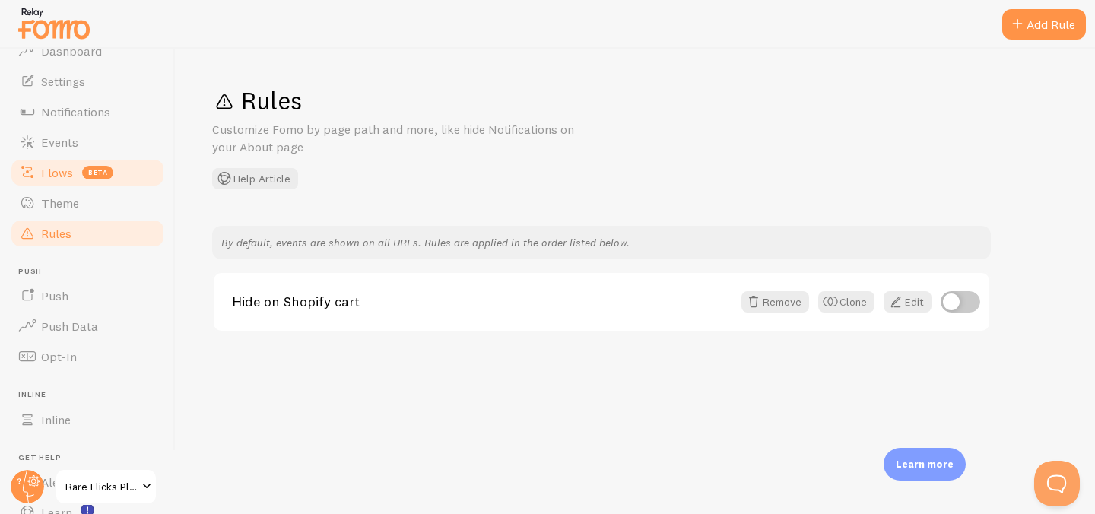
click at [89, 178] on span "beta" at bounding box center [97, 173] width 31 height 14
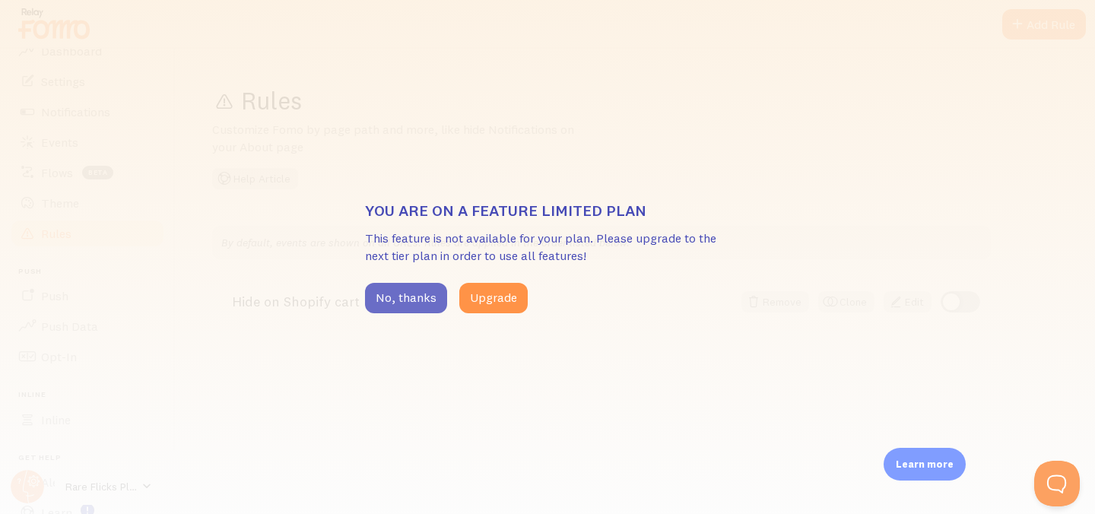
click at [382, 292] on button "No, thanks" at bounding box center [406, 298] width 82 height 30
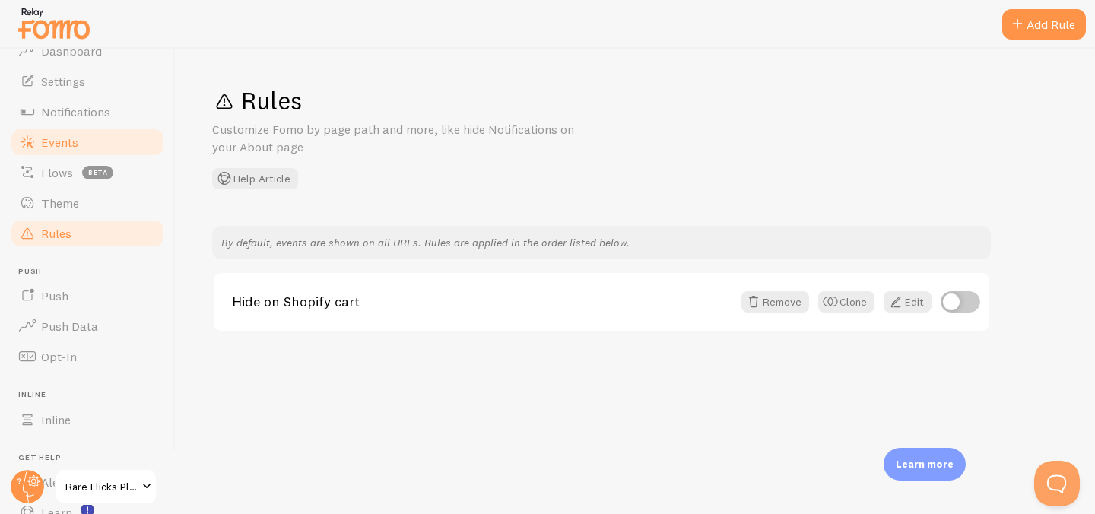
click at [47, 142] on span "Events" at bounding box center [59, 142] width 37 height 15
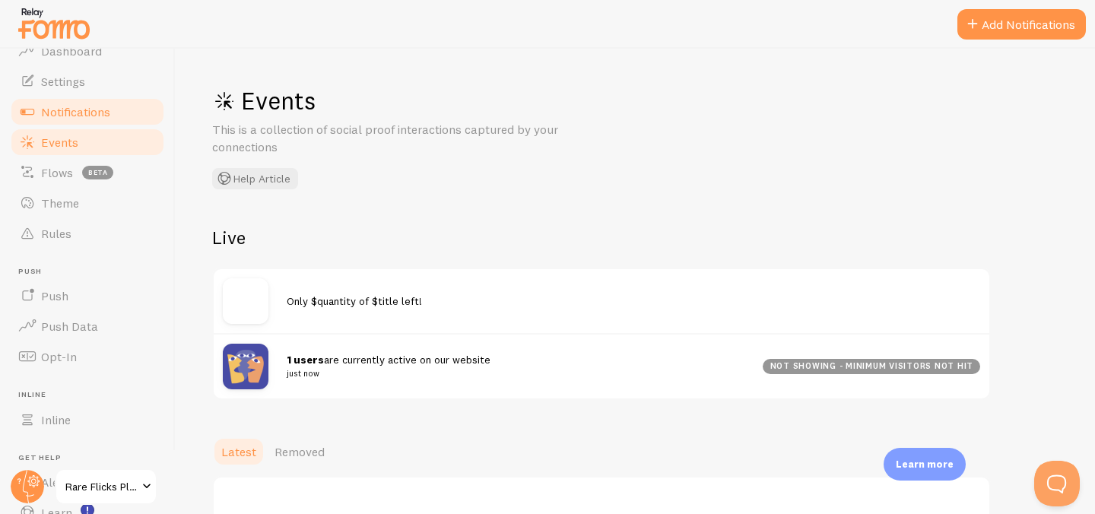
click at [56, 119] on span "Notifications" at bounding box center [75, 111] width 69 height 15
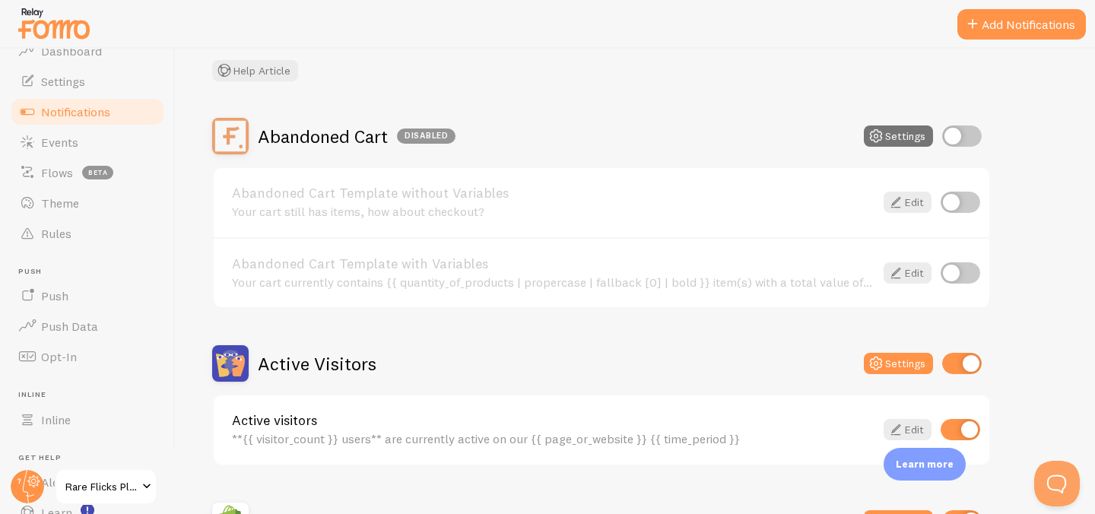
scroll to position [96, 0]
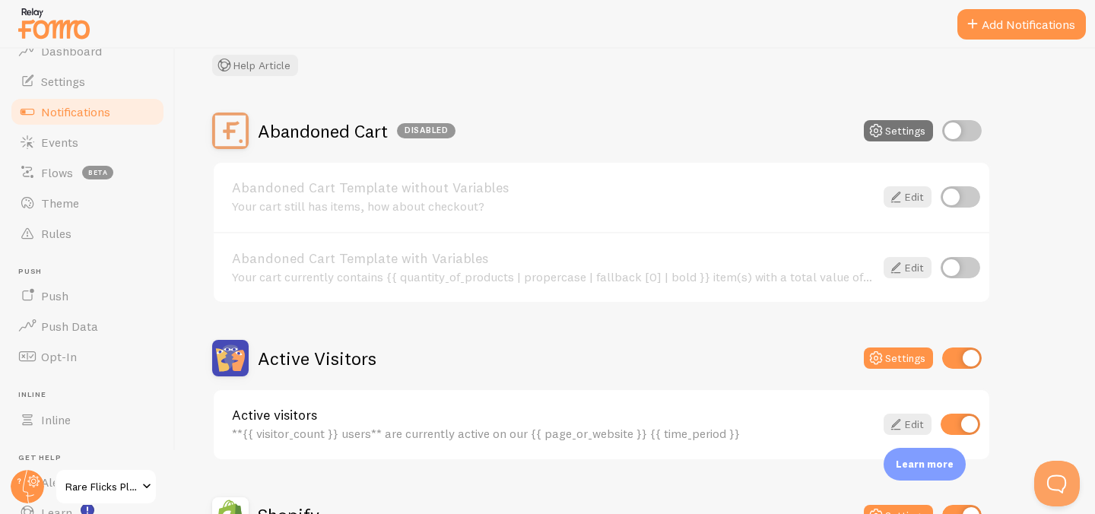
click at [950, 198] on input "checkbox" at bounding box center [961, 196] width 40 height 21
checkbox input "true"
click at [950, 261] on input "checkbox" at bounding box center [961, 267] width 40 height 21
checkbox input "true"
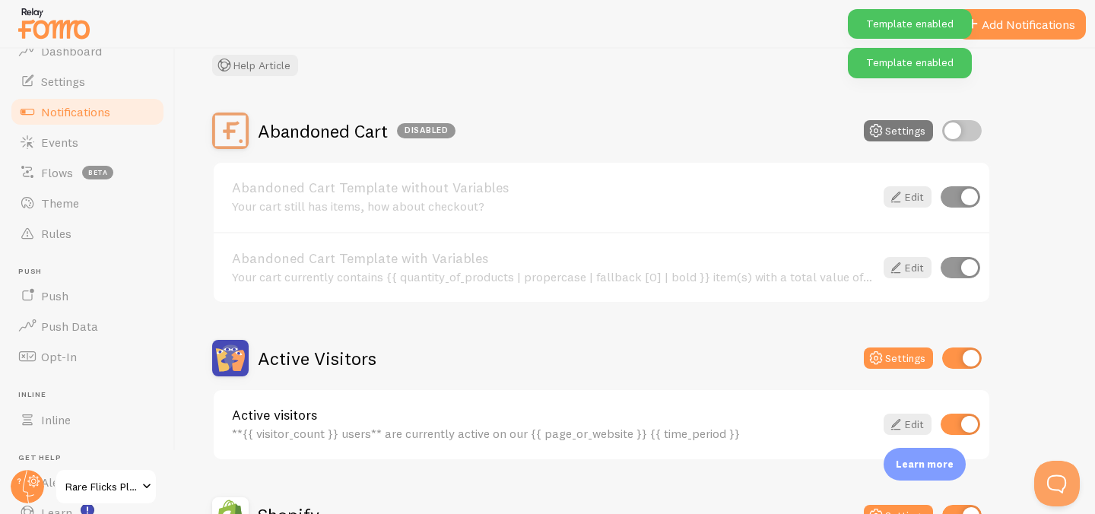
click at [866, 128] on button "Settings" at bounding box center [898, 130] width 69 height 21
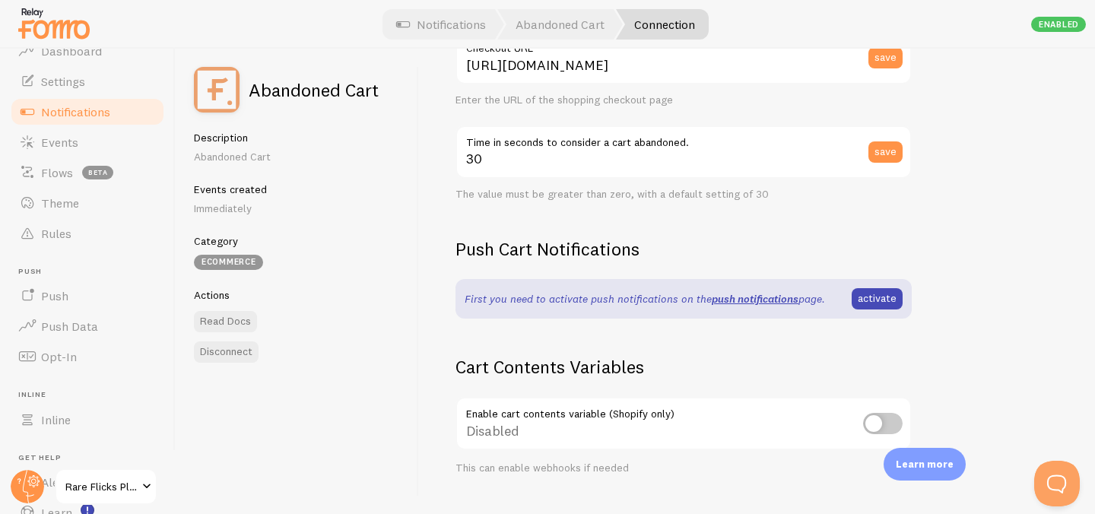
scroll to position [289, 0]
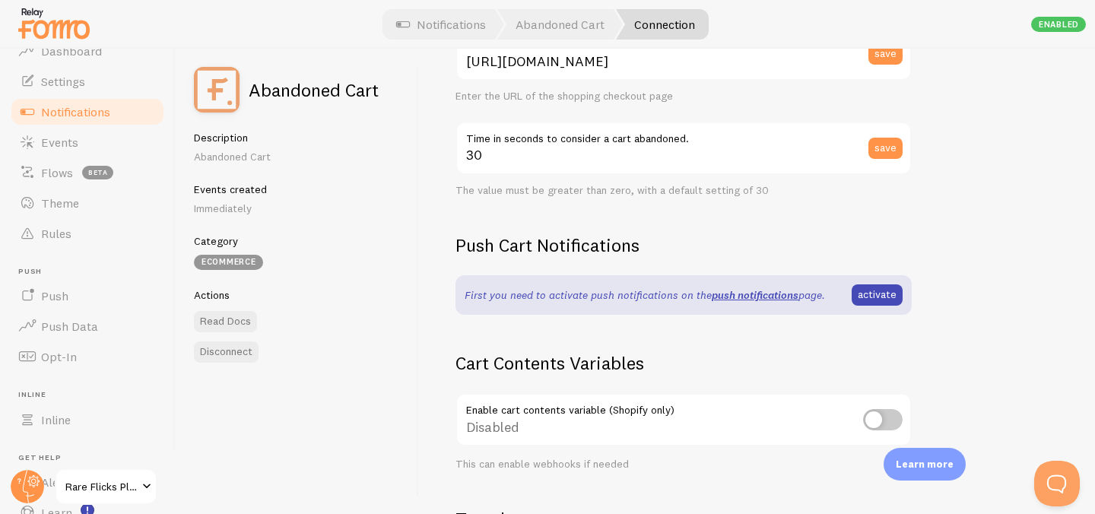
click at [848, 290] on div "First you need to activate push notifications on the push notifications page. a…" at bounding box center [684, 294] width 438 height 21
click at [859, 290] on link "activate" at bounding box center [877, 294] width 51 height 21
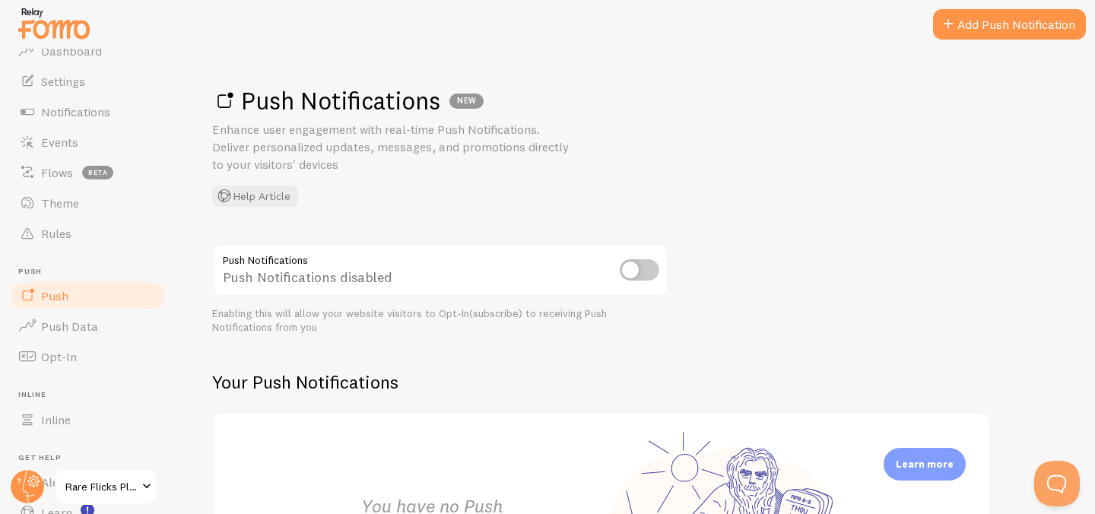
click at [632, 272] on input "checkbox" at bounding box center [640, 269] width 40 height 21
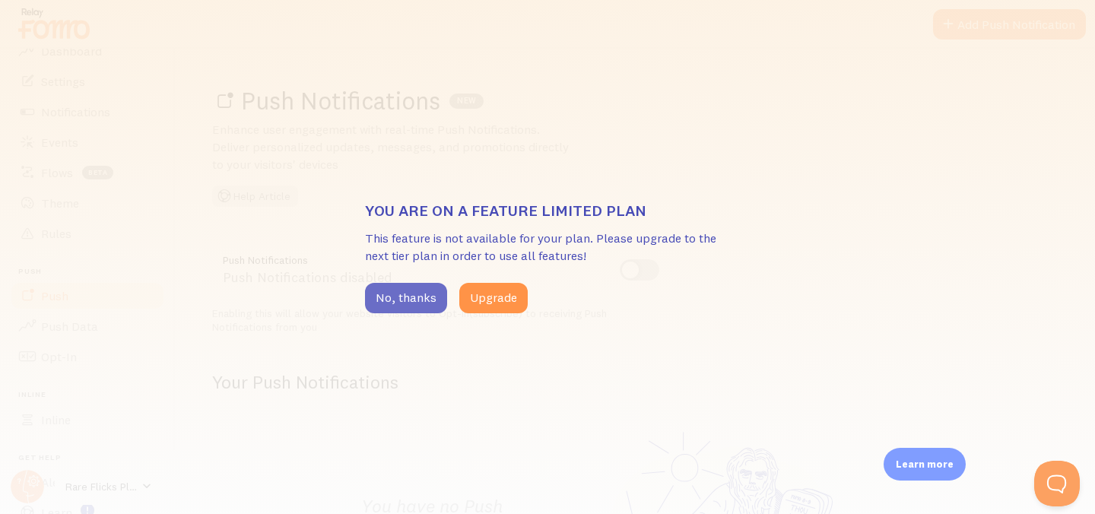
click at [432, 291] on button "No, thanks" at bounding box center [406, 298] width 82 height 30
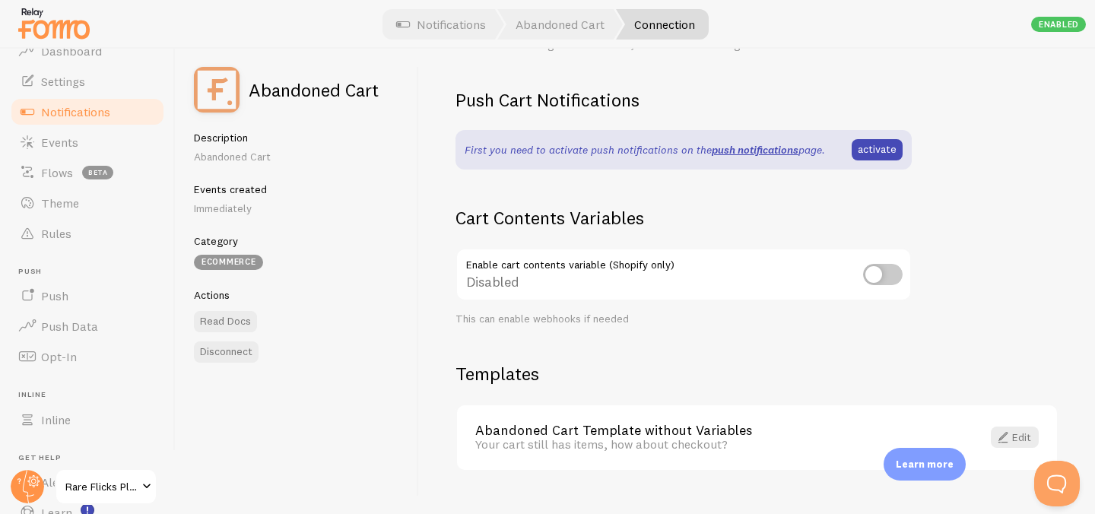
scroll to position [437, 0]
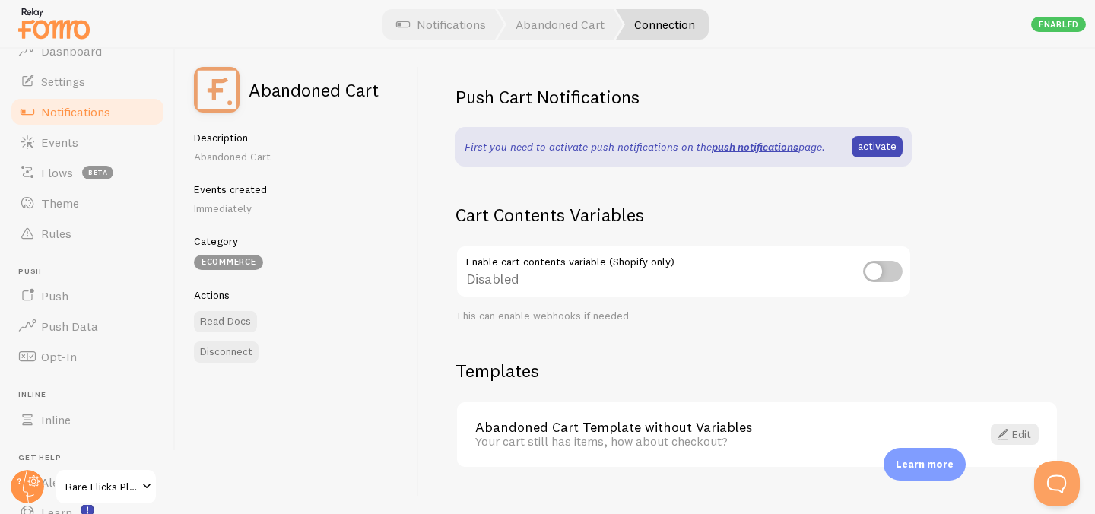
click at [884, 270] on input "checkbox" at bounding box center [883, 271] width 40 height 21
checkbox input "true"
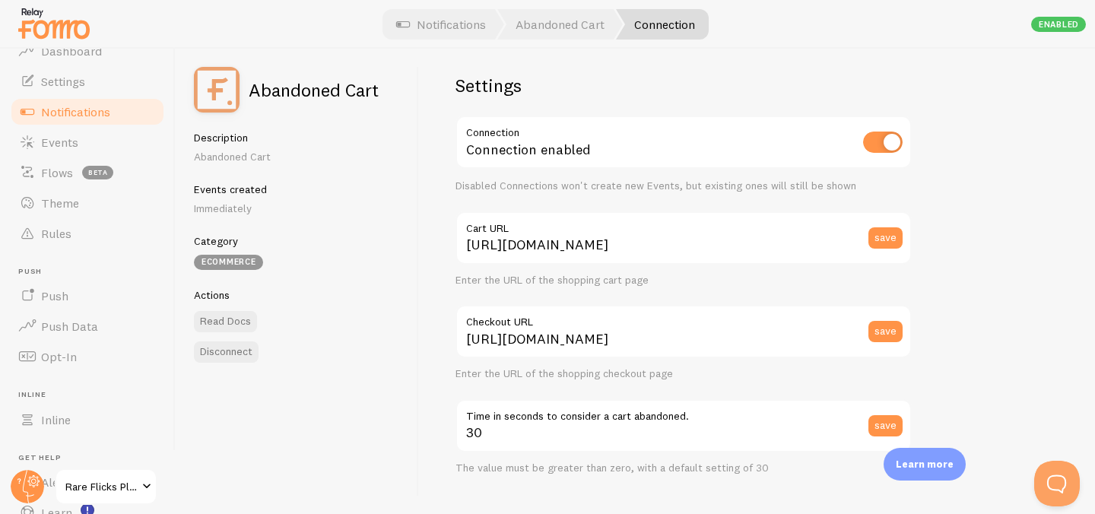
scroll to position [0, 0]
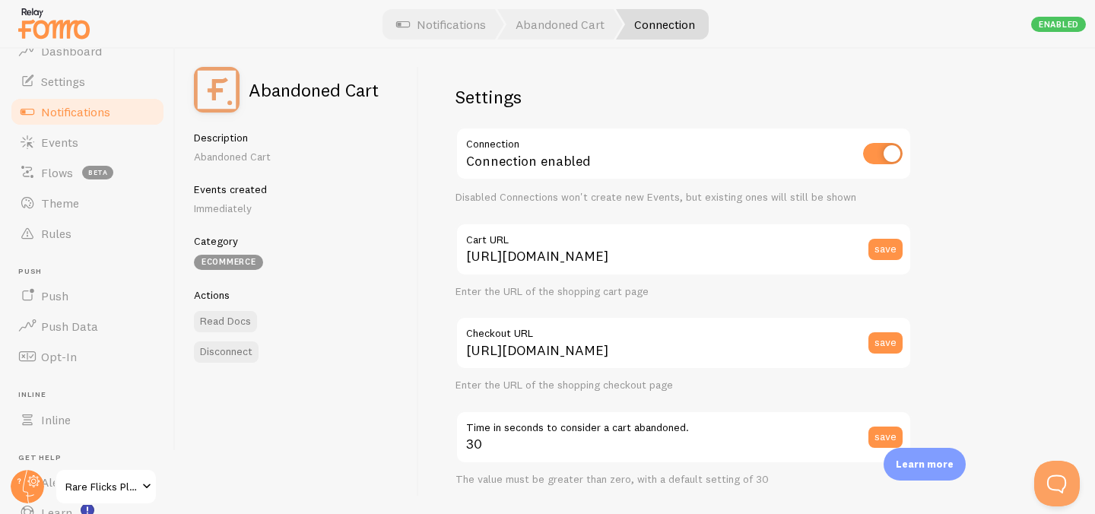
click at [76, 116] on span "Notifications" at bounding box center [75, 111] width 69 height 15
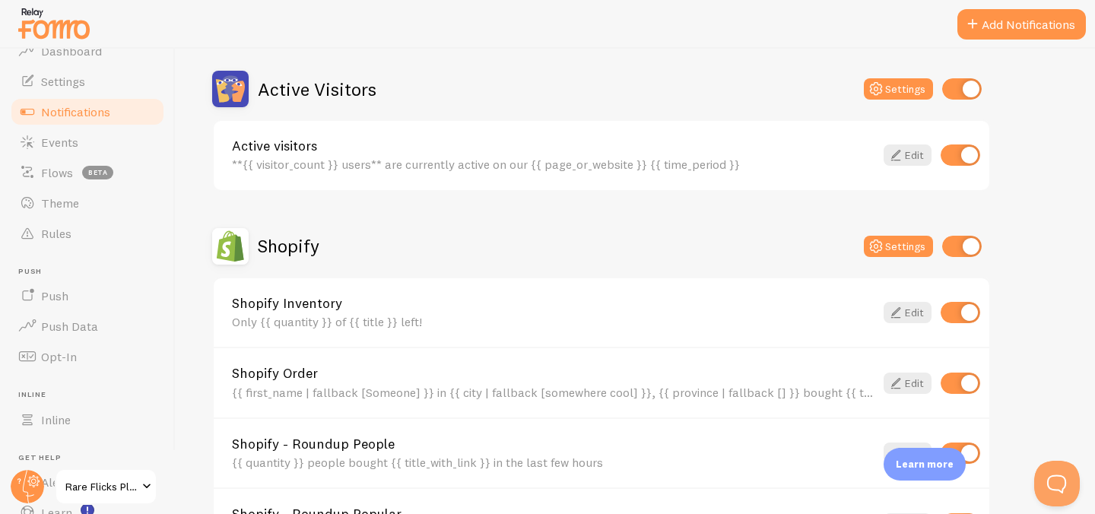
scroll to position [101, 0]
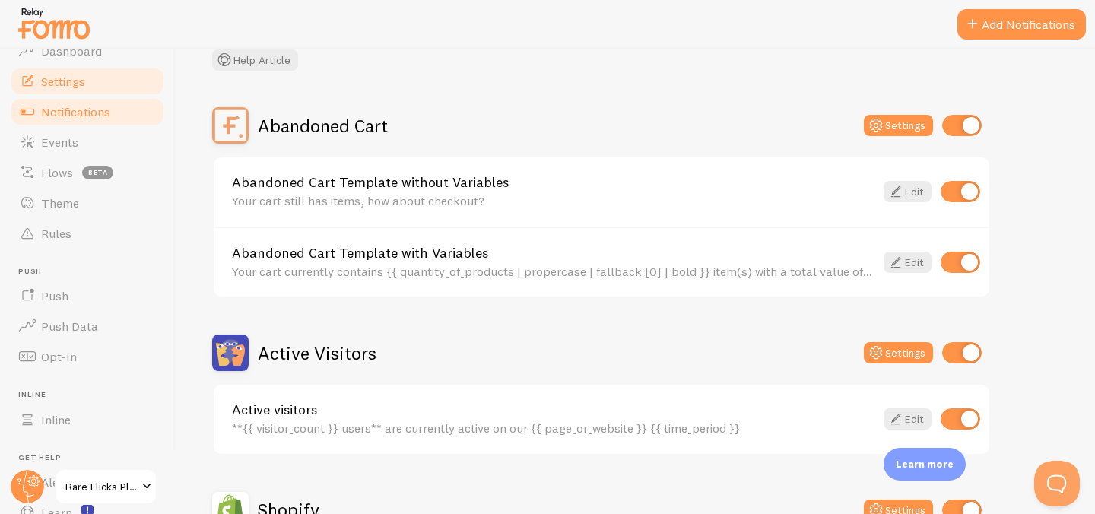
click at [79, 86] on span "Settings" at bounding box center [63, 81] width 44 height 15
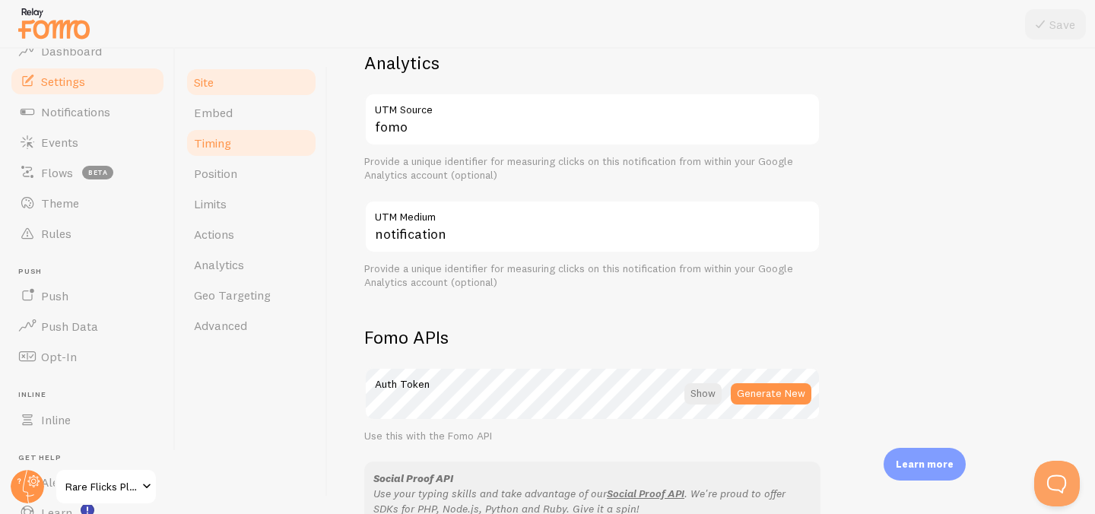
scroll to position [706, 0]
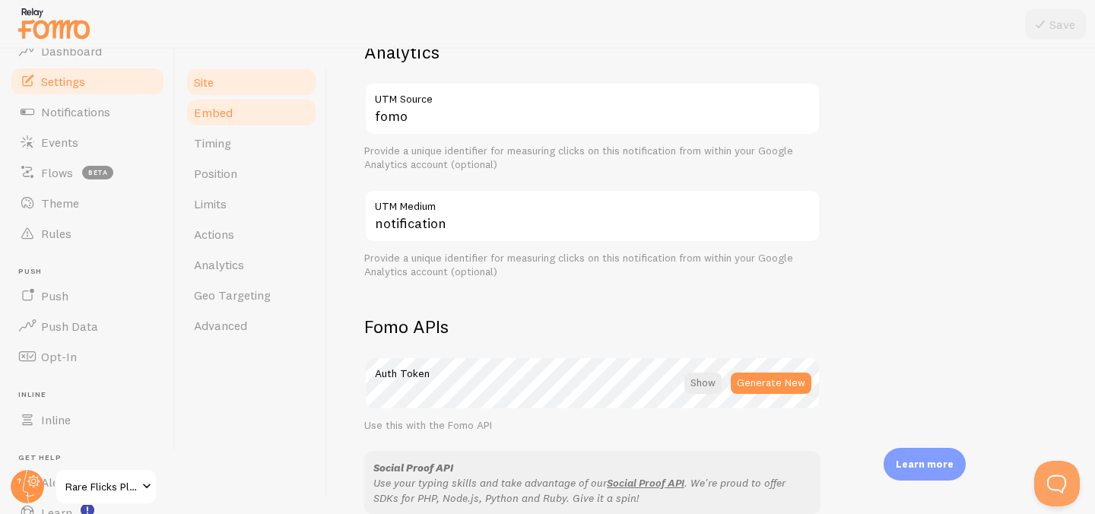
click at [242, 116] on link "Embed" at bounding box center [251, 112] width 133 height 30
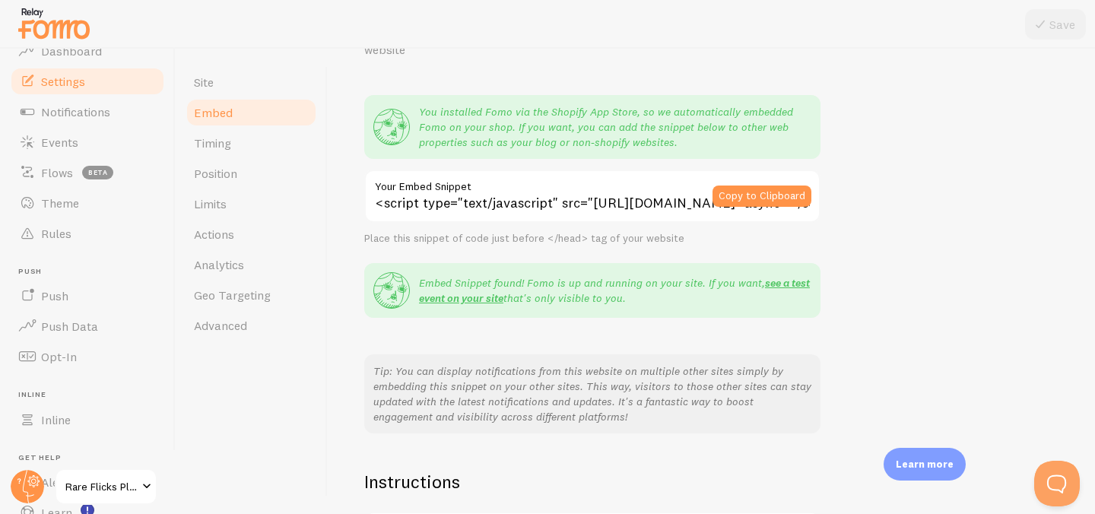
scroll to position [393, 0]
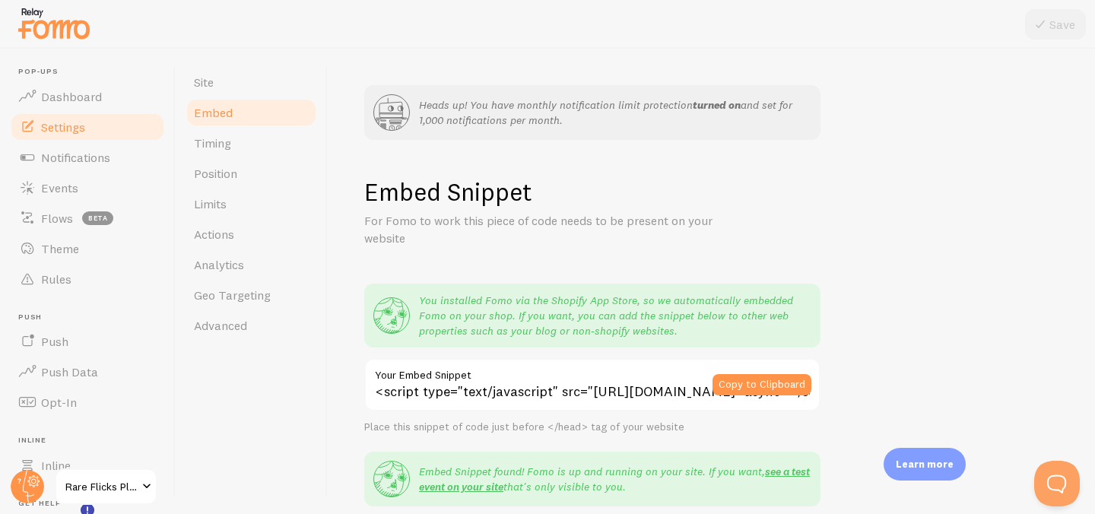
scroll to position [393, 0]
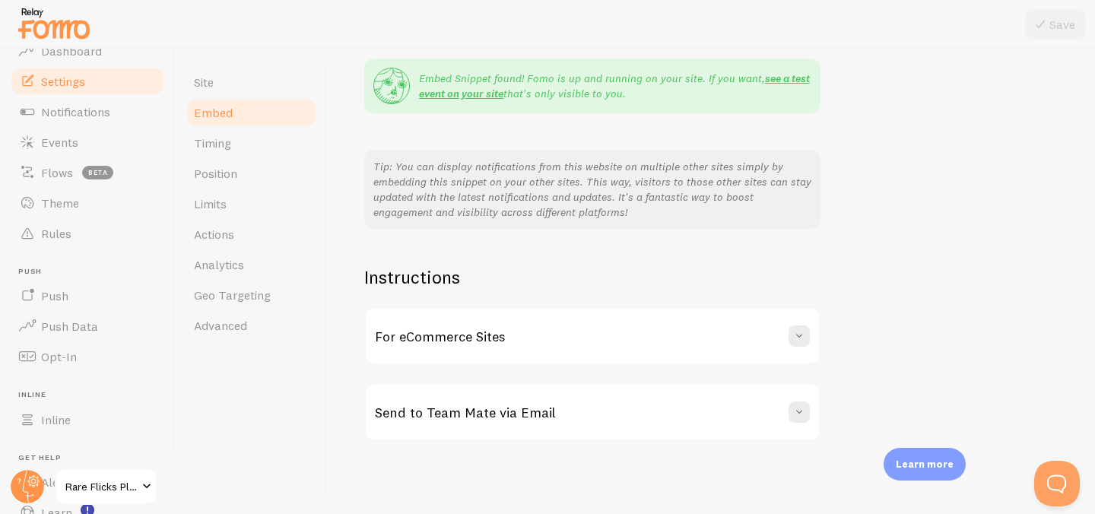
click at [437, 416] on h3 "Send to Team Mate via Email" at bounding box center [465, 412] width 181 height 17
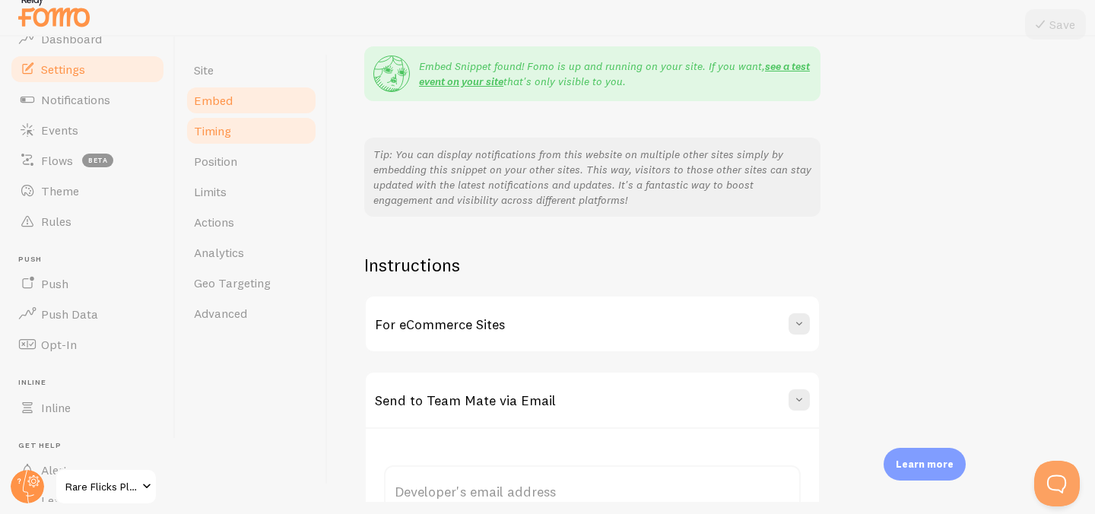
click at [221, 129] on span "Timing" at bounding box center [212, 130] width 37 height 15
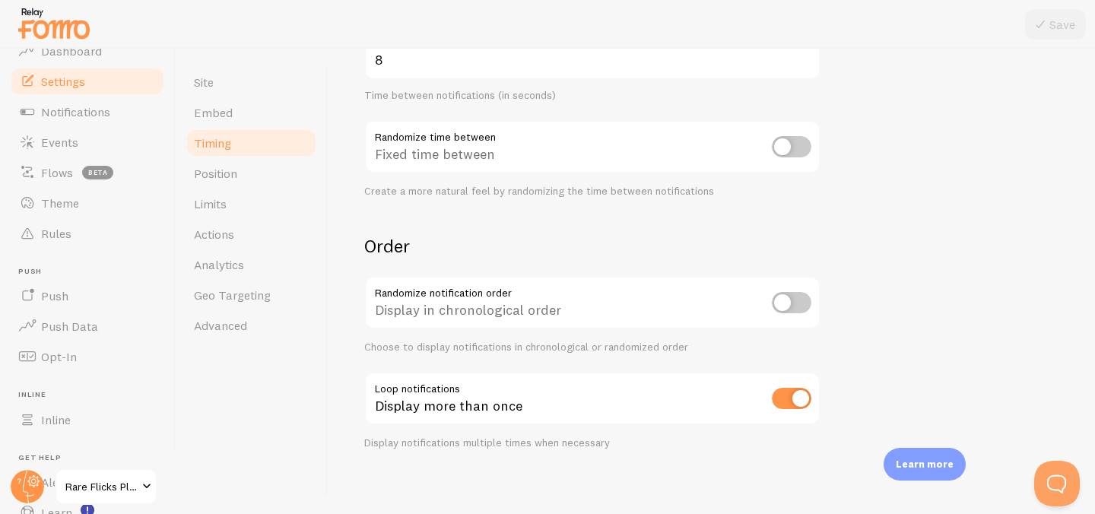
scroll to position [478, 0]
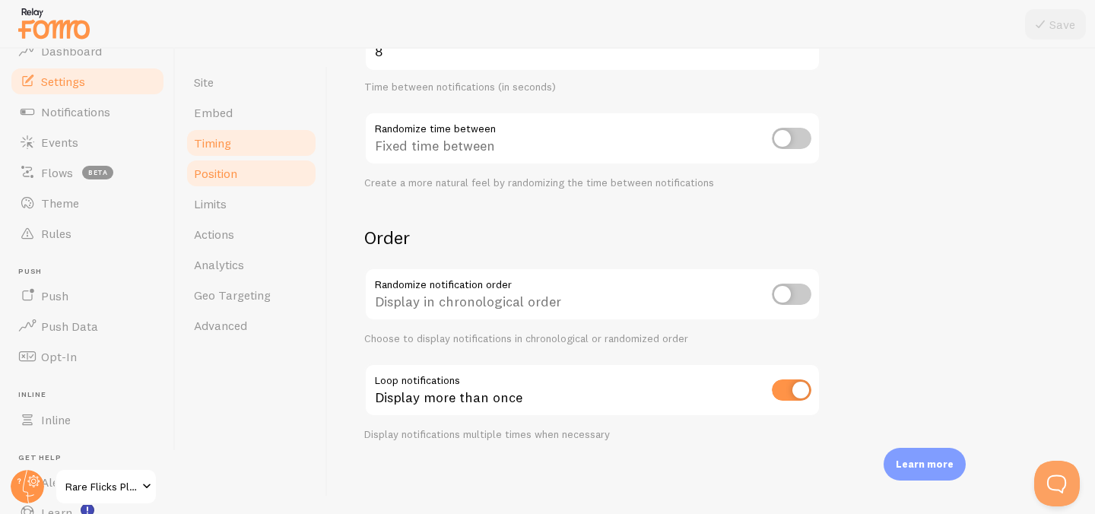
click at [227, 183] on link "Position" at bounding box center [251, 173] width 133 height 30
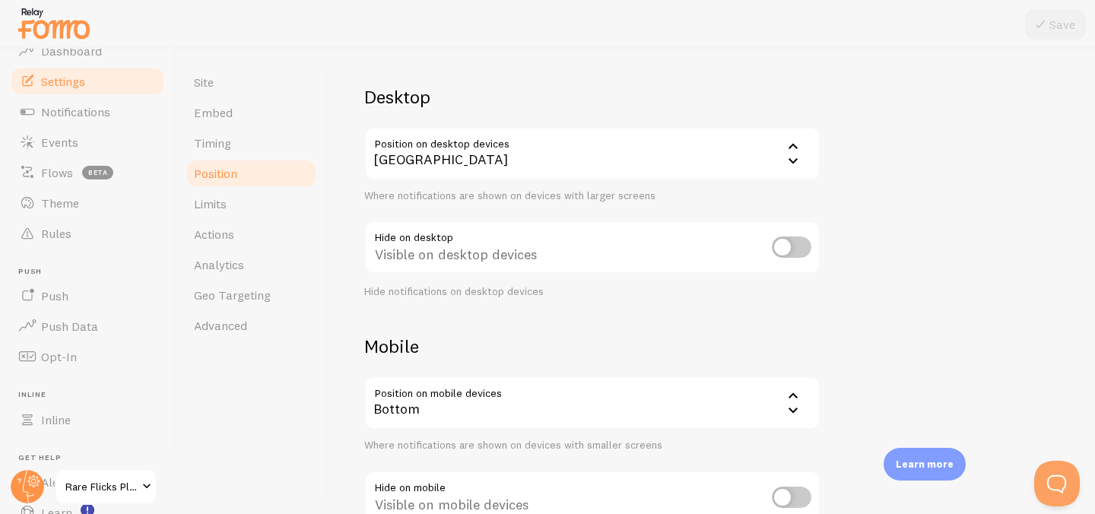
scroll to position [186, 0]
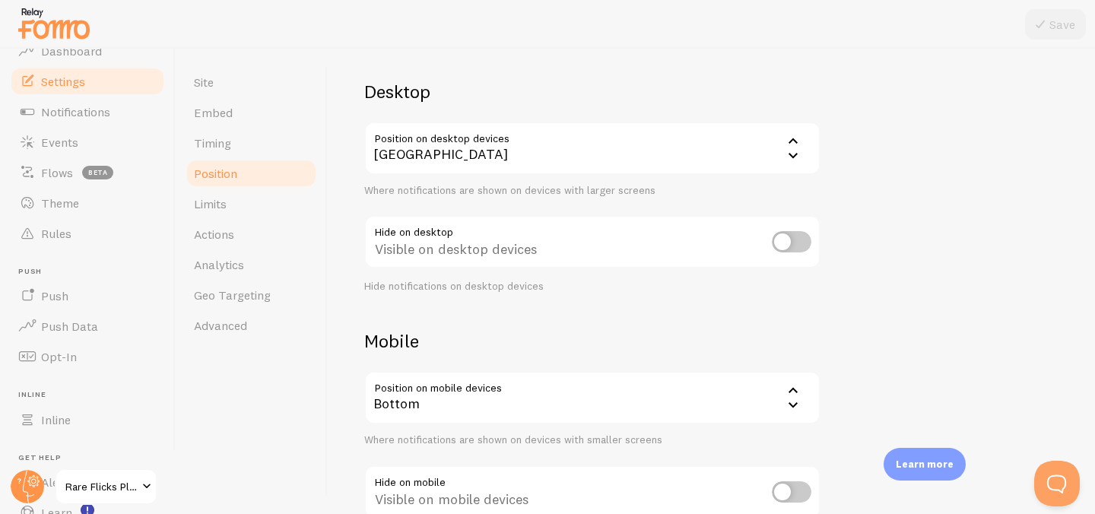
click at [799, 241] on input "checkbox" at bounding box center [792, 241] width 40 height 21
click at [783, 231] on input "checkbox" at bounding box center [792, 241] width 40 height 21
checkbox input "false"
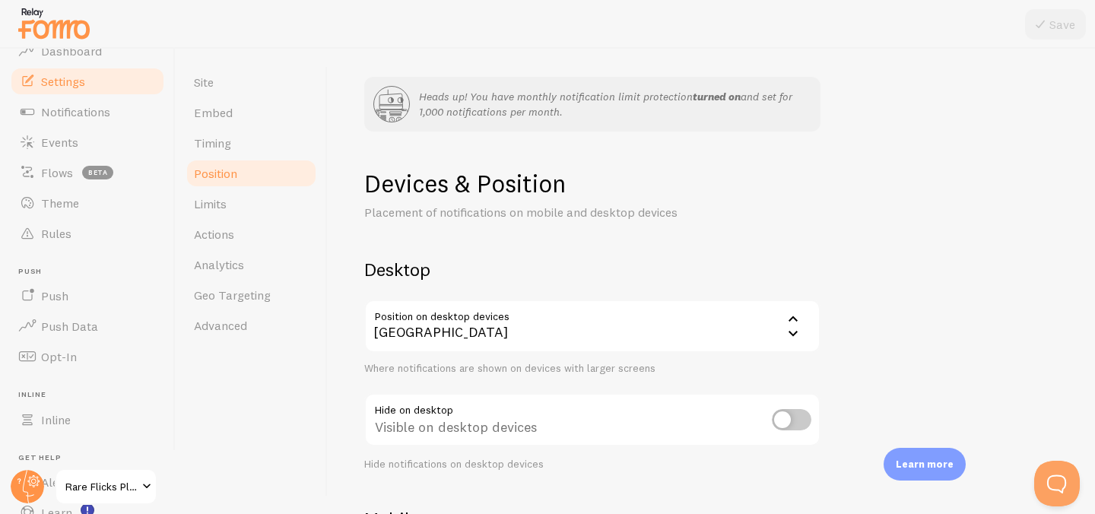
scroll to position [0, 0]
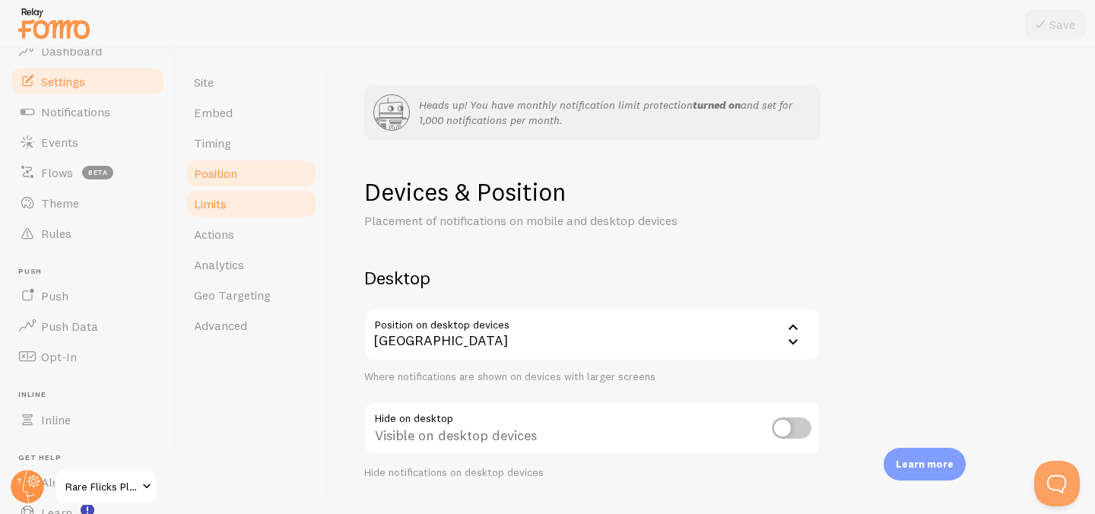
click at [230, 203] on link "Limits" at bounding box center [251, 204] width 133 height 30
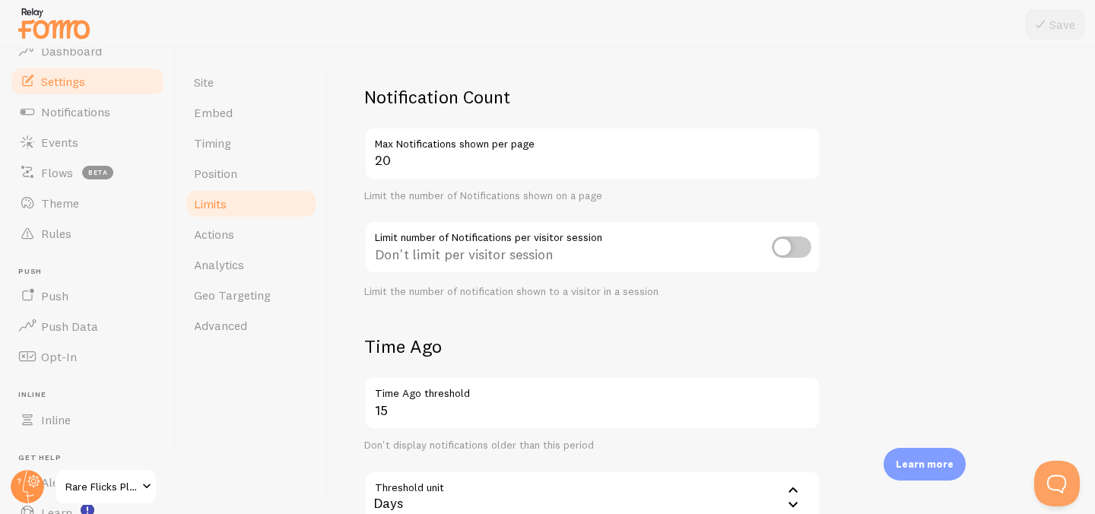
scroll to position [186, 0]
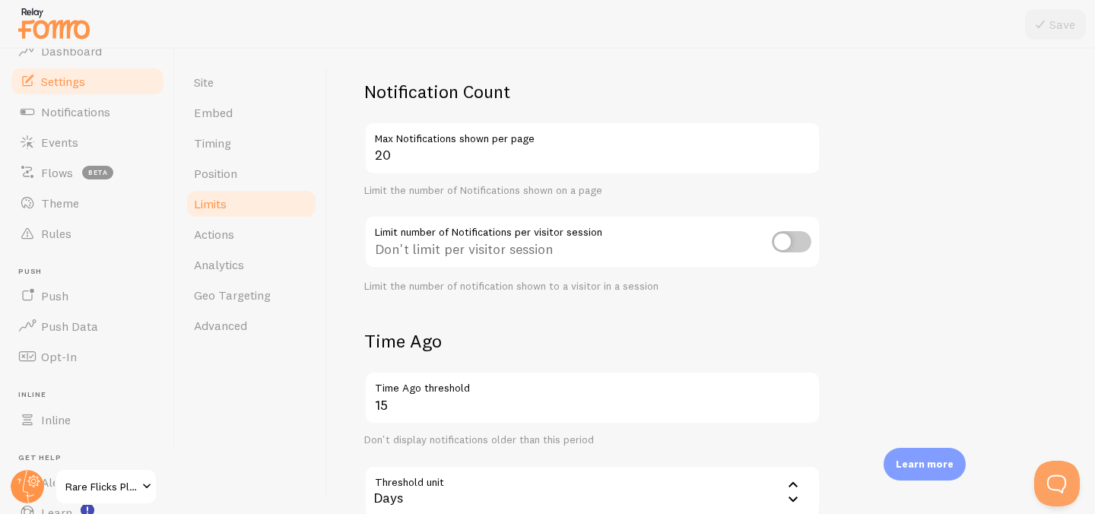
click at [792, 247] on input "checkbox" at bounding box center [792, 241] width 40 height 21
checkbox input "true"
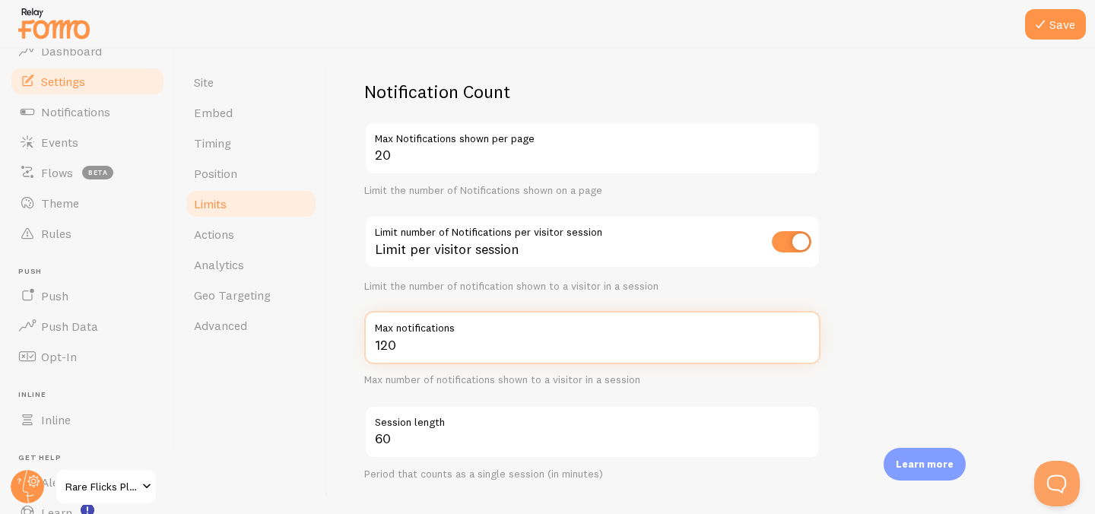
click at [599, 345] on input "120" at bounding box center [592, 337] width 456 height 53
drag, startPoint x: 590, startPoint y: 345, endPoint x: 364, endPoint y: 329, distance: 226.4
click at [364, 329] on div "120 Max notifications" at bounding box center [592, 337] width 456 height 53
type input "10"
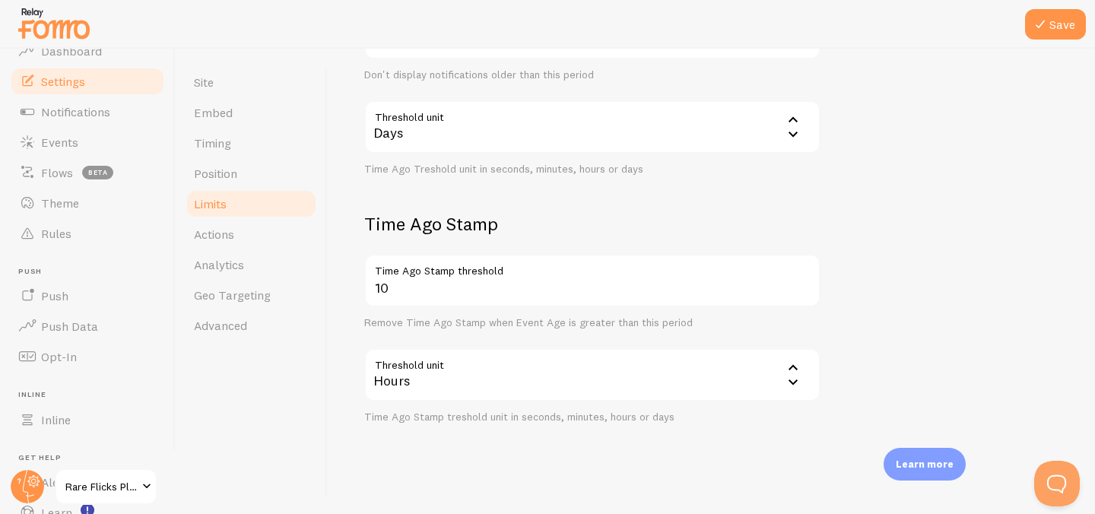
scroll to position [751, 0]
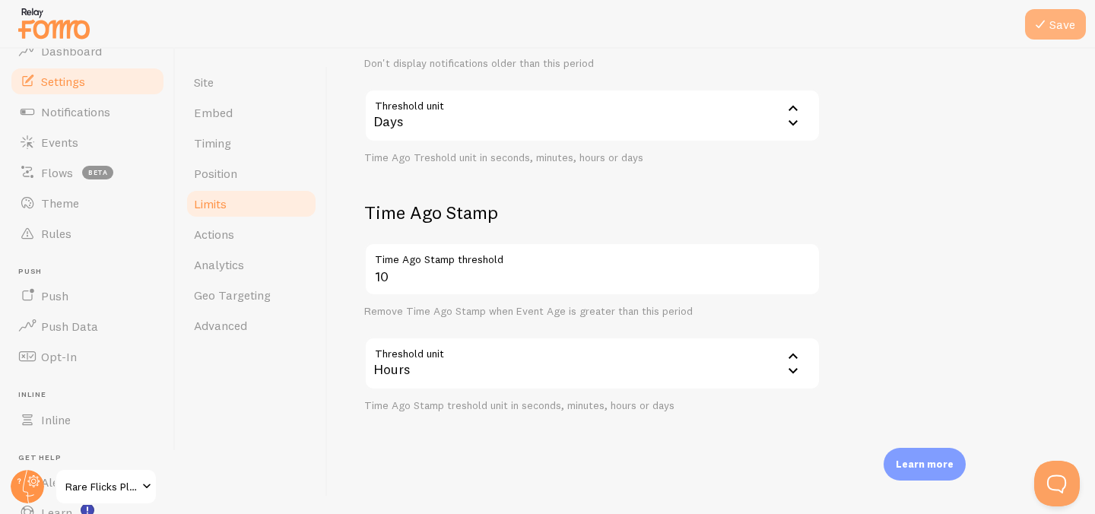
click at [1048, 30] on icon at bounding box center [1040, 24] width 18 height 18
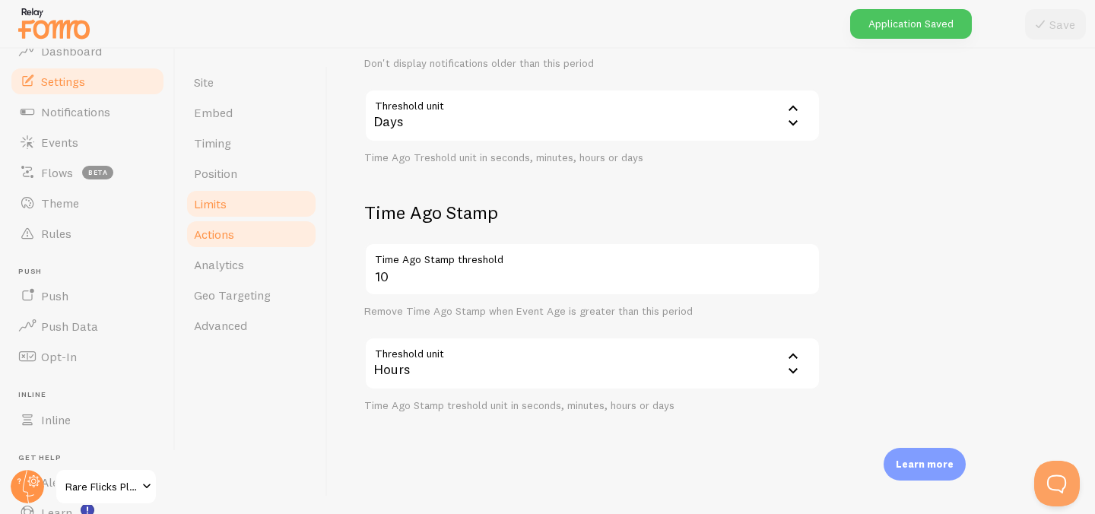
click at [224, 233] on span "Actions" at bounding box center [214, 234] width 40 height 15
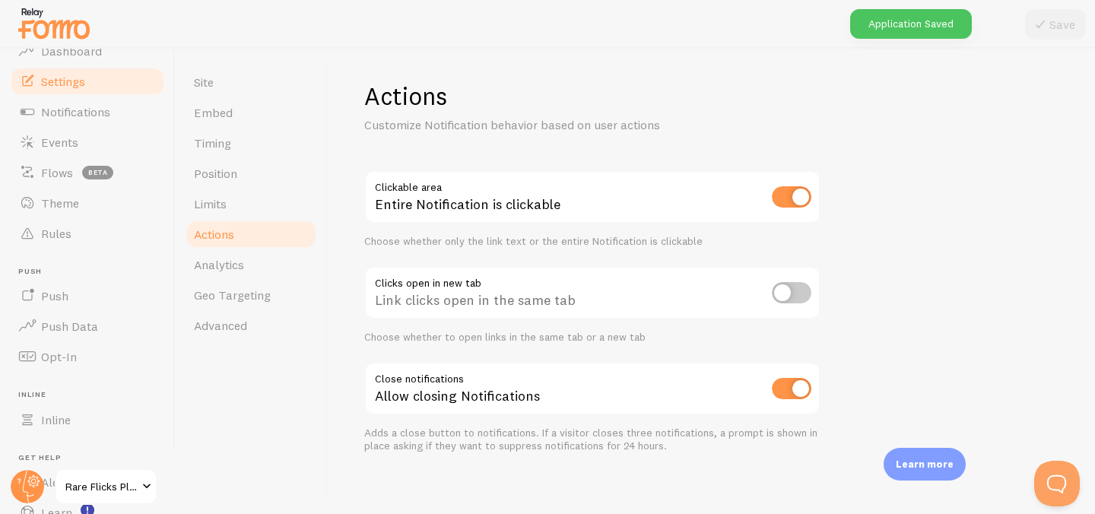
scroll to position [107, 0]
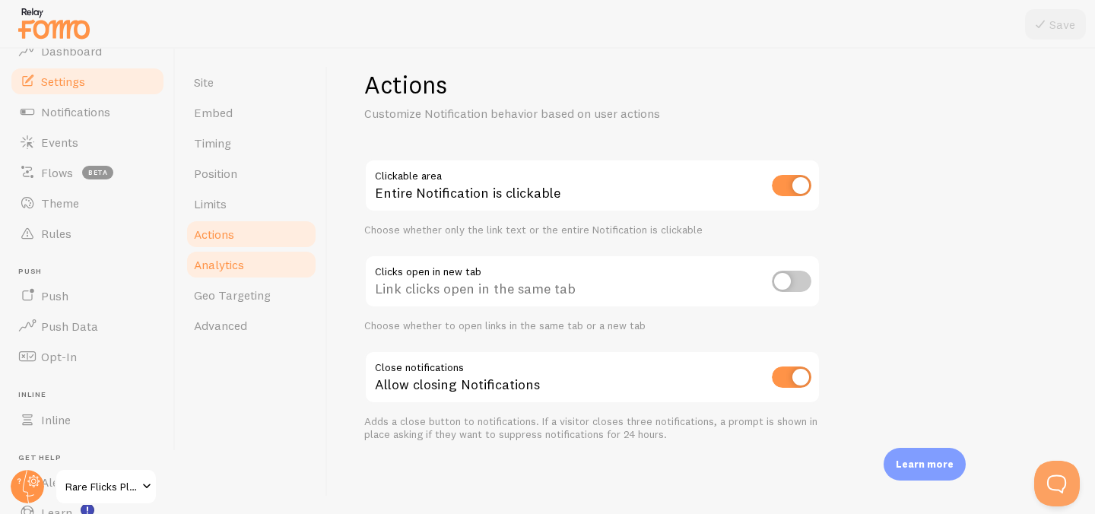
click at [256, 268] on link "Analytics" at bounding box center [251, 264] width 133 height 30
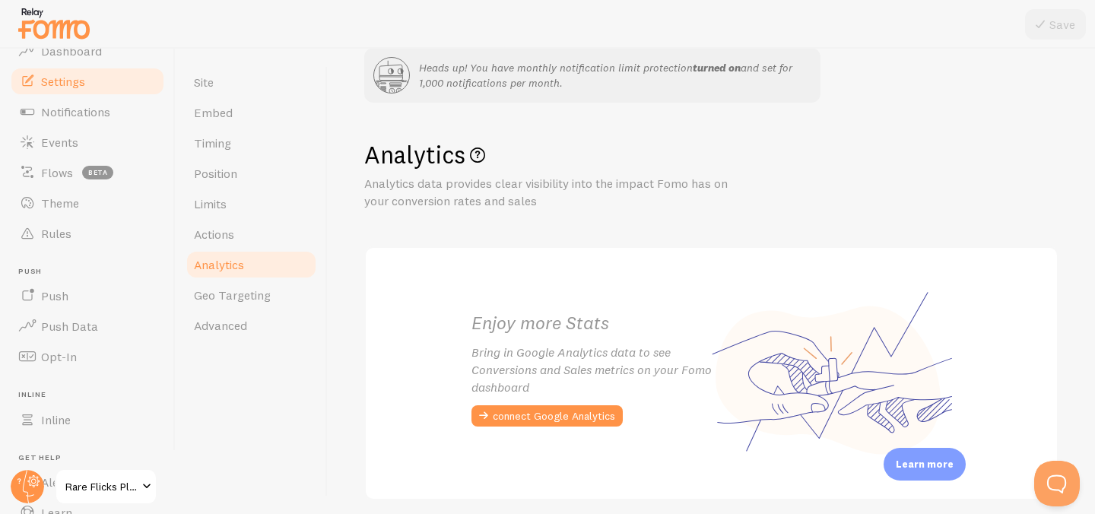
scroll to position [97, 0]
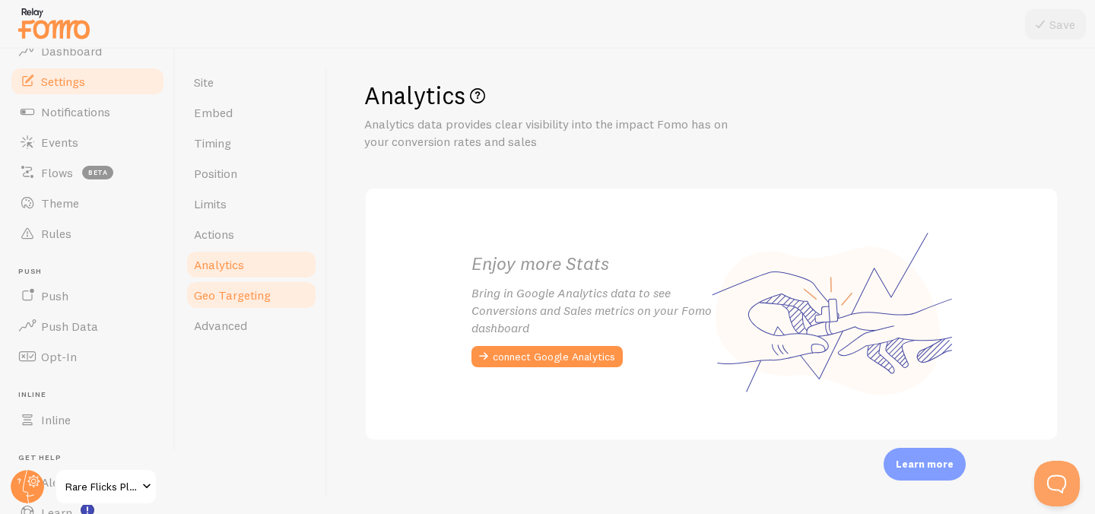
click at [225, 288] on span "Geo Targeting" at bounding box center [232, 294] width 77 height 15
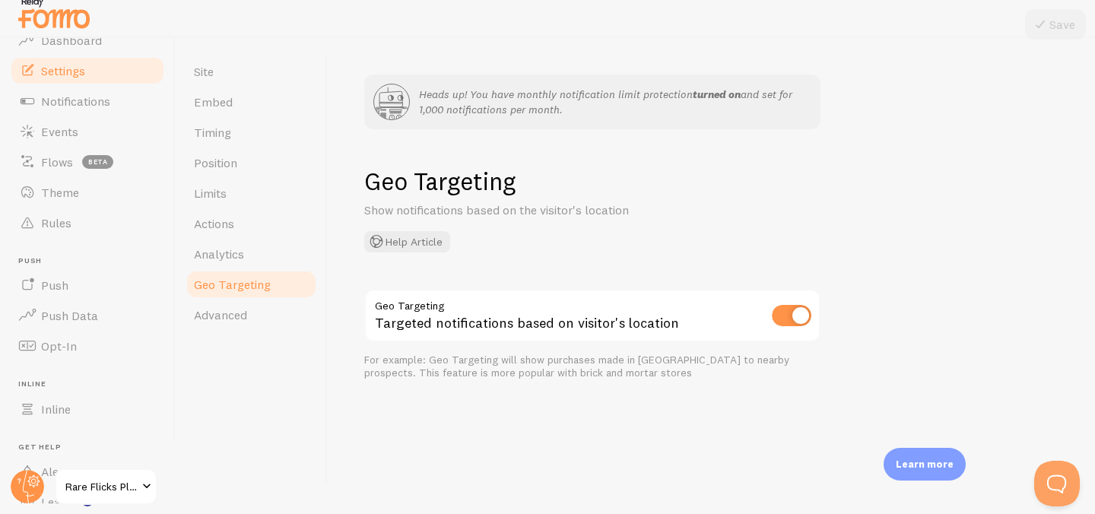
scroll to position [12, 0]
click at [251, 313] on link "Advanced" at bounding box center [251, 313] width 133 height 30
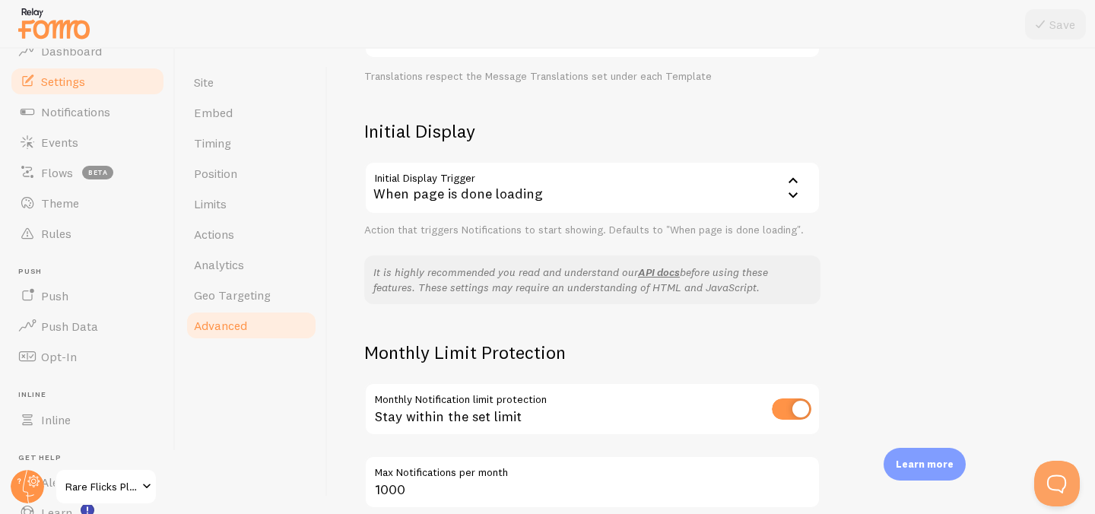
scroll to position [399, 0]
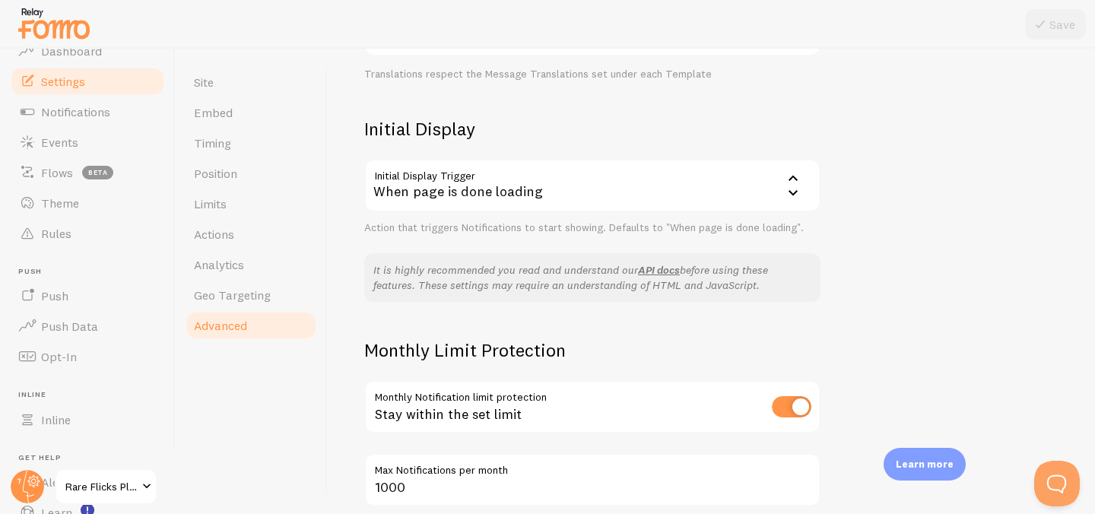
click at [511, 216] on div "Initial Display Trigger onload When page is done loading When page is done load…" at bounding box center [592, 197] width 456 height 76
click at [520, 194] on div "When page is done loading" at bounding box center [592, 185] width 456 height 53
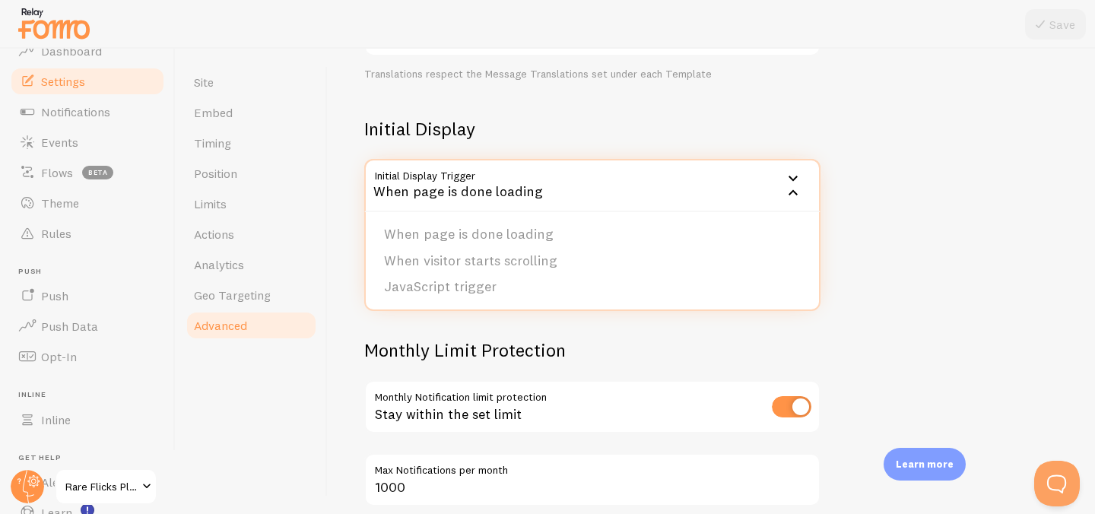
click at [562, 350] on h2 "Monthly Limit Protection" at bounding box center [592, 350] width 456 height 24
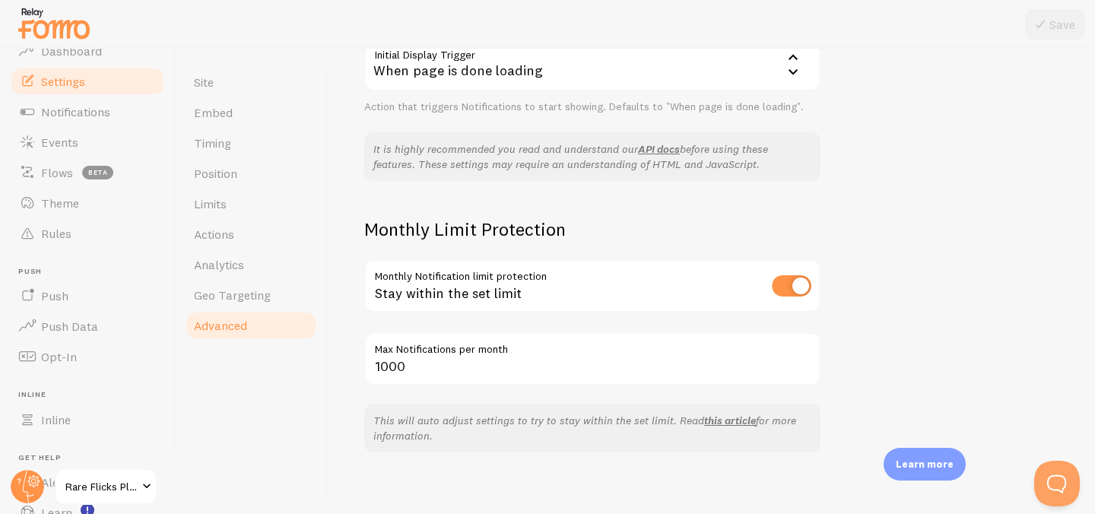
scroll to position [531, 0]
